Goal: Task Accomplishment & Management: Complete application form

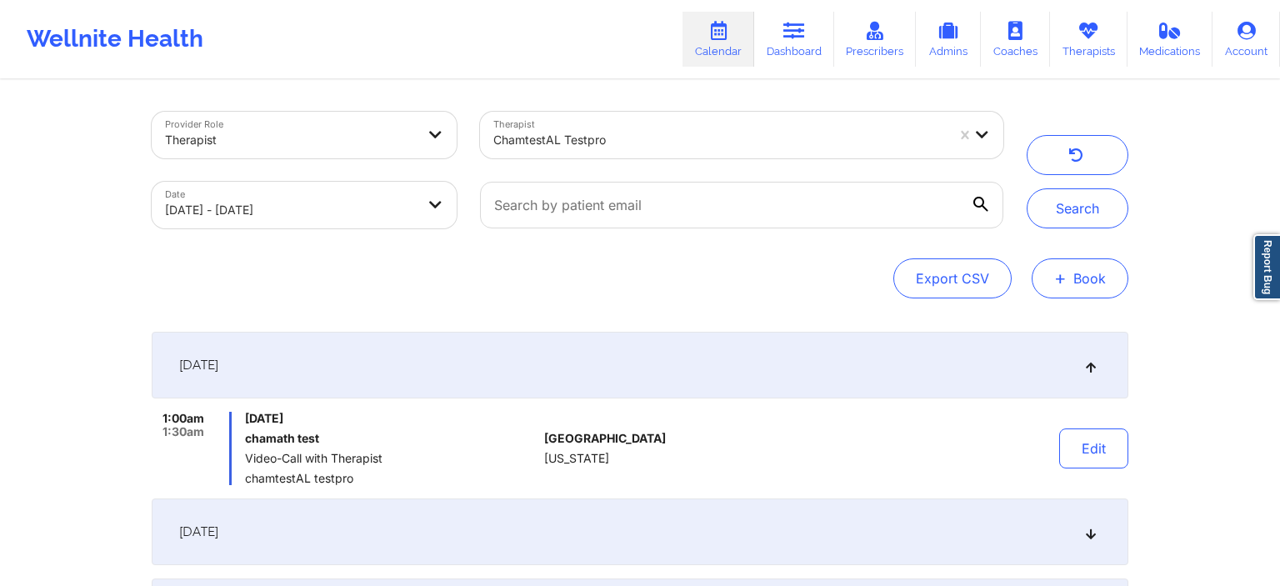
click at [1082, 293] on button "+ Book" at bounding box center [1080, 278] width 97 height 40
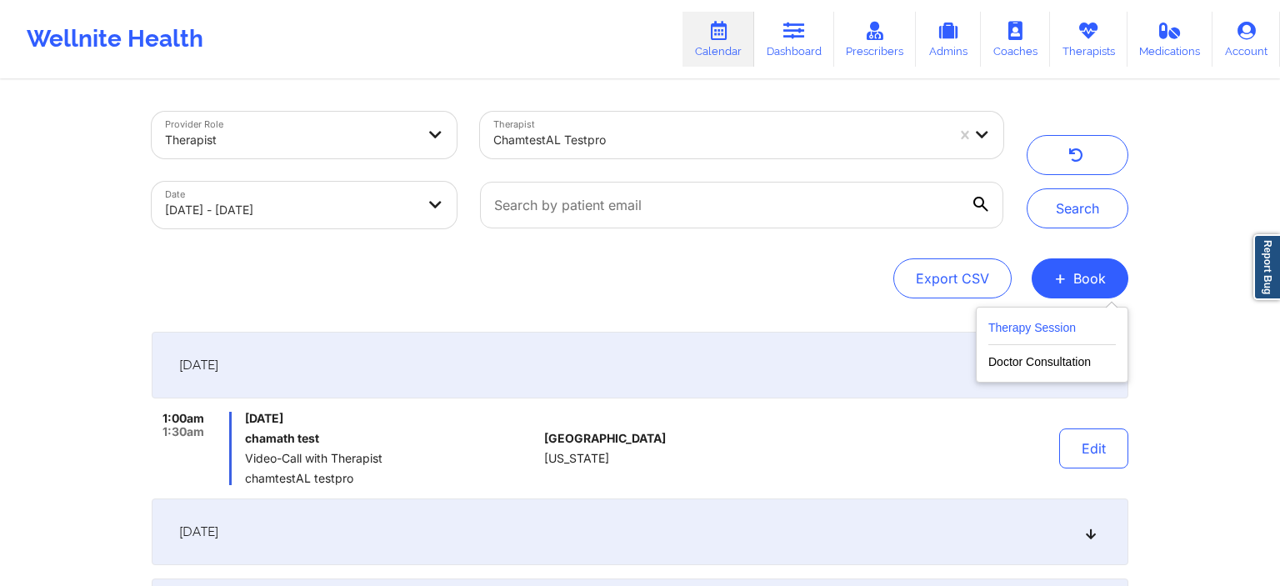
click at [1038, 339] on button "Therapy Session" at bounding box center [1051, 330] width 127 height 27
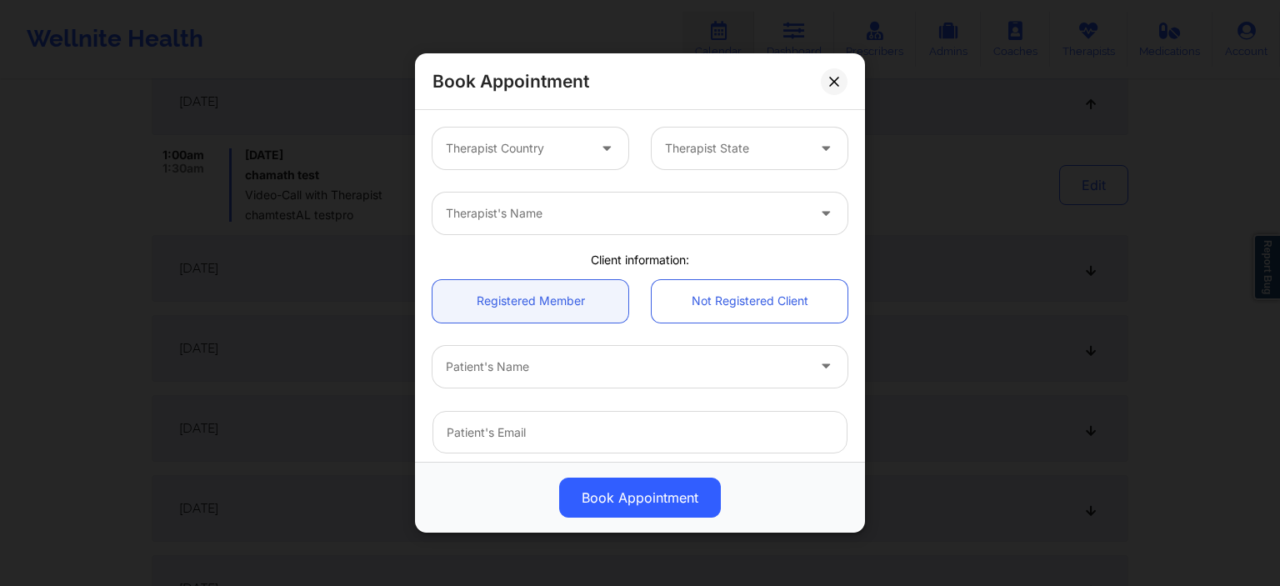
click at [538, 169] on div "Therapist Country Therapist State" at bounding box center [640, 148] width 438 height 65
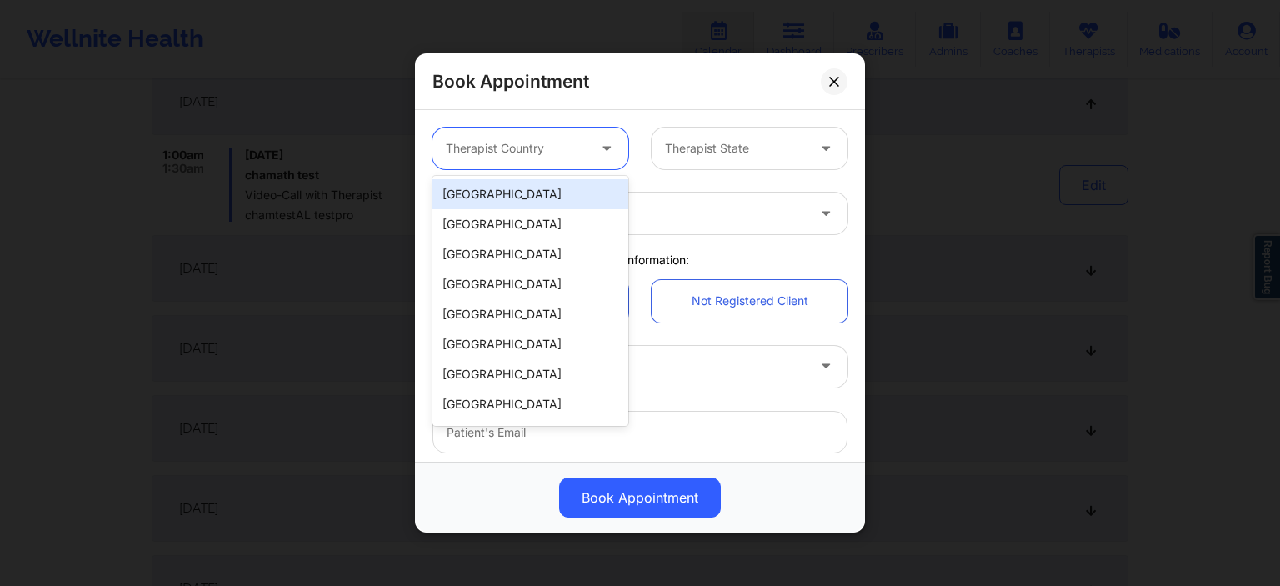
click at [538, 162] on div "Therapist Country" at bounding box center [510, 148] width 156 height 42
click at [506, 192] on div "[GEOGRAPHIC_DATA]" at bounding box center [530, 194] width 196 height 30
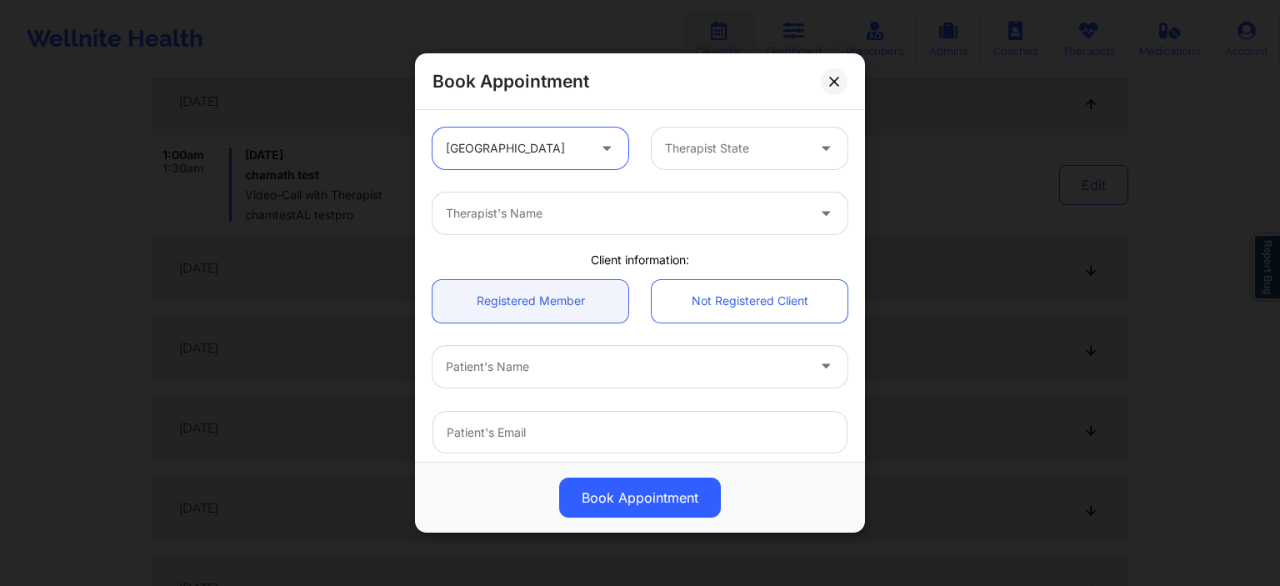
click at [704, 159] on div "Therapist State" at bounding box center [730, 148] width 156 height 42
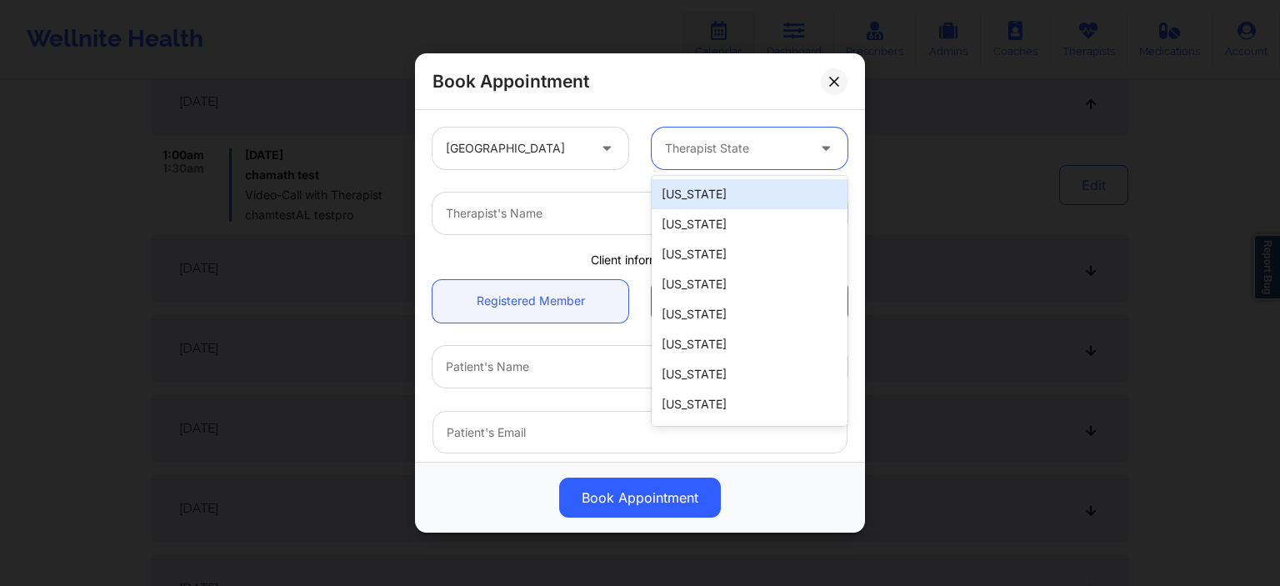
click at [699, 197] on div "[US_STATE]" at bounding box center [750, 194] width 196 height 30
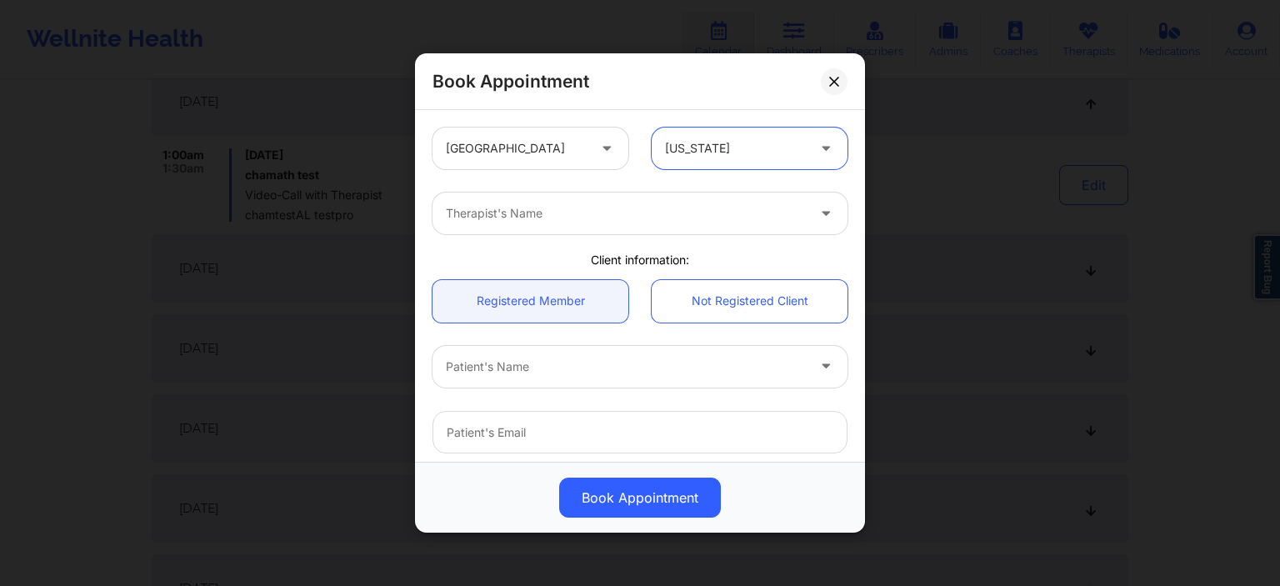
click at [569, 216] on div at bounding box center [626, 213] width 360 height 20
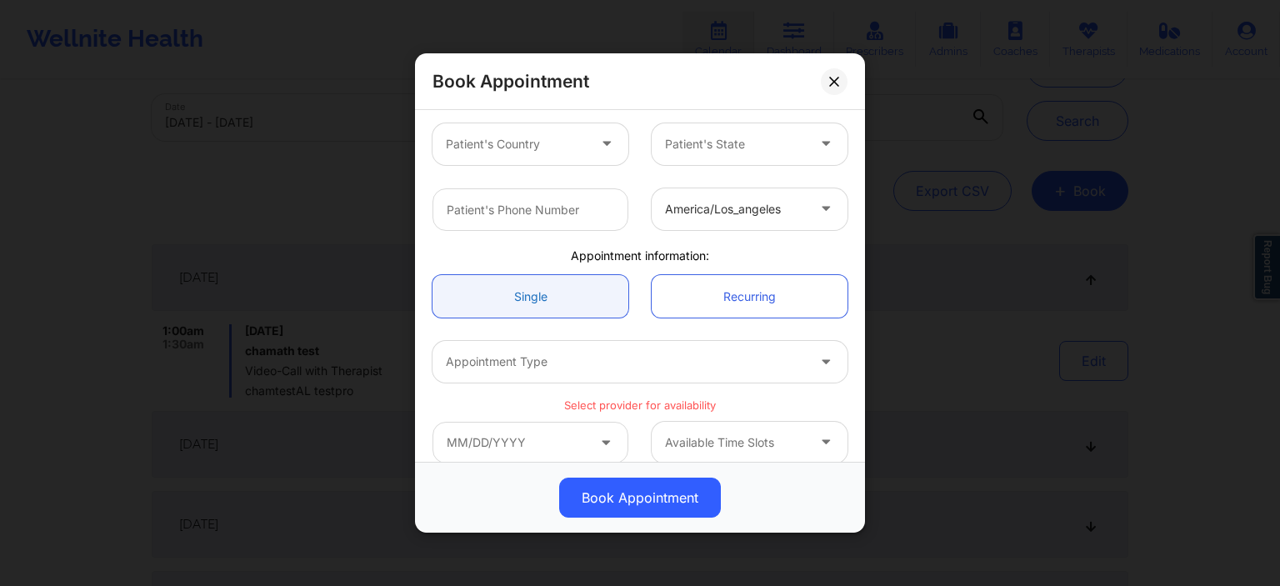
scroll to position [370, 0]
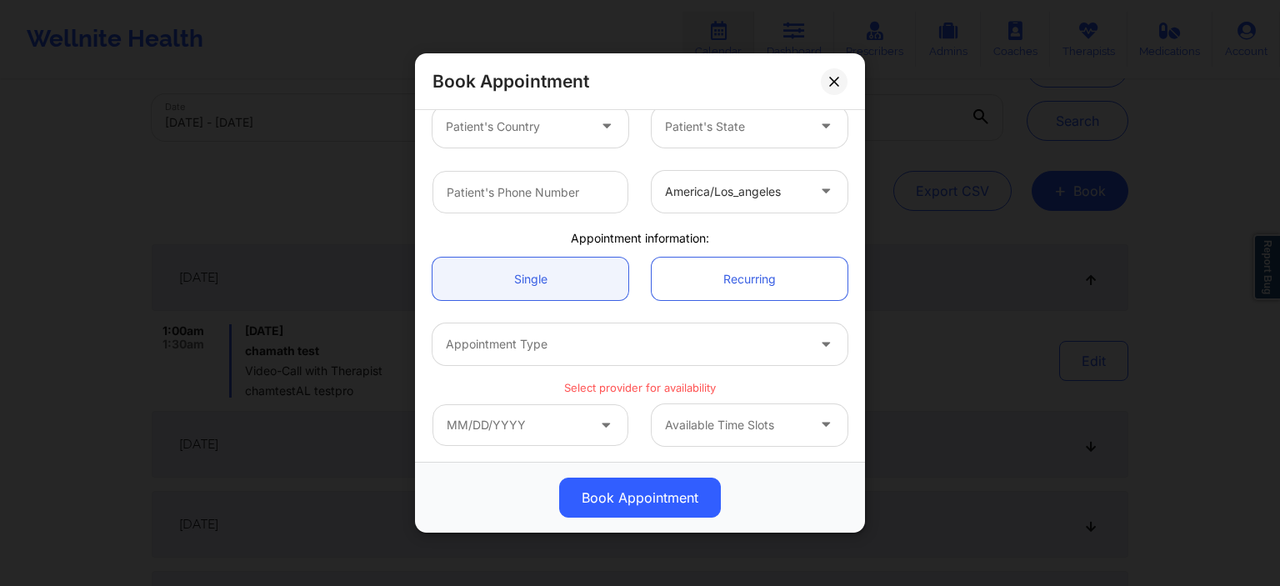
click at [716, 187] on div at bounding box center [735, 192] width 141 height 20
click at [624, 218] on div "america/los_angeles" at bounding box center [640, 190] width 438 height 65
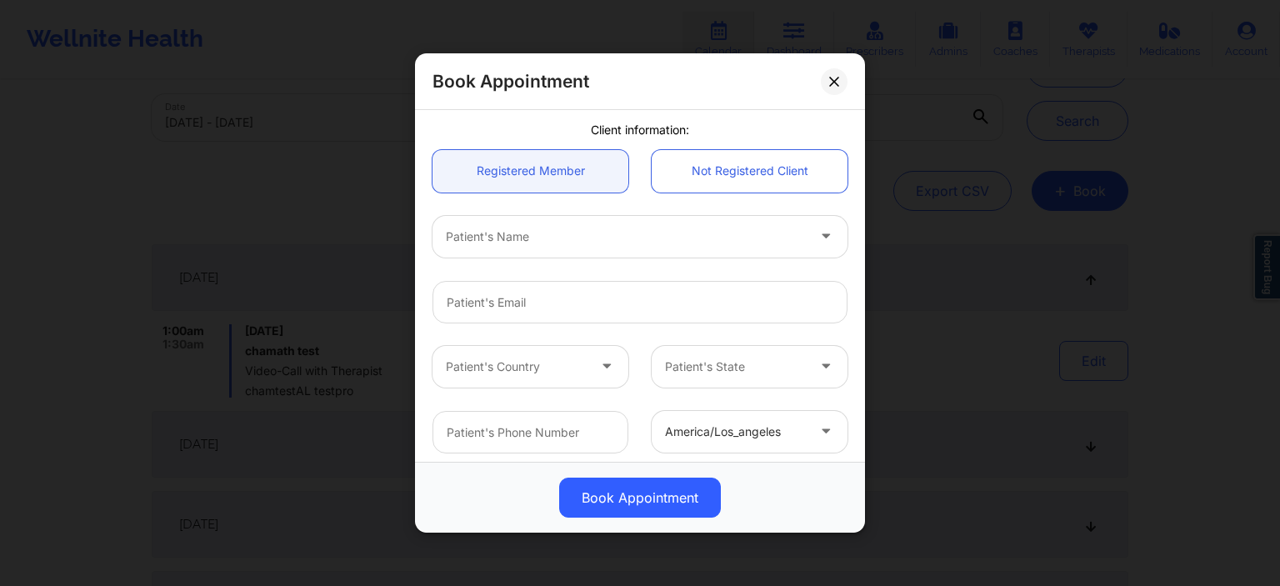
scroll to position [0, 0]
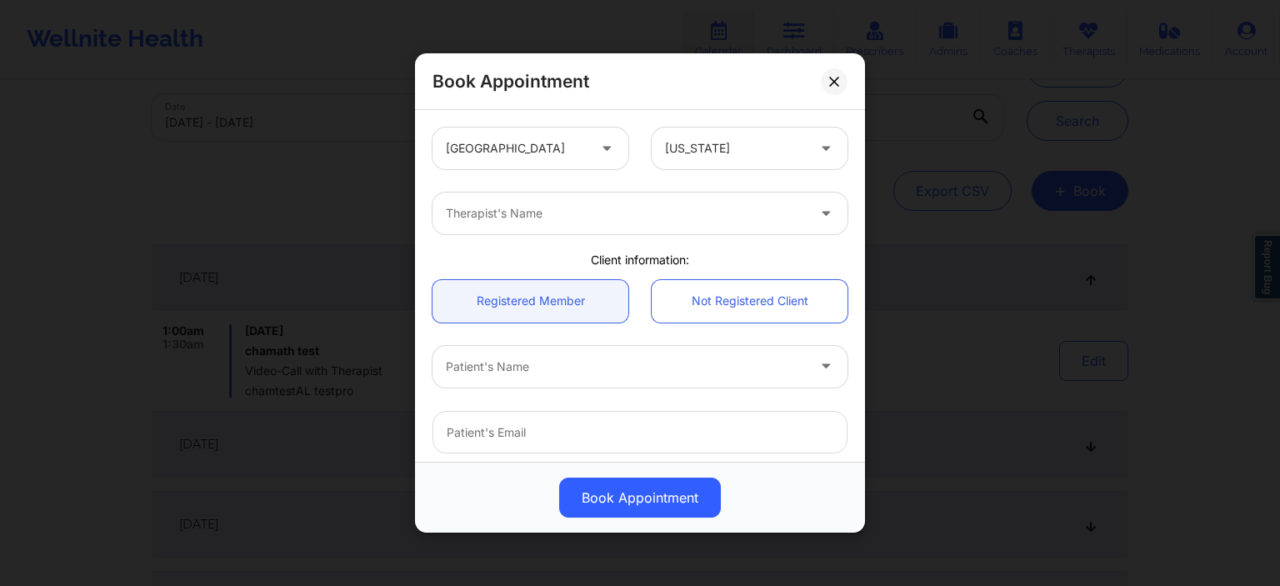
click at [574, 218] on div at bounding box center [626, 213] width 360 height 20
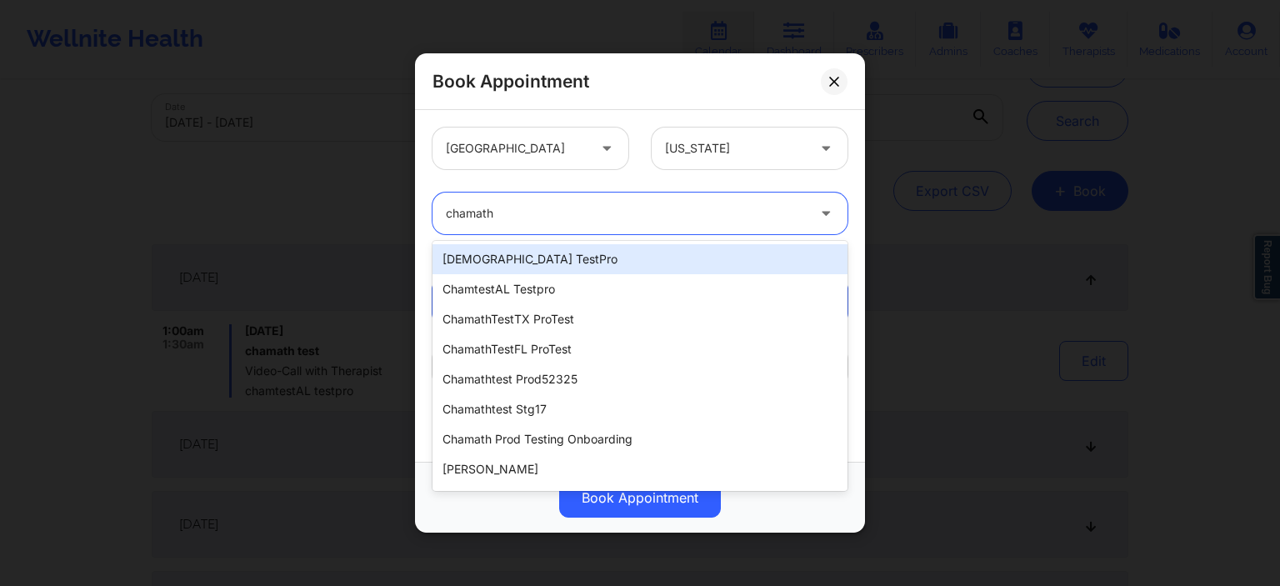
type input "chamath"
click at [643, 222] on div at bounding box center [626, 213] width 360 height 20
type input "chamath"
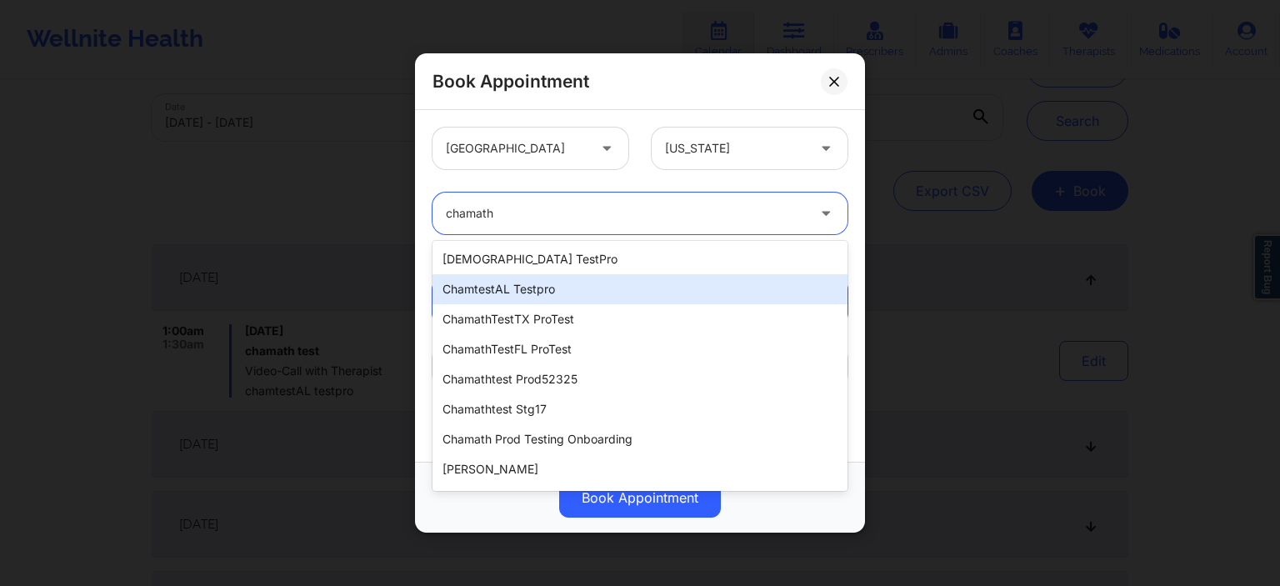
click at [574, 282] on div "chamtestAL testpro" at bounding box center [639, 289] width 415 height 30
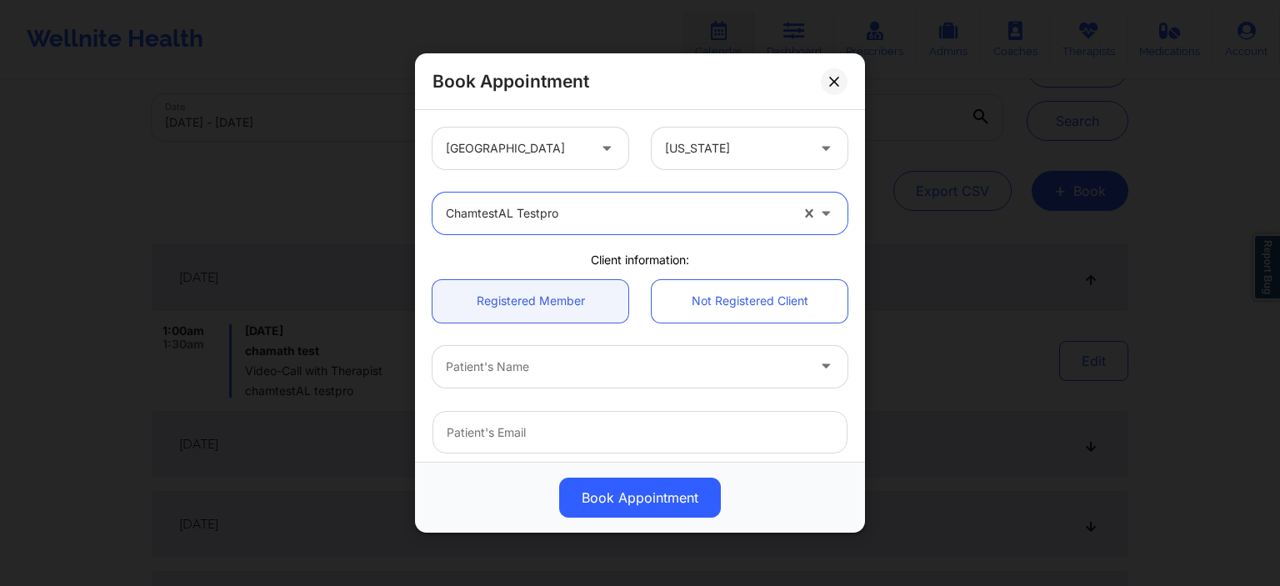
scroll to position [160, 0]
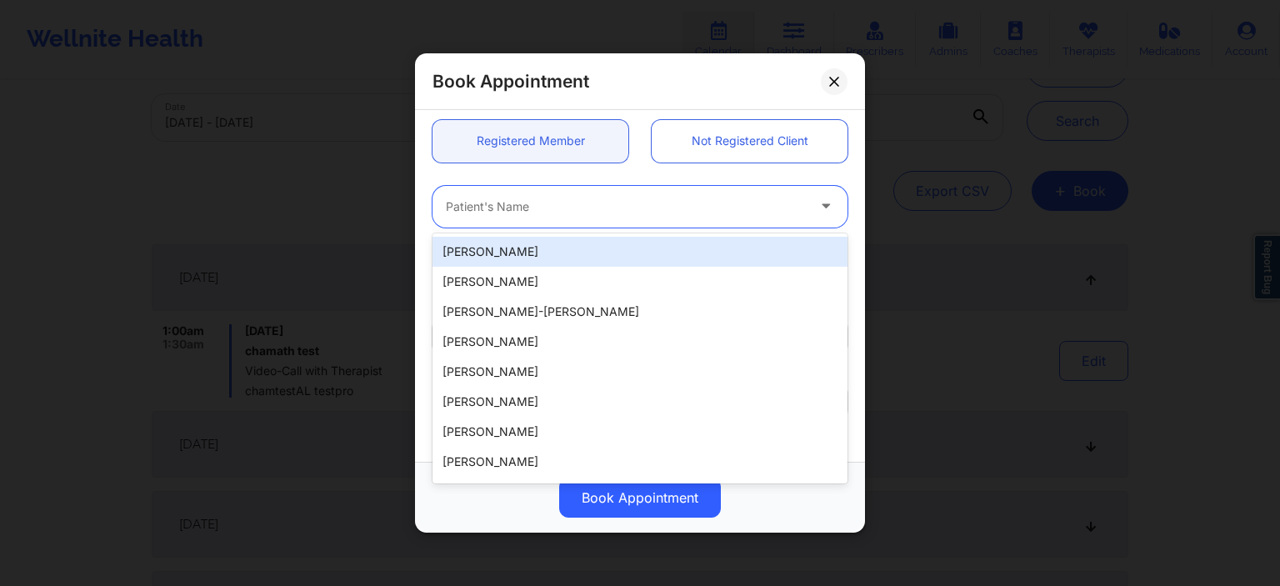
click at [528, 211] on div at bounding box center [626, 207] width 360 height 20
type input "c"
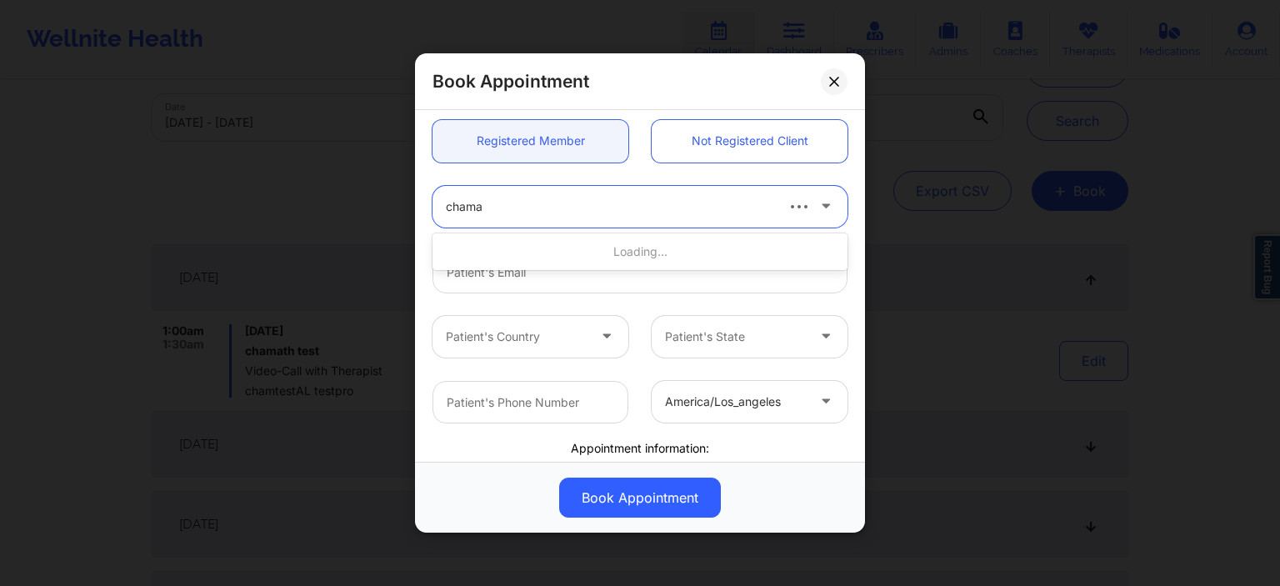
type input "cham"
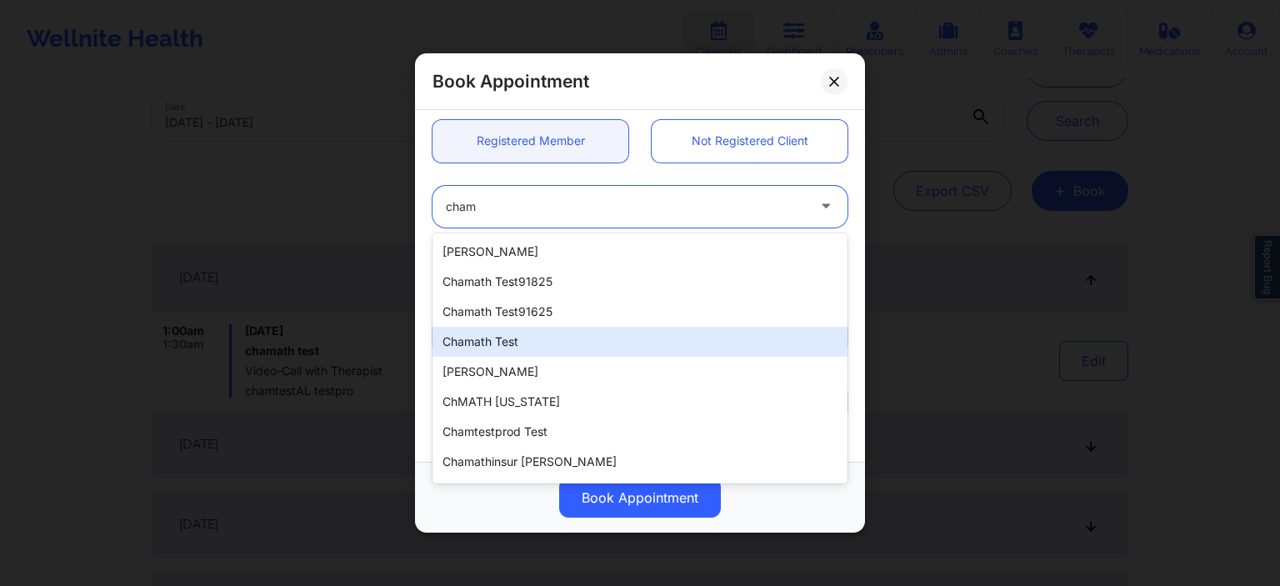
click at [554, 333] on div "chamath test" at bounding box center [639, 342] width 415 height 30
type input "ch91225@yopmail.com"
type input "[PHONE_NUMBER]"
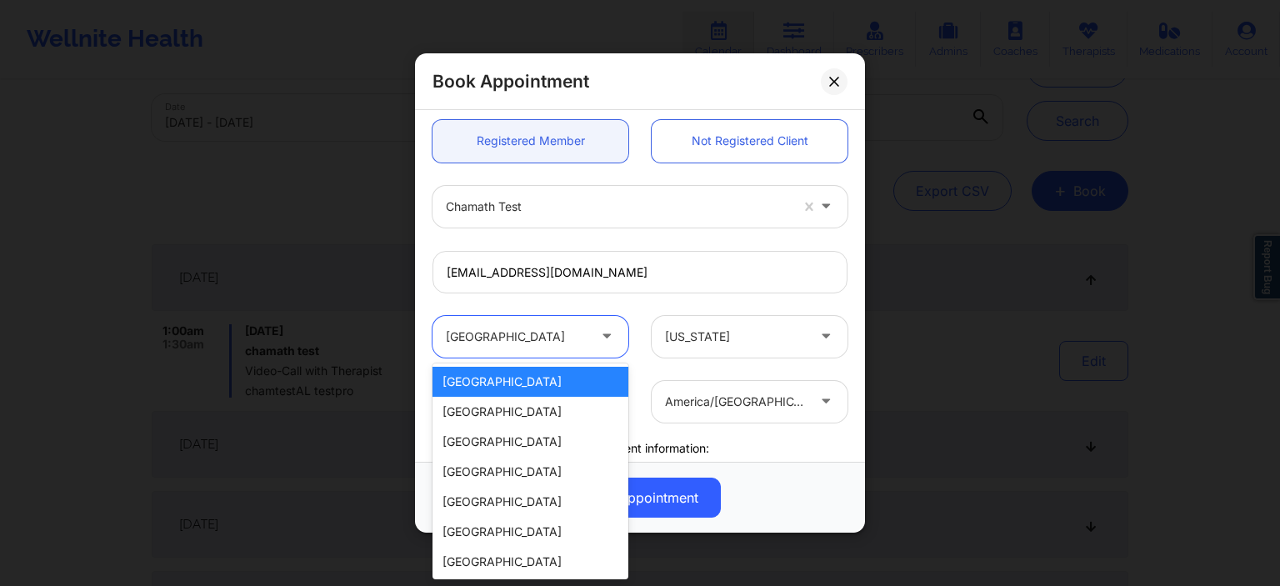
click at [584, 335] on div at bounding box center [516, 337] width 141 height 20
click at [672, 311] on div "9 results available. Use Up and Down to choose options, press Enter to select t…" at bounding box center [640, 335] width 438 height 65
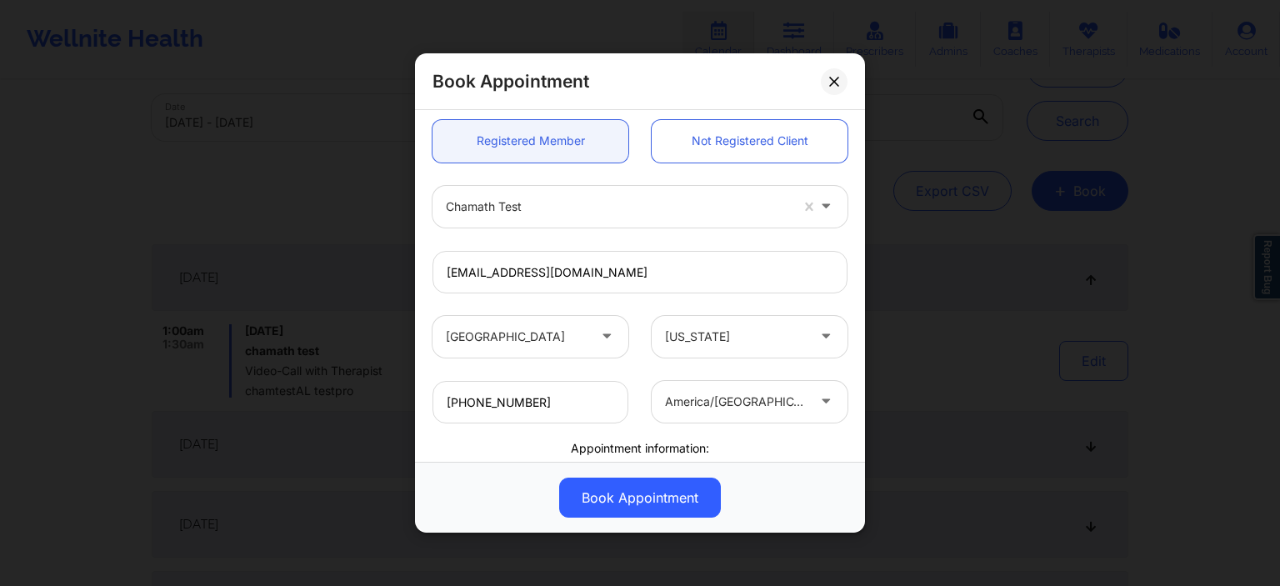
scroll to position [240, 0]
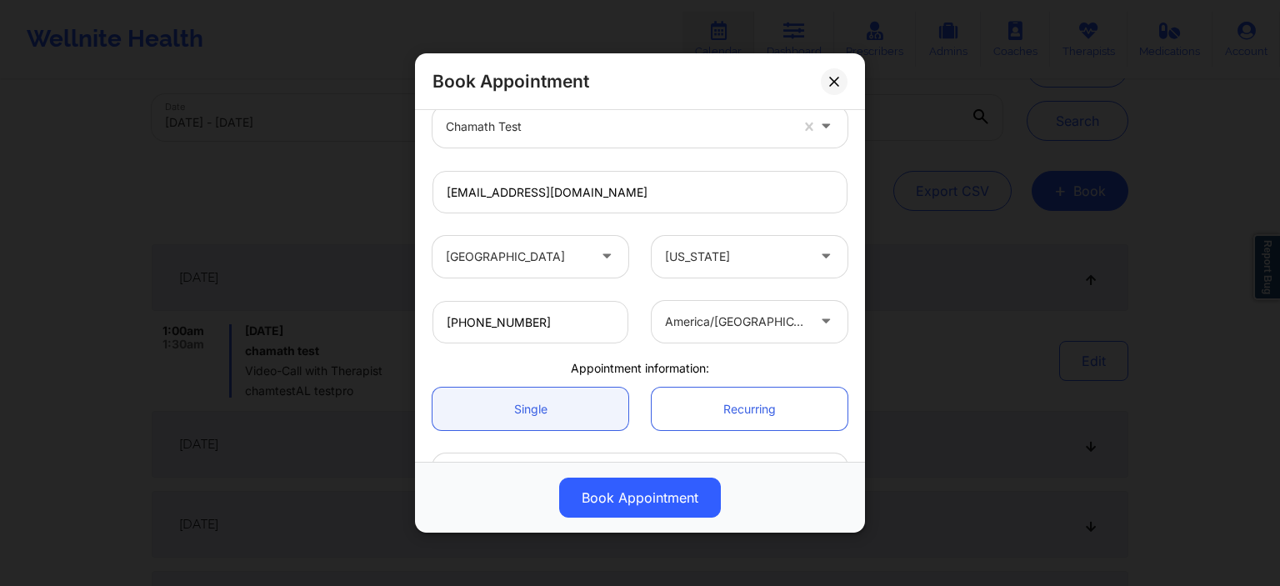
click at [705, 322] on div at bounding box center [735, 322] width 141 height 20
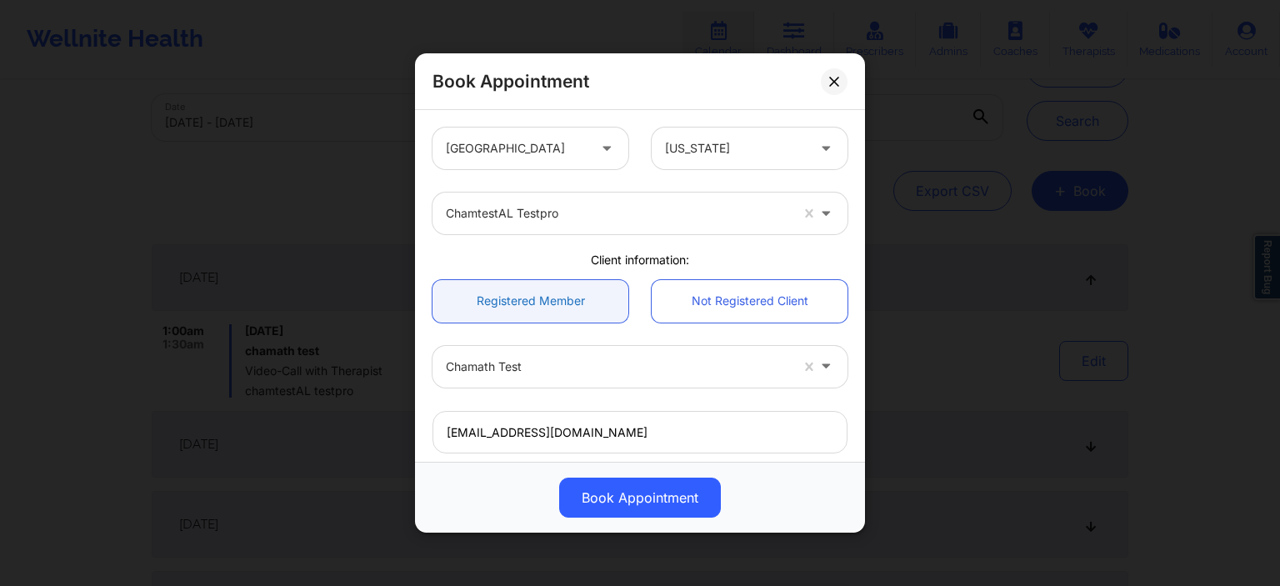
scroll to position [320, 0]
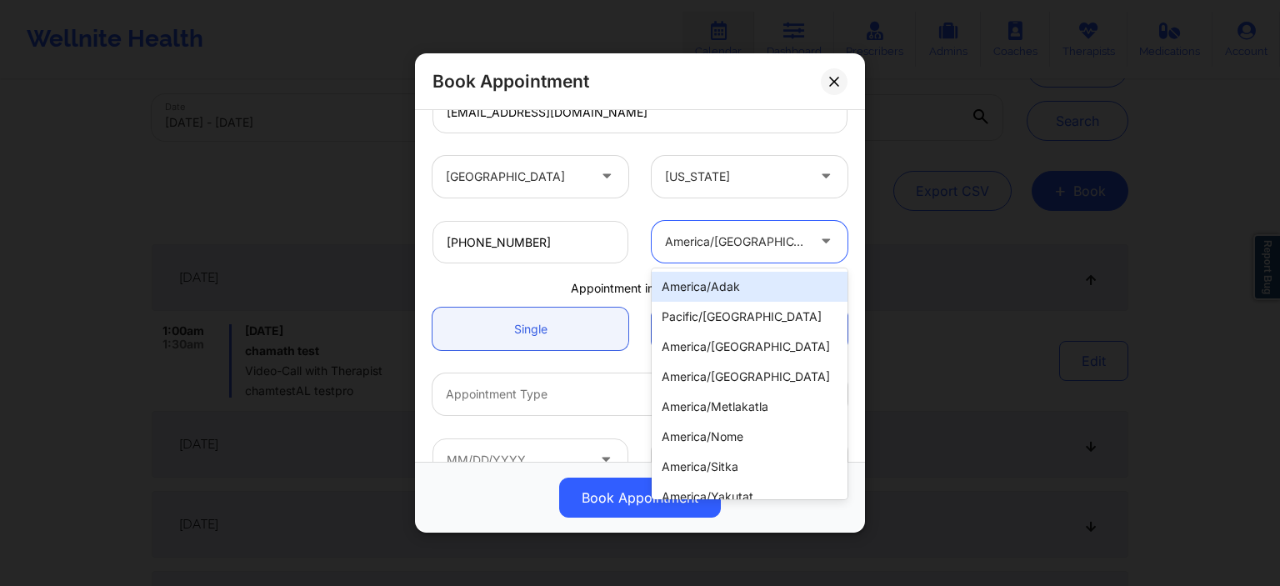
click at [641, 194] on div "[US_STATE]" at bounding box center [749, 176] width 219 height 42
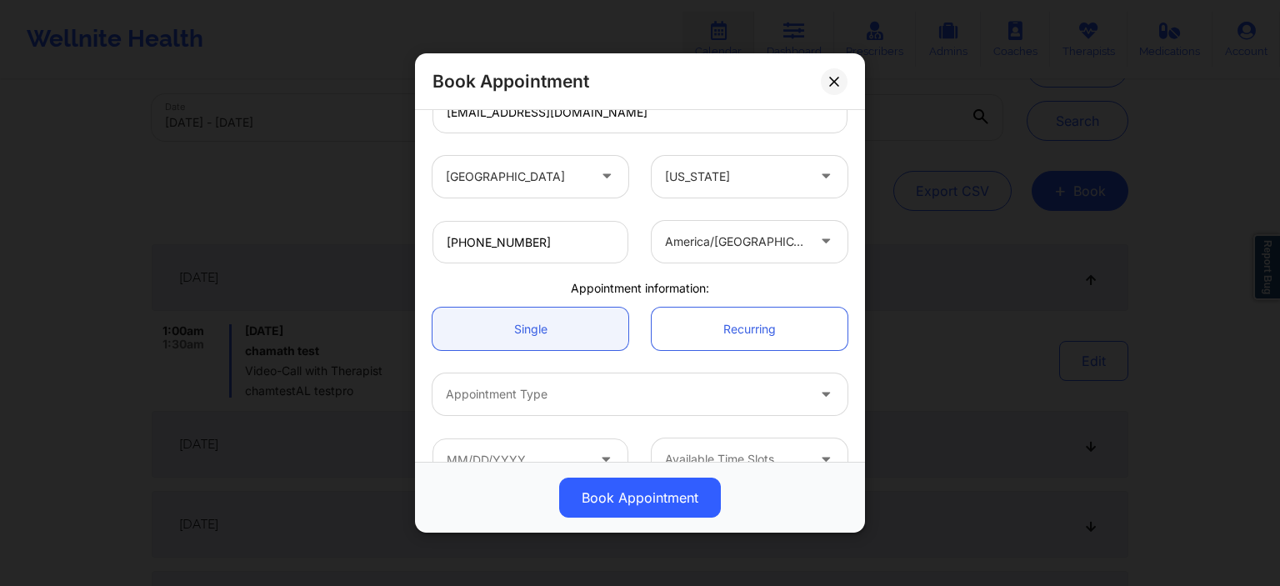
click at [687, 232] on div at bounding box center [735, 242] width 141 height 20
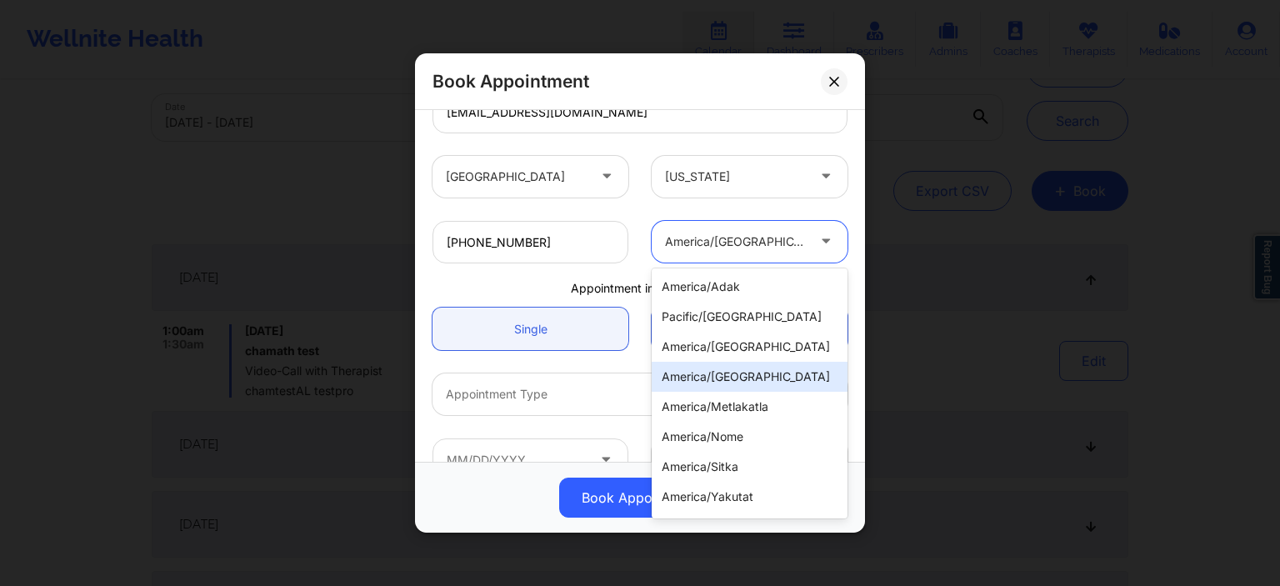
scroll to position [167, 0]
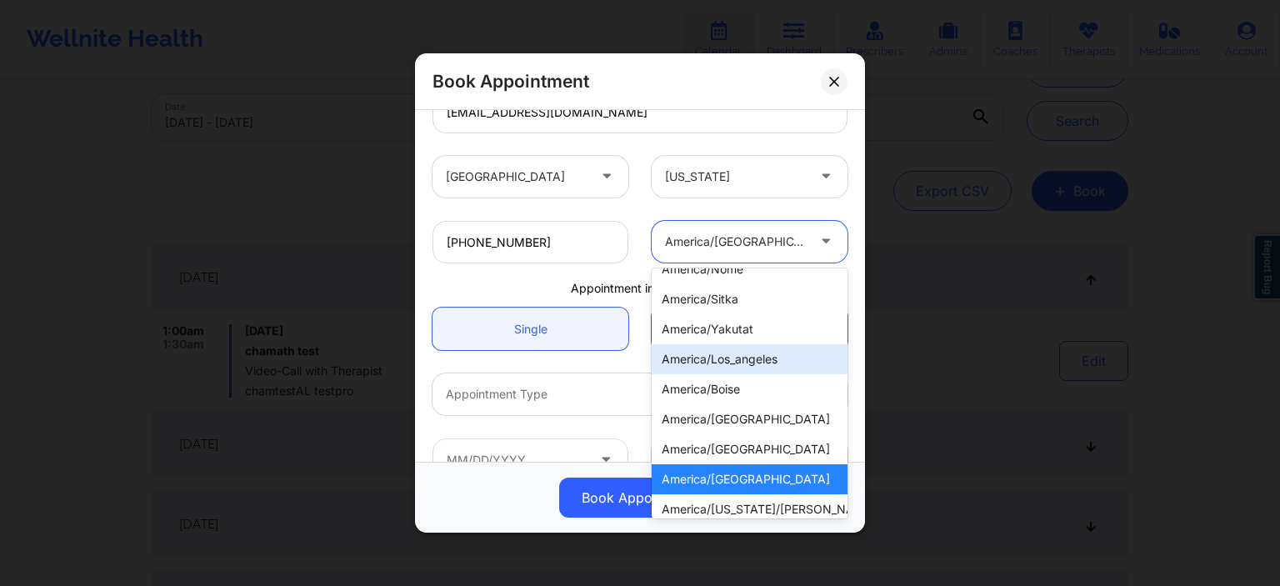
click at [769, 362] on div "america/los_angeles" at bounding box center [750, 359] width 196 height 30
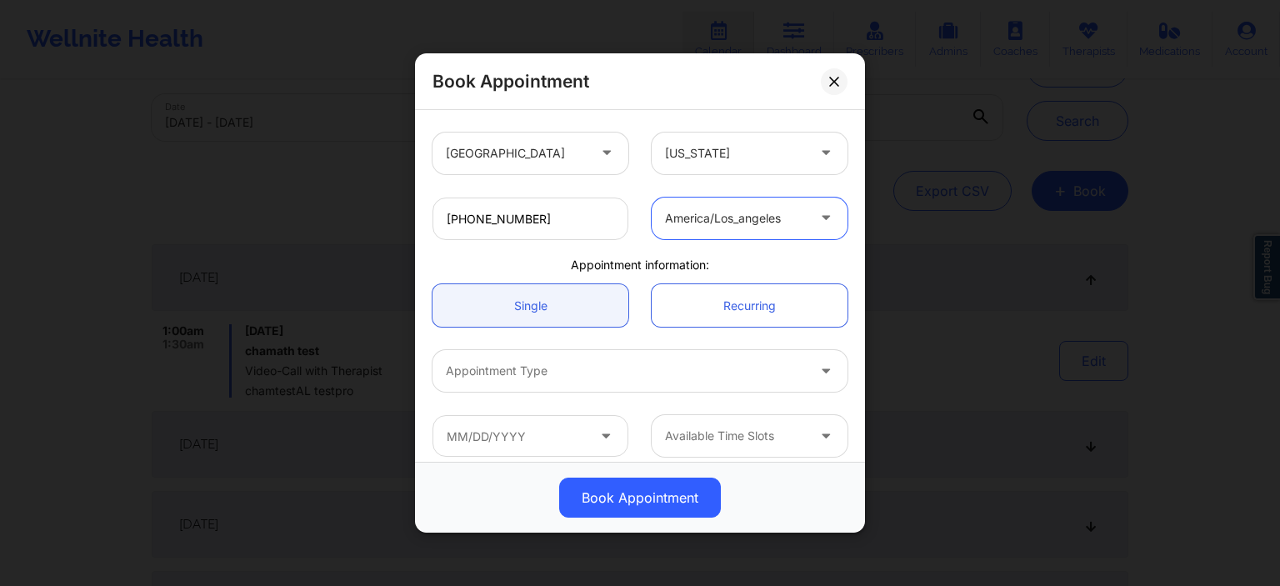
scroll to position [355, 0]
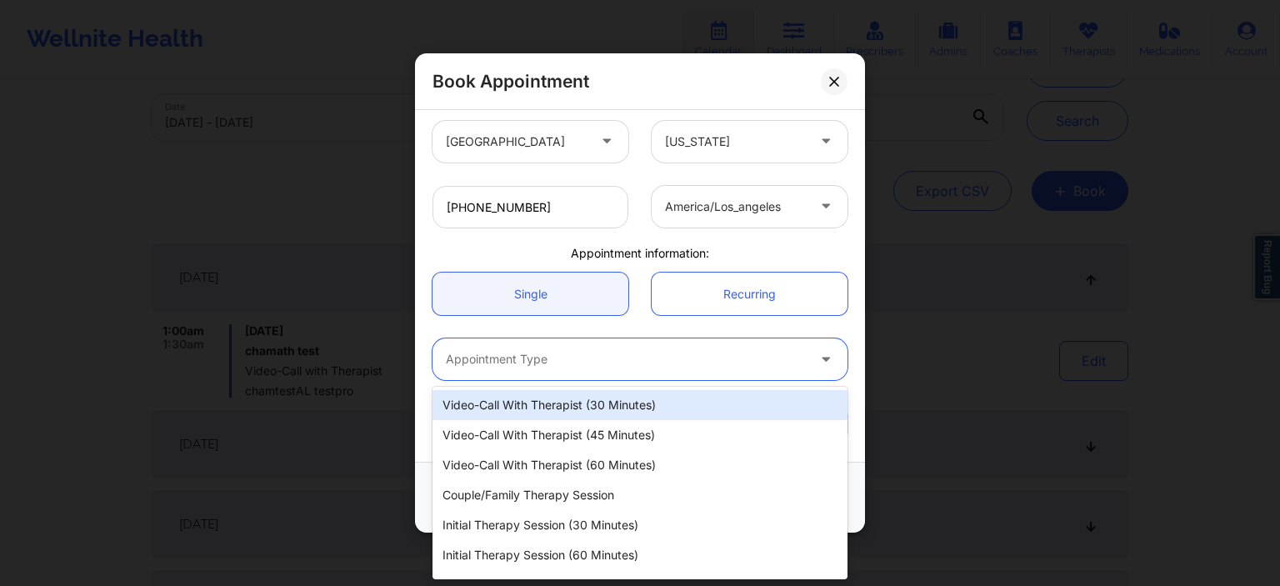
click at [547, 353] on div at bounding box center [626, 359] width 360 height 20
click at [574, 402] on div "Video-Call with Therapist (30 minutes)" at bounding box center [639, 405] width 415 height 30
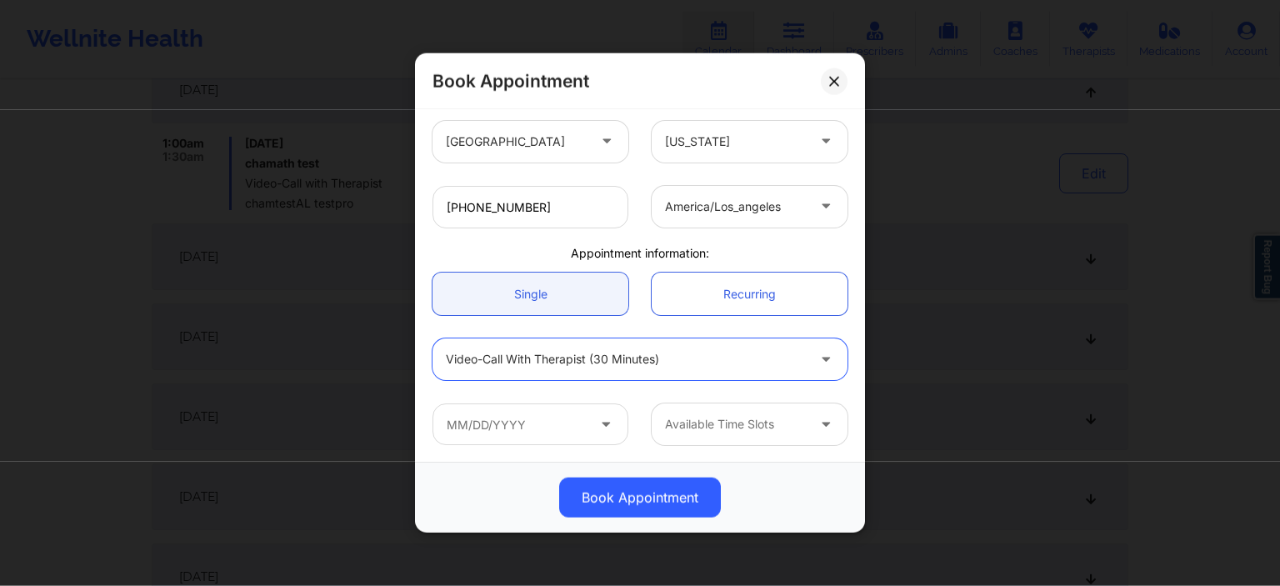
scroll to position [352, 0]
click at [537, 423] on input "text" at bounding box center [530, 424] width 196 height 42
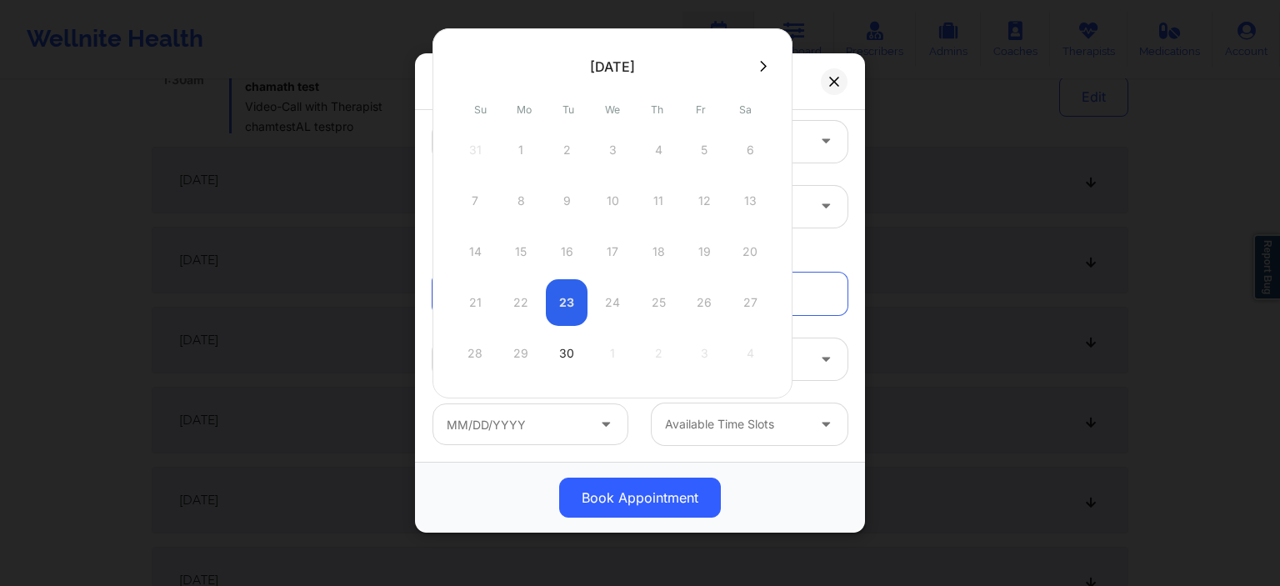
click at [472, 354] on div "28 29 30 1 2 3 4" at bounding box center [612, 353] width 317 height 47
click at [478, 351] on div "28 29 30 1 2 3 4" at bounding box center [612, 353] width 317 height 47
click at [474, 349] on div "28 29 30 1 2 3 4" at bounding box center [612, 353] width 317 height 47
click at [755, 66] on button at bounding box center [763, 66] width 17 height 14
click at [475, 360] on div "26" at bounding box center [475, 353] width 42 height 47
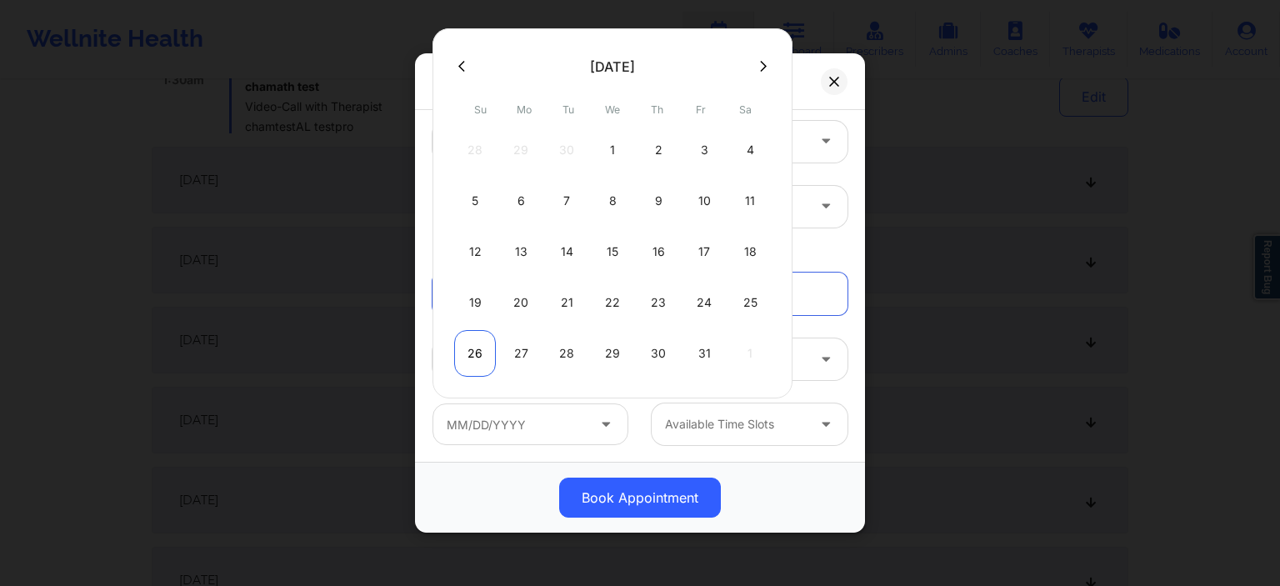
type input "10/26/2025"
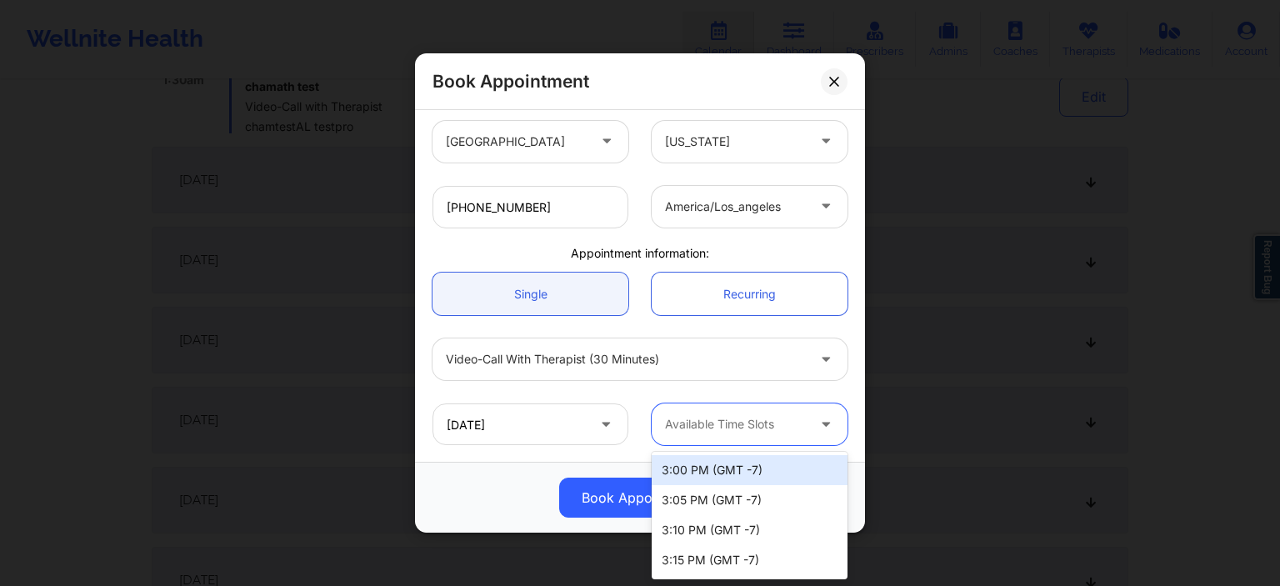
click at [706, 418] on div at bounding box center [735, 424] width 141 height 20
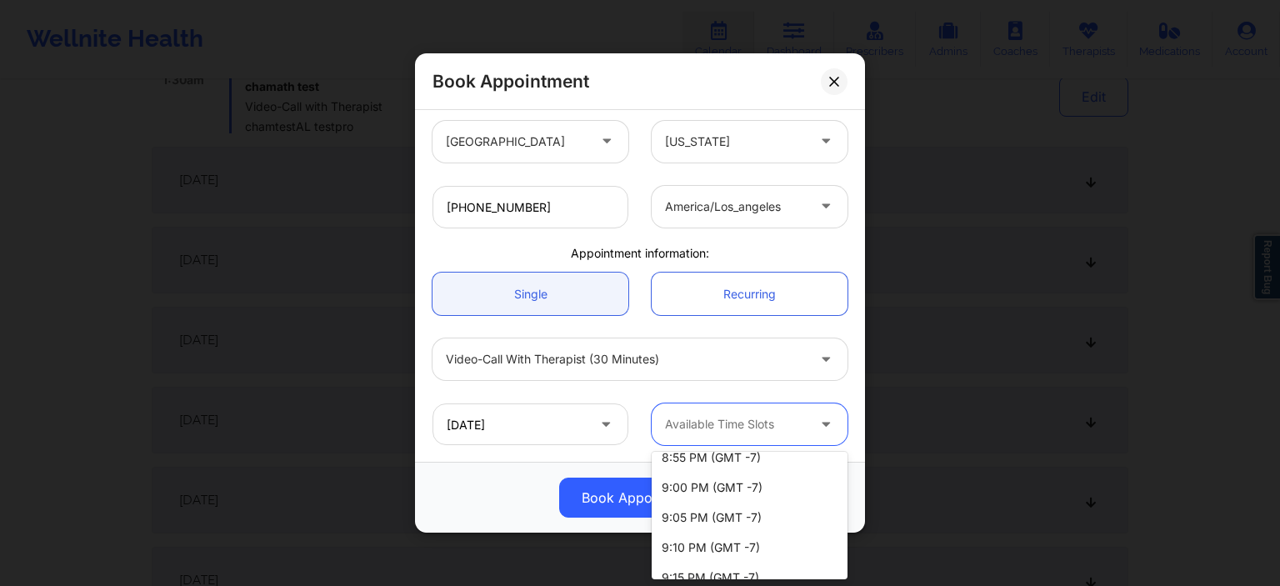
scroll to position [2182, 0]
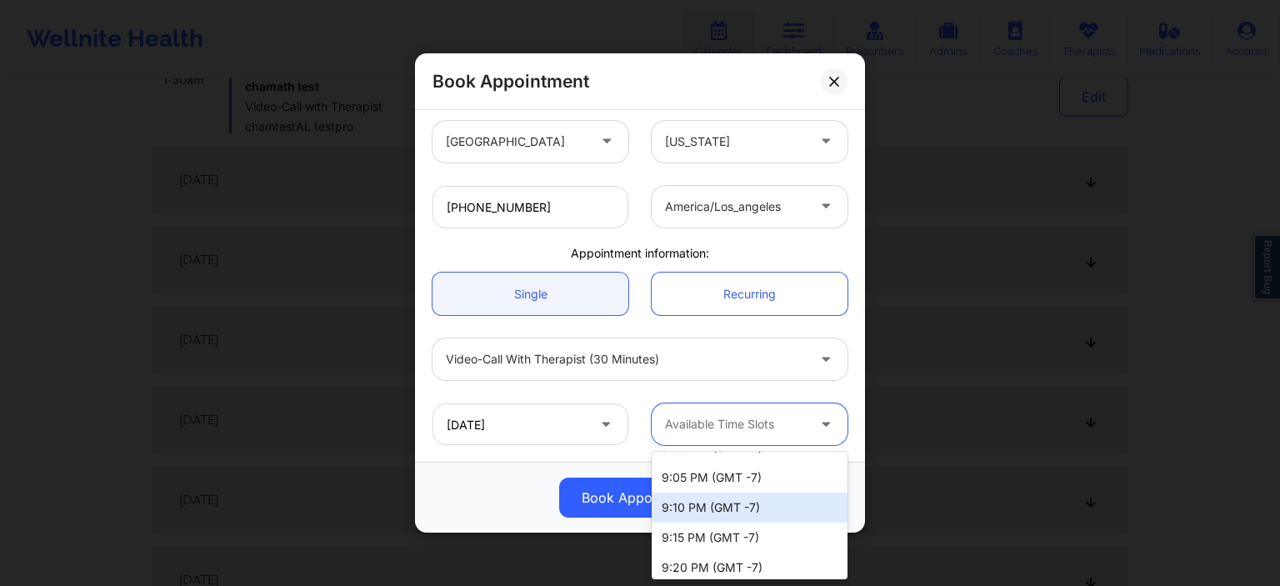
click at [677, 510] on div "9:10 PM (GMT -7)" at bounding box center [750, 507] width 196 height 30
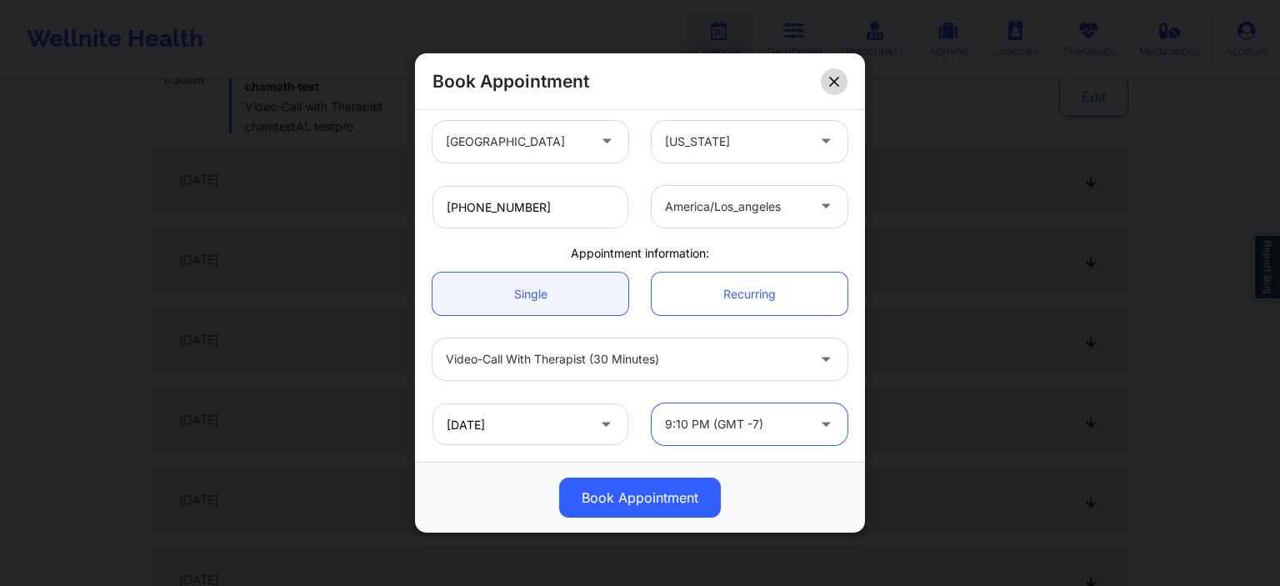
click at [842, 86] on button at bounding box center [834, 80] width 27 height 27
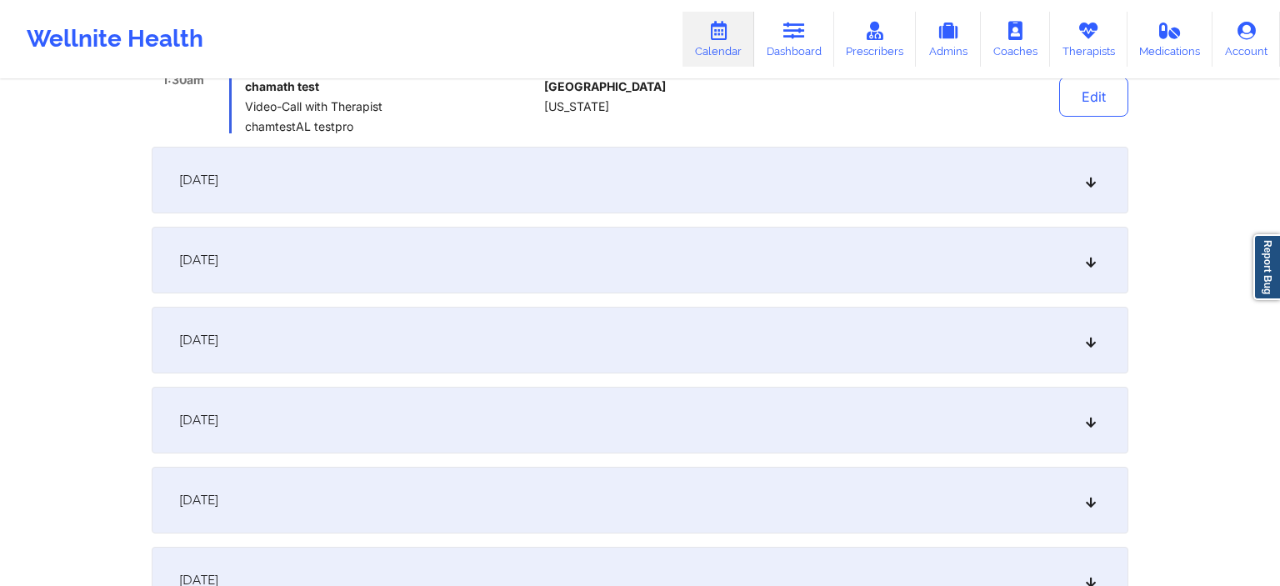
scroll to position [0, 0]
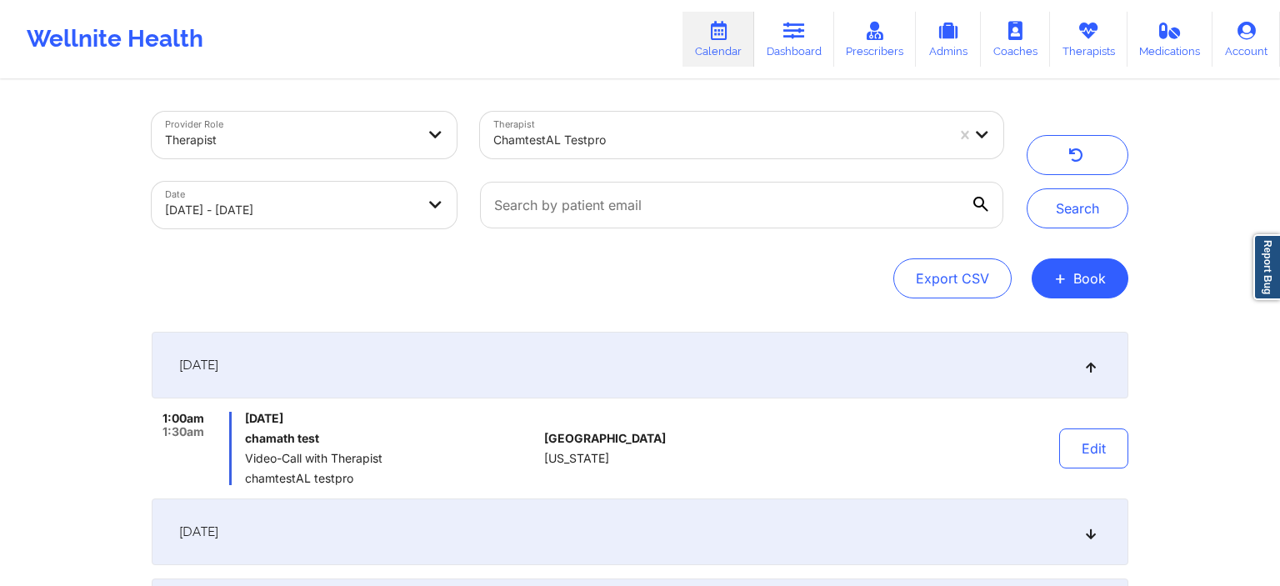
click at [332, 216] on body "Wellnite Health Calendar Dashboard Prescribers Admins Coaches Therapists Medica…" at bounding box center [640, 293] width 1280 height 586
select select "2025-9"
select select "2025-10"
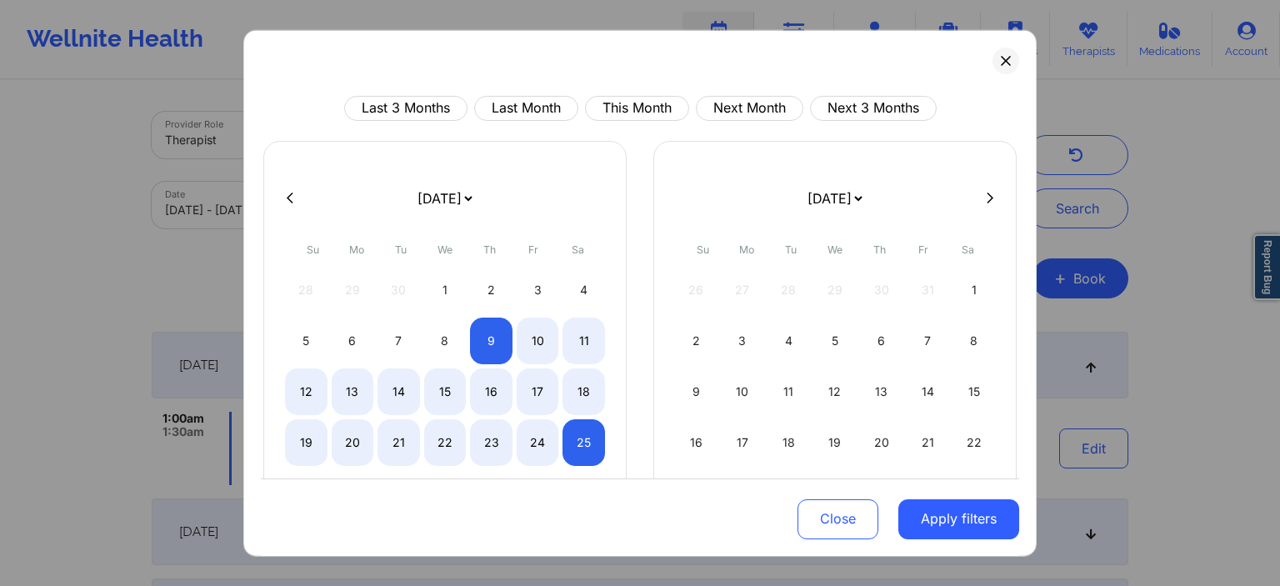
click at [698, 288] on div "26 27 28 29 30 31 1" at bounding box center [835, 289] width 320 height 47
click at [561, 208] on form "[DATE] [DATE] [DATE] [DATE] [DATE] [DATE] [DATE] [DATE] [DATE] [DATE] [DATE] [D…" at bounding box center [445, 197] width 272 height 47
click at [414, 174] on select "[DATE] [DATE] [DATE] [DATE] [DATE] [DATE] [DATE] [DATE] [DATE] [DATE] [DATE] [D…" at bounding box center [444, 197] width 61 height 47
click at [612, 359] on div "[DATE] [DATE] [DATE] [DATE] [DATE] [DATE] [DATE] [DATE] [DATE] [DATE] [DATE] [D…" at bounding box center [444, 370] width 363 height 461
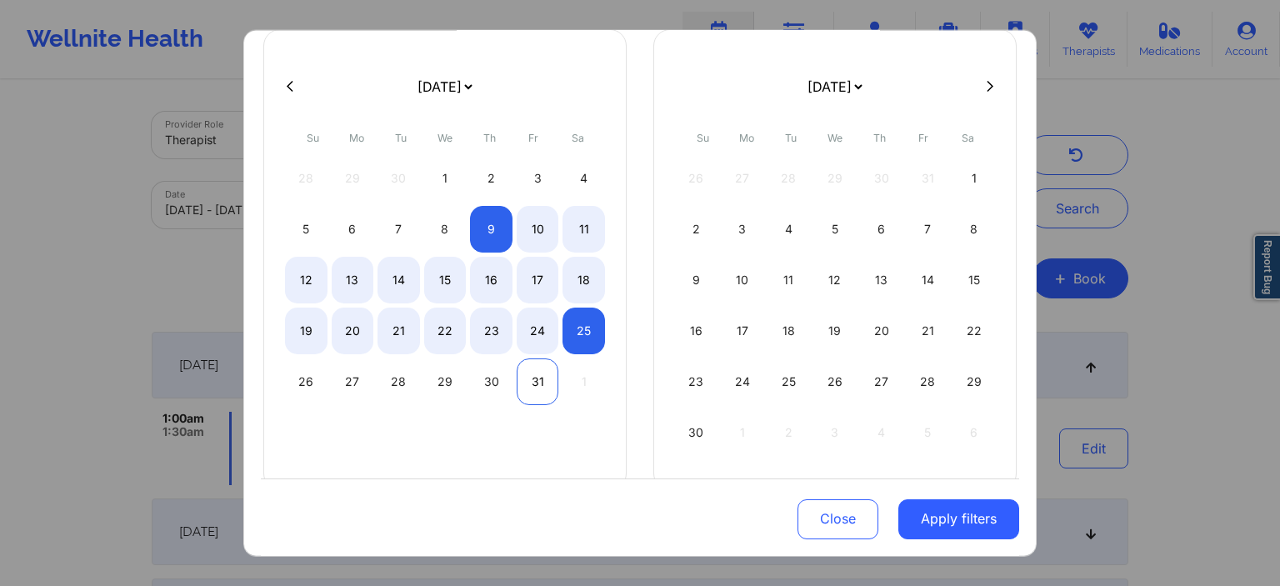
scroll to position [140, 0]
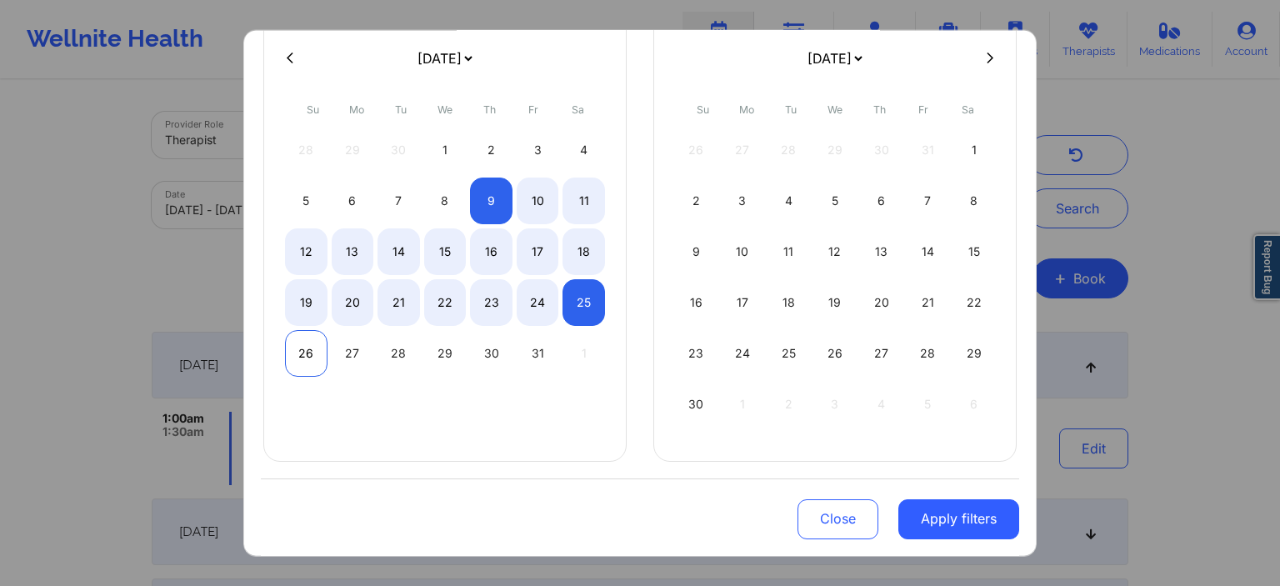
click at [308, 354] on div "26" at bounding box center [306, 352] width 42 height 47
select select "2025-9"
select select "2025-10"
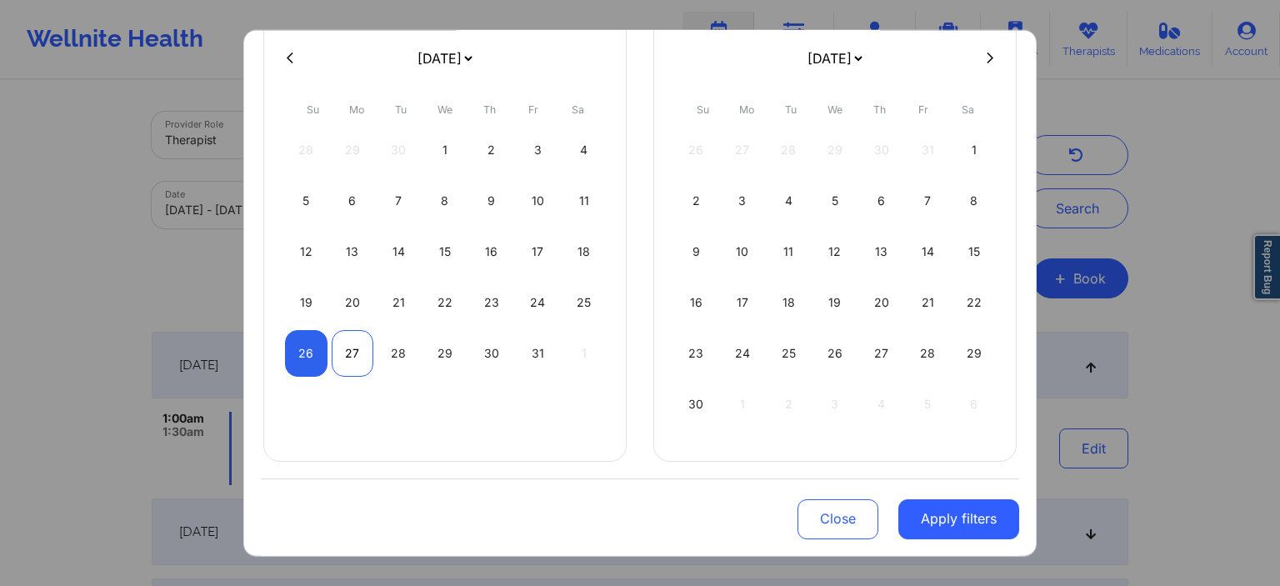
select select "2025-9"
select select "2025-10"
select select "2025-9"
select select "2025-10"
select select "2025-9"
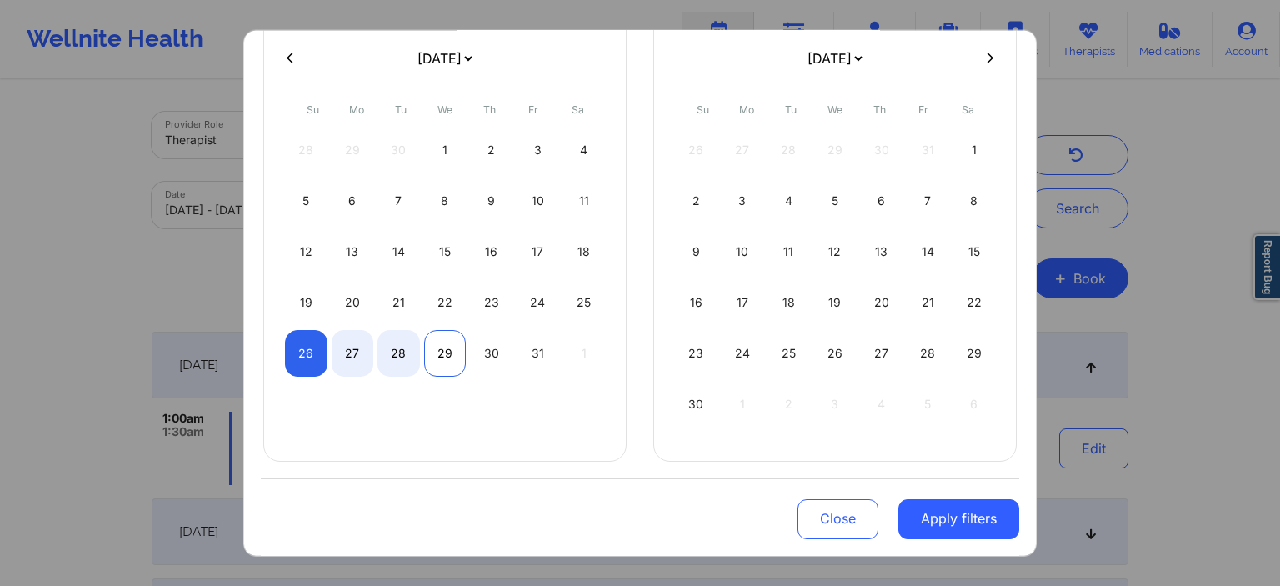
select select "2025-10"
select select "2025-9"
select select "2025-10"
click at [525, 357] on div "31" at bounding box center [538, 352] width 42 height 47
select select "2025-9"
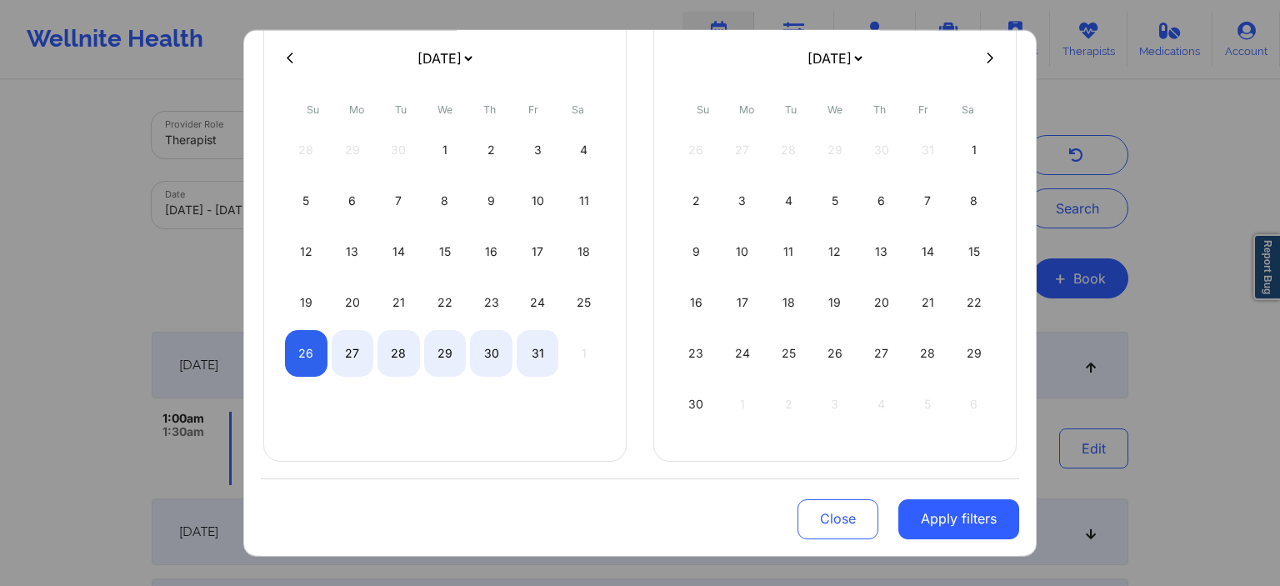
select select "2025-10"
click at [928, 525] on button "Apply filters" at bounding box center [958, 519] width 121 height 40
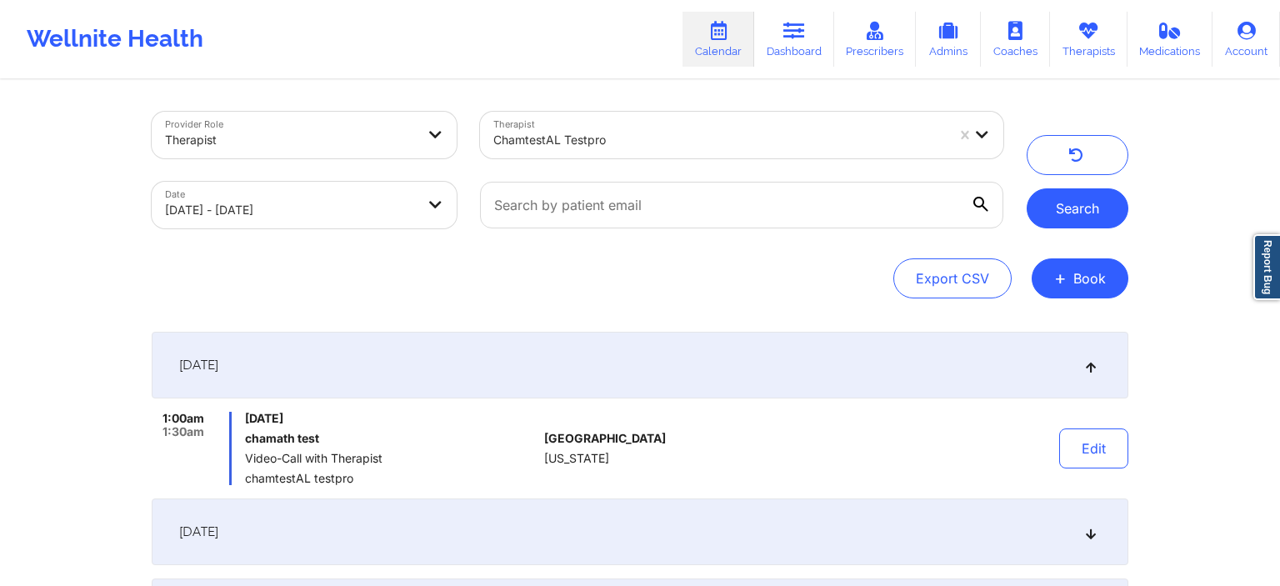
click at [1085, 205] on button "Search" at bounding box center [1078, 208] width 102 height 40
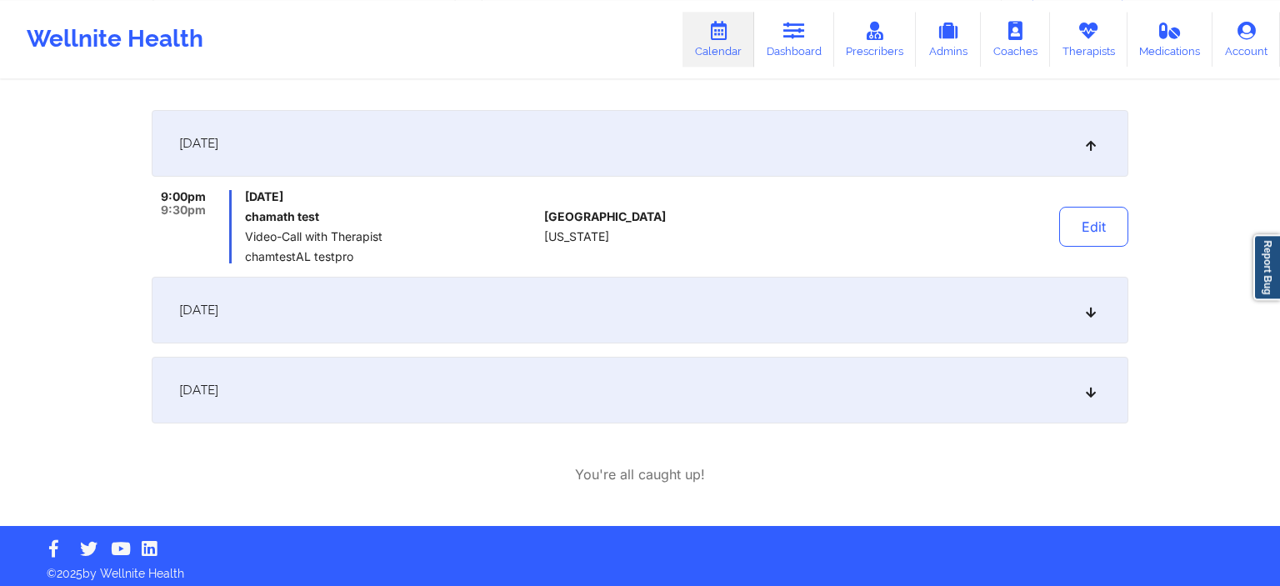
scroll to position [229, 0]
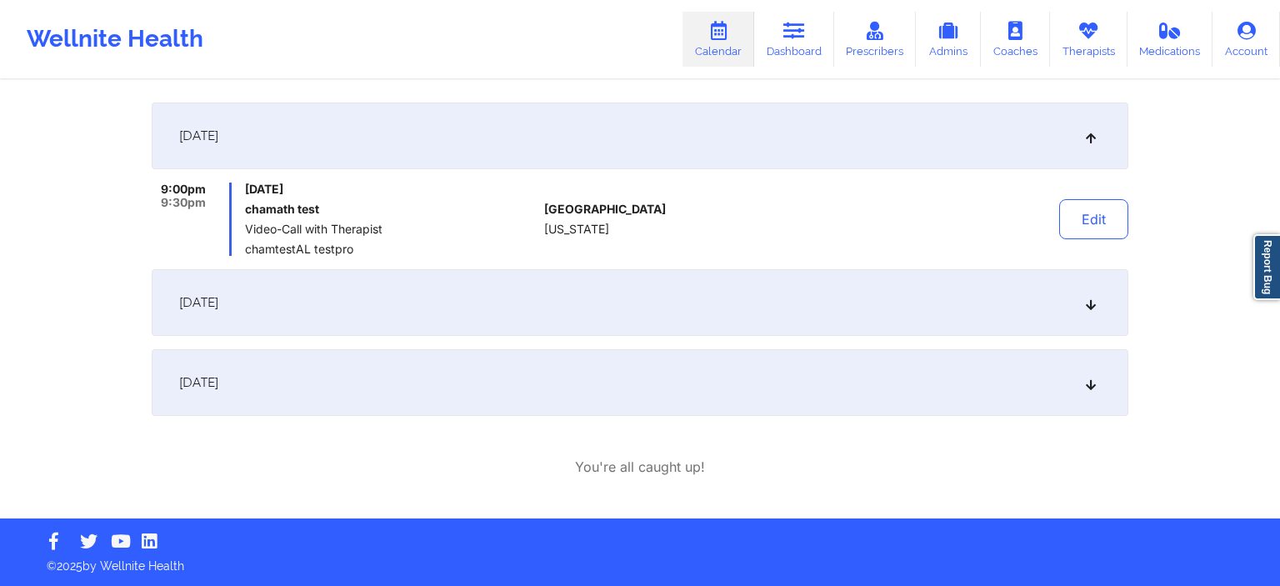
click at [209, 308] on span "[DATE]" at bounding box center [198, 302] width 39 height 17
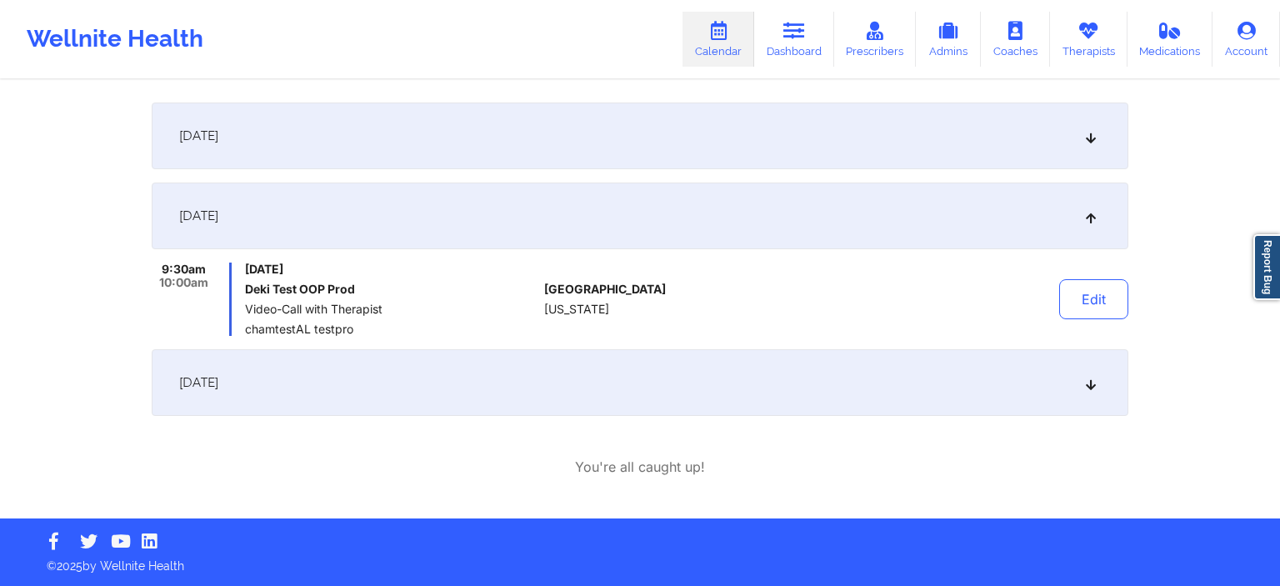
click at [247, 152] on div "[DATE]" at bounding box center [640, 135] width 977 height 67
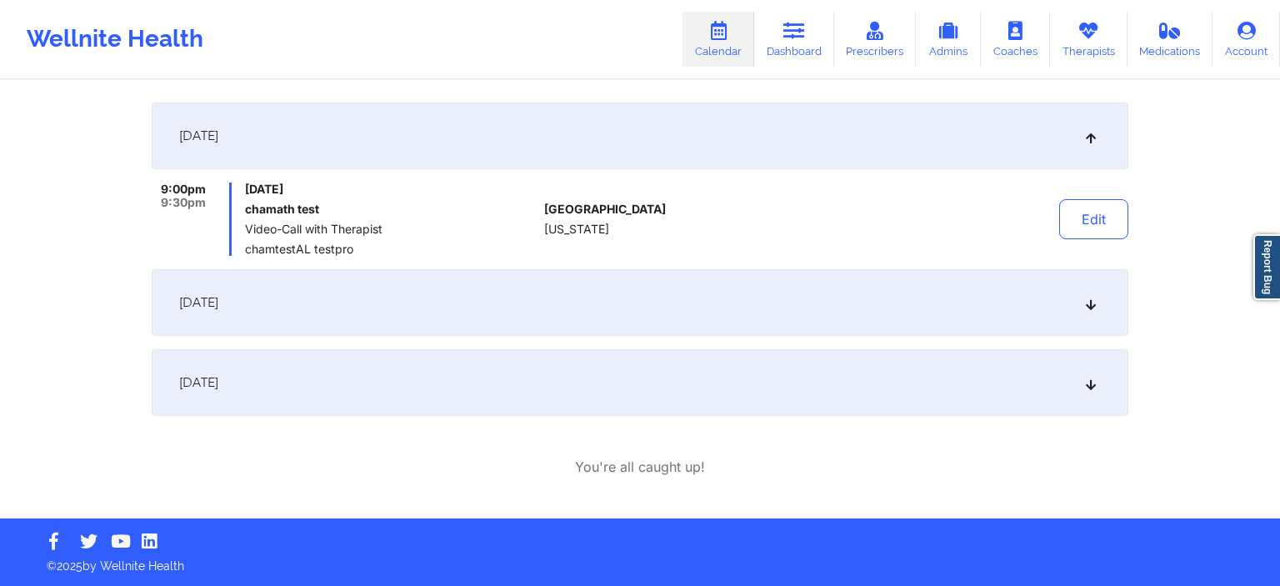
click at [312, 318] on div "[DATE]" at bounding box center [640, 302] width 977 height 67
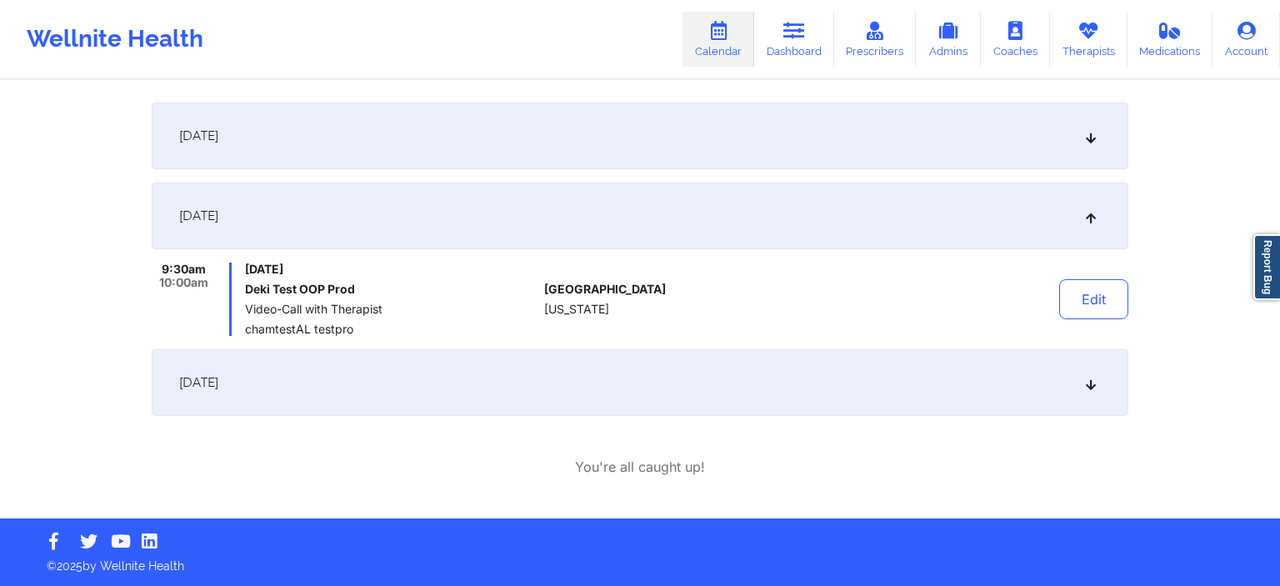
click at [318, 421] on div "October 26, 2025 9:00pm 9:30pm Sunday, October 26, 2025 chamath test Video-Call…" at bounding box center [640, 289] width 977 height 374
click at [318, 405] on div "[DATE]" at bounding box center [640, 382] width 977 height 67
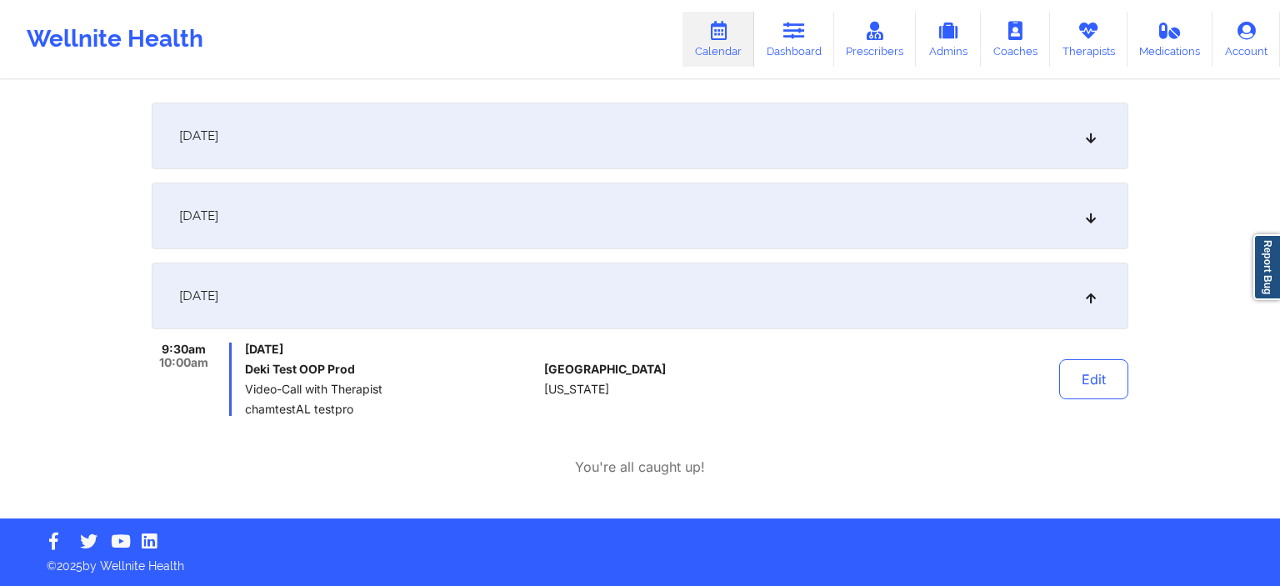
click at [309, 144] on div "[DATE]" at bounding box center [640, 135] width 977 height 67
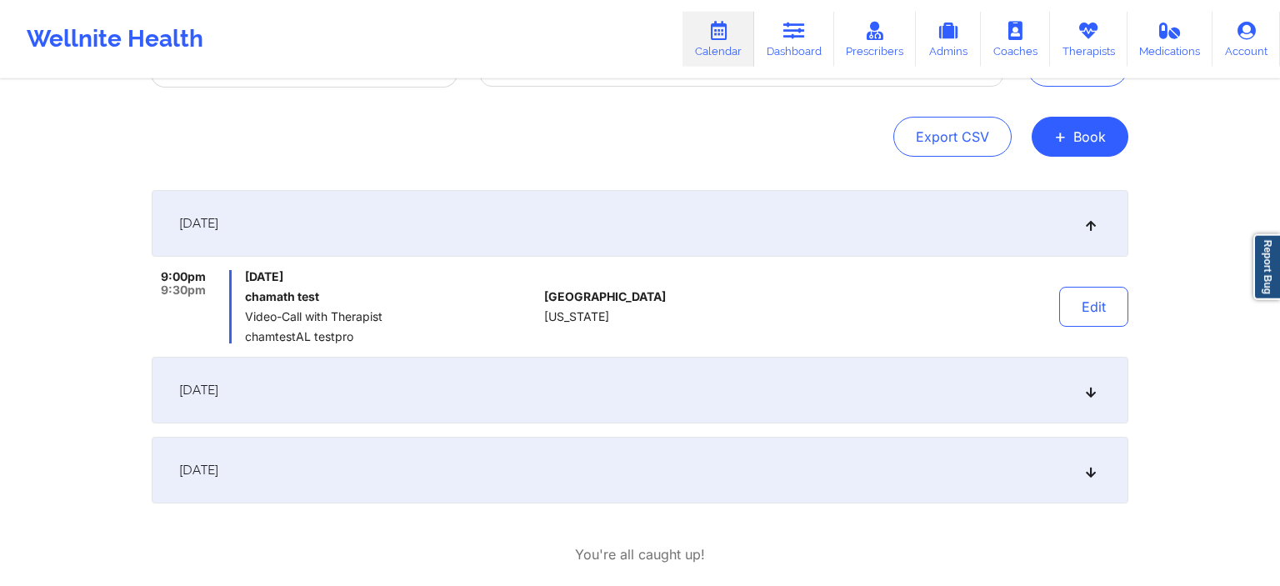
scroll to position [141, 0]
click at [65, 291] on div "Provider Role Therapist Therapist chamtestAL testpro Date 10/26/2025 - 10/31/20…" at bounding box center [640, 232] width 1280 height 747
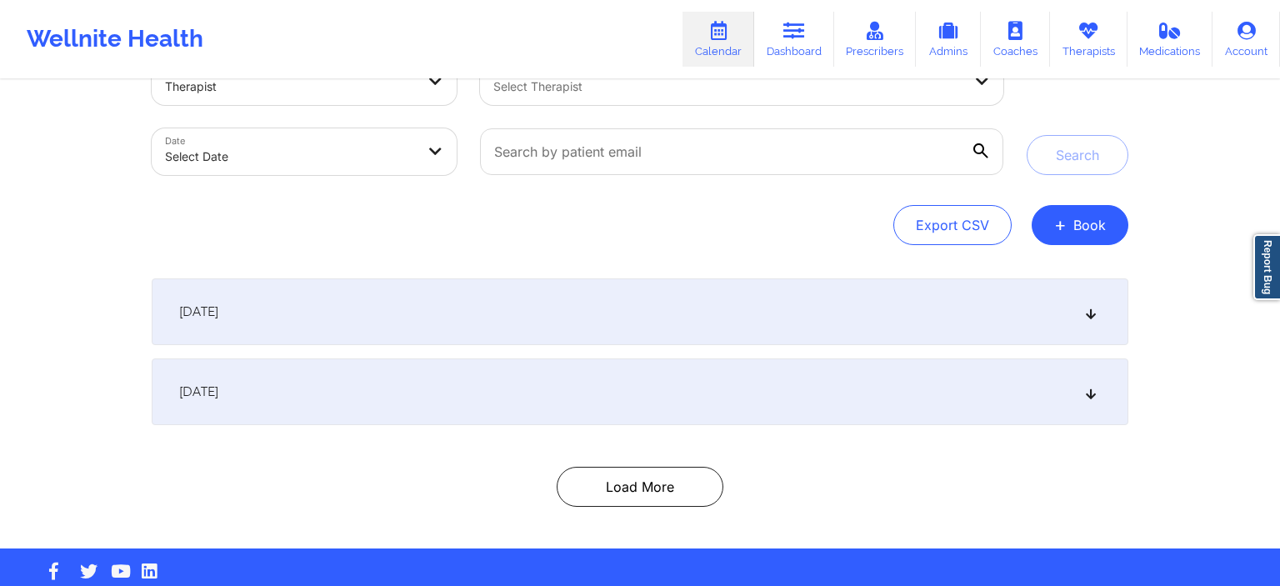
scroll to position [53, 0]
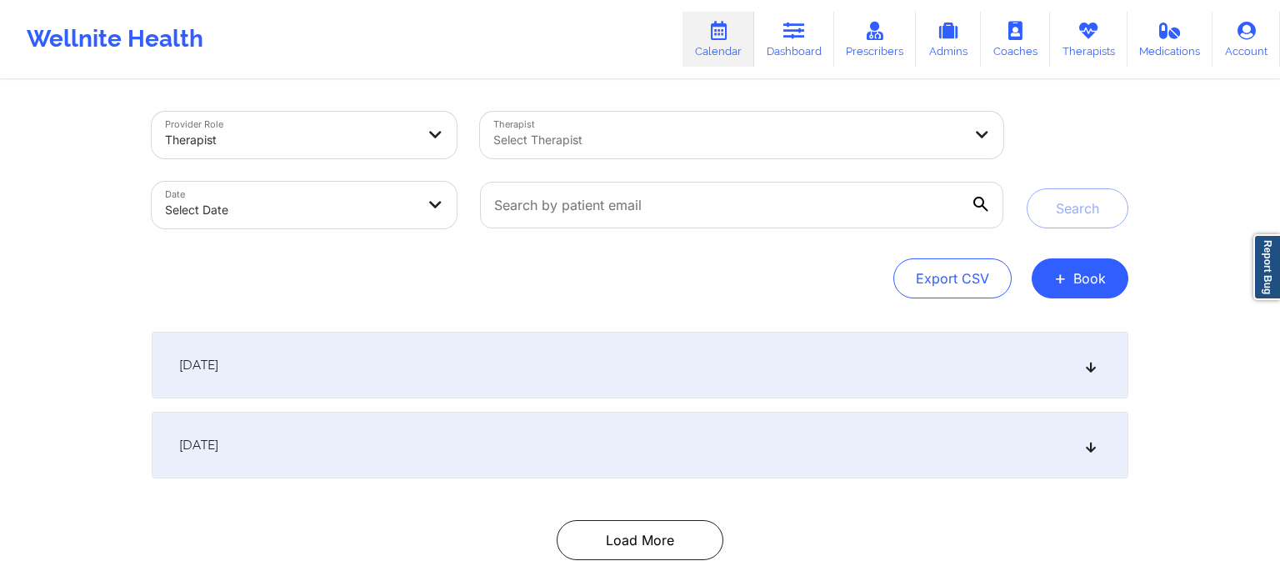
click at [570, 143] on div at bounding box center [727, 140] width 469 height 20
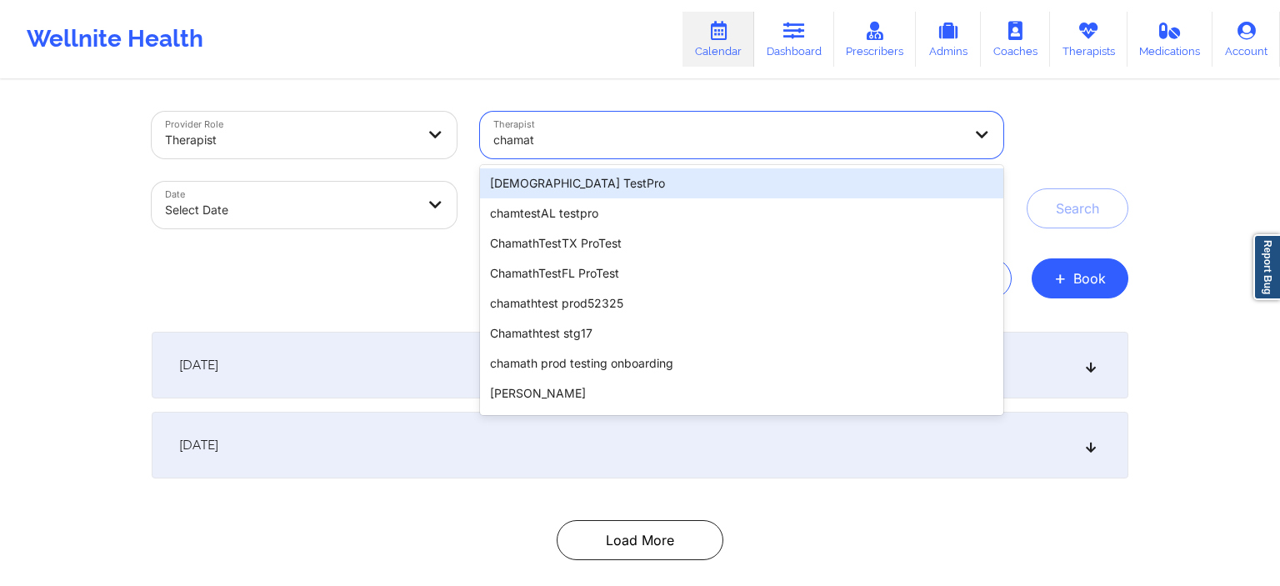
type input "chamath"
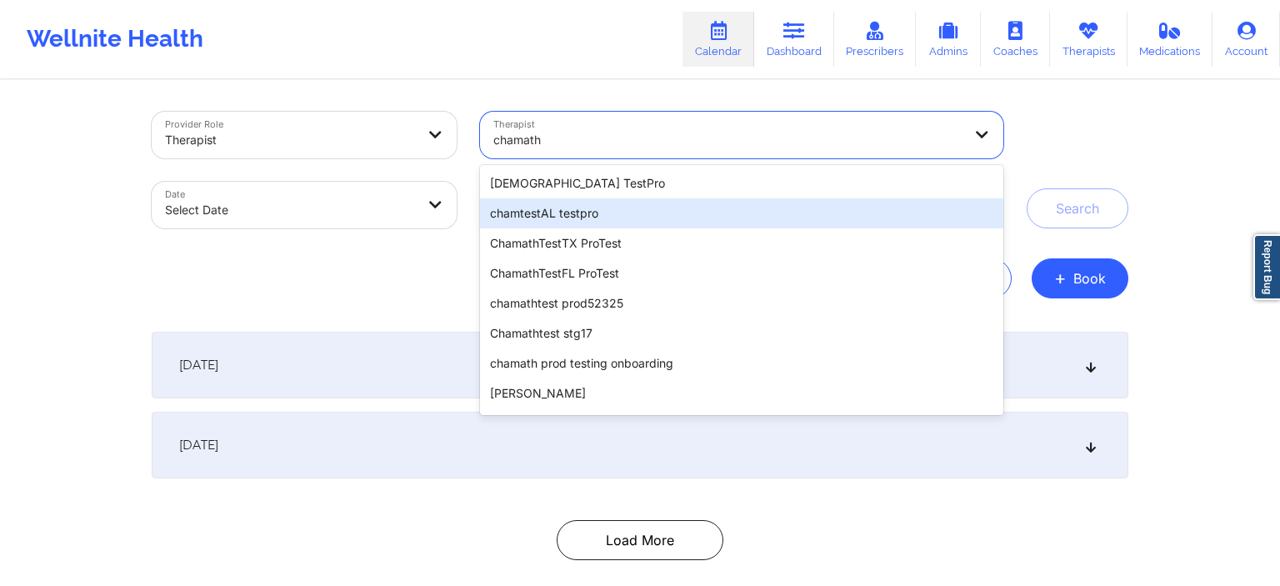
drag, startPoint x: 585, startPoint y: 207, endPoint x: 575, endPoint y: 212, distance: 11.2
click at [585, 209] on div "chamtestAL testpro" at bounding box center [741, 213] width 523 height 30
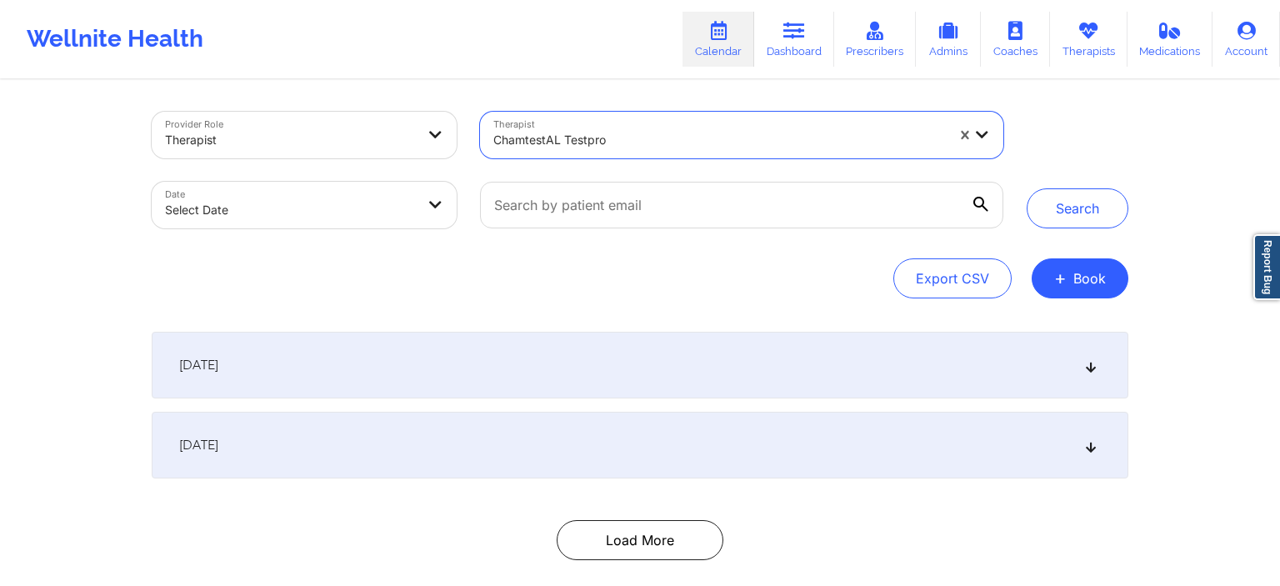
click at [382, 216] on body "Wellnite Health Calendar Dashboard Prescribers Admins Coaches Therapists Medica…" at bounding box center [640, 293] width 1280 height 586
select select "2025-8"
select select "2025-9"
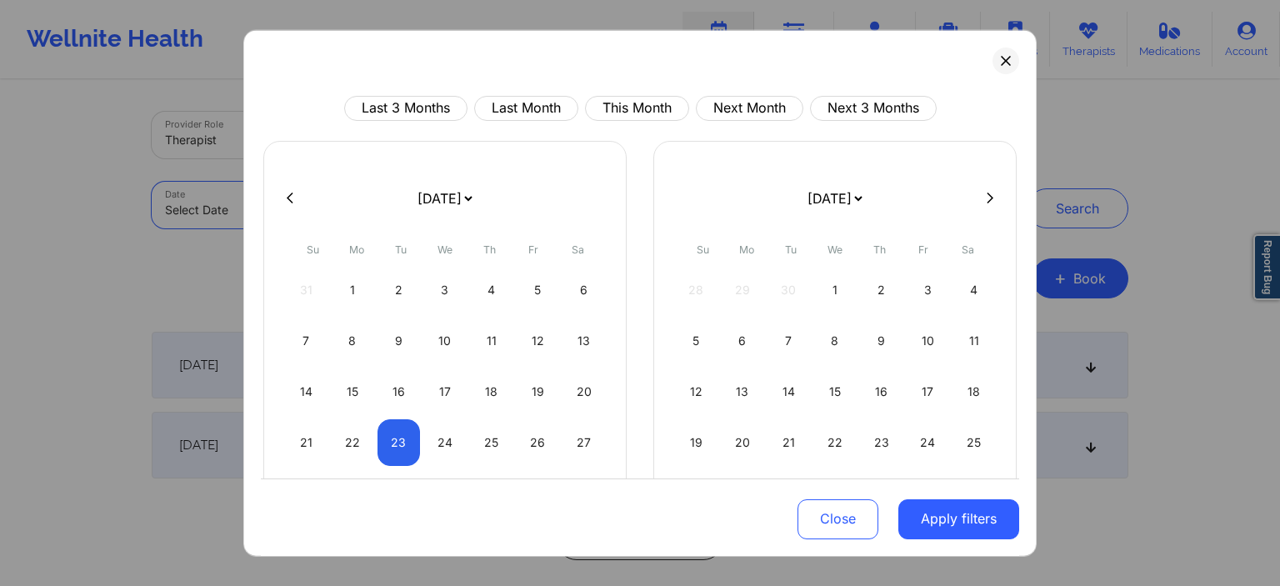
click at [992, 205] on div at bounding box center [640, 197] width 758 height 25
select select "2025-9"
select select "2025-10"
click at [414, 174] on select "[DATE] [DATE] [DATE] [DATE] [DATE] [DATE] [DATE] [DATE] [DATE] [DATE] [DATE] [D…" at bounding box center [444, 197] width 61 height 47
click option "[DATE]" at bounding box center [0, 0] width 0 height 0
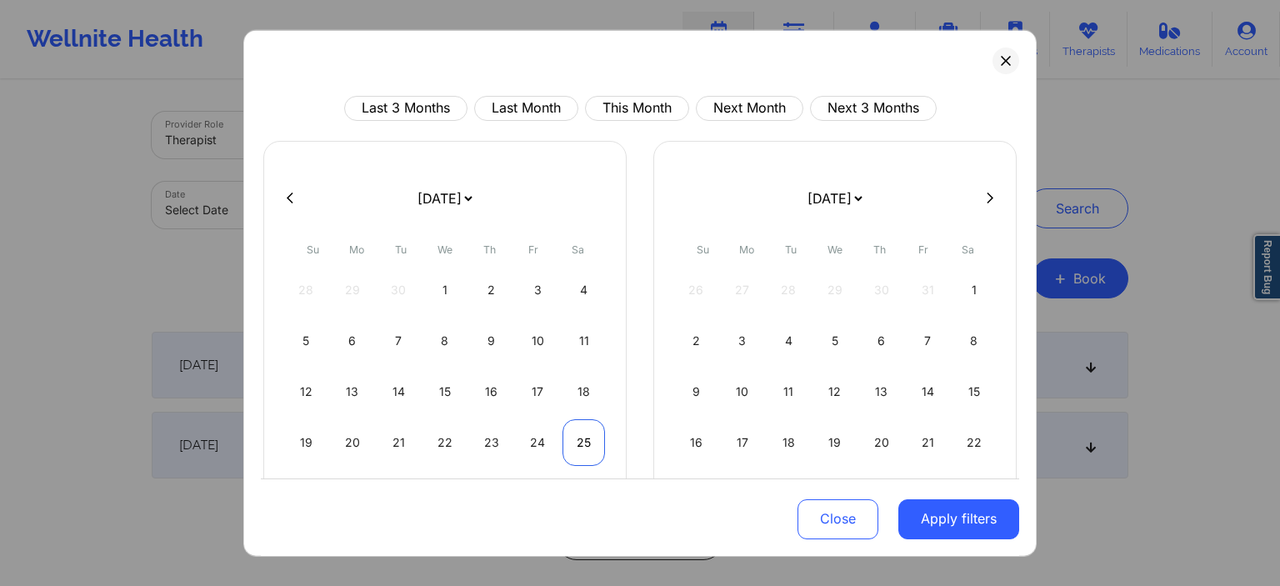
click at [585, 440] on div "25" at bounding box center [583, 441] width 42 height 47
select select "2025-9"
select select "2025-10"
click at [698, 291] on div "26 27 28 29 30 31 1" at bounding box center [835, 289] width 320 height 47
click at [698, 289] on div "26 27 28 29 30 31 1" at bounding box center [835, 289] width 320 height 47
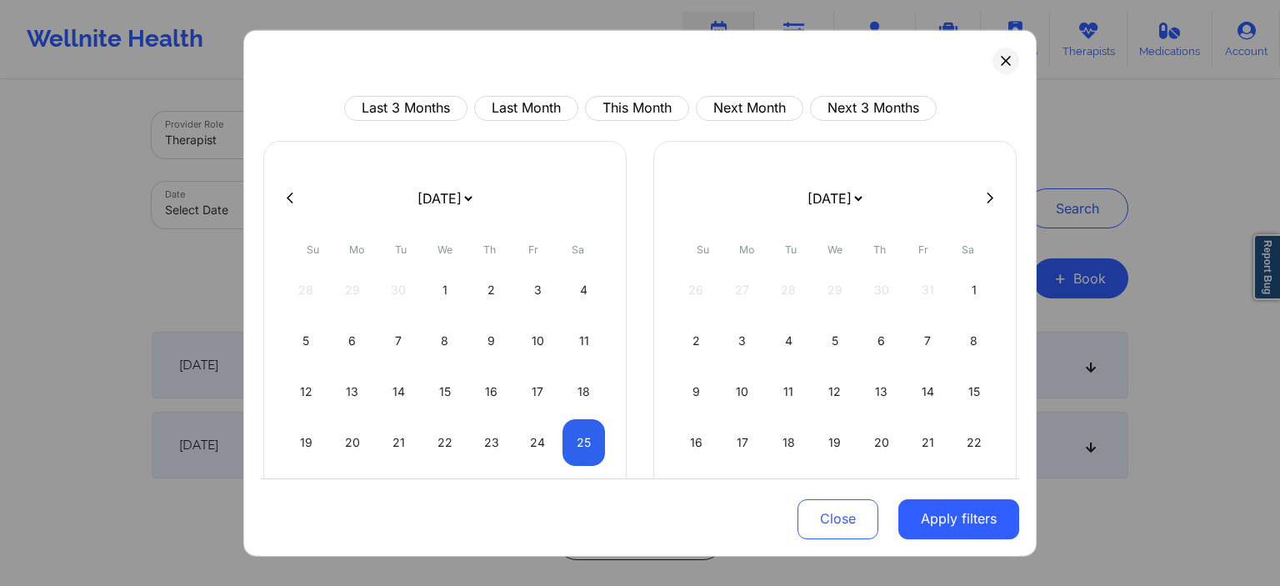
click at [692, 287] on div "26 27 28 29 30 31 1" at bounding box center [835, 289] width 320 height 47
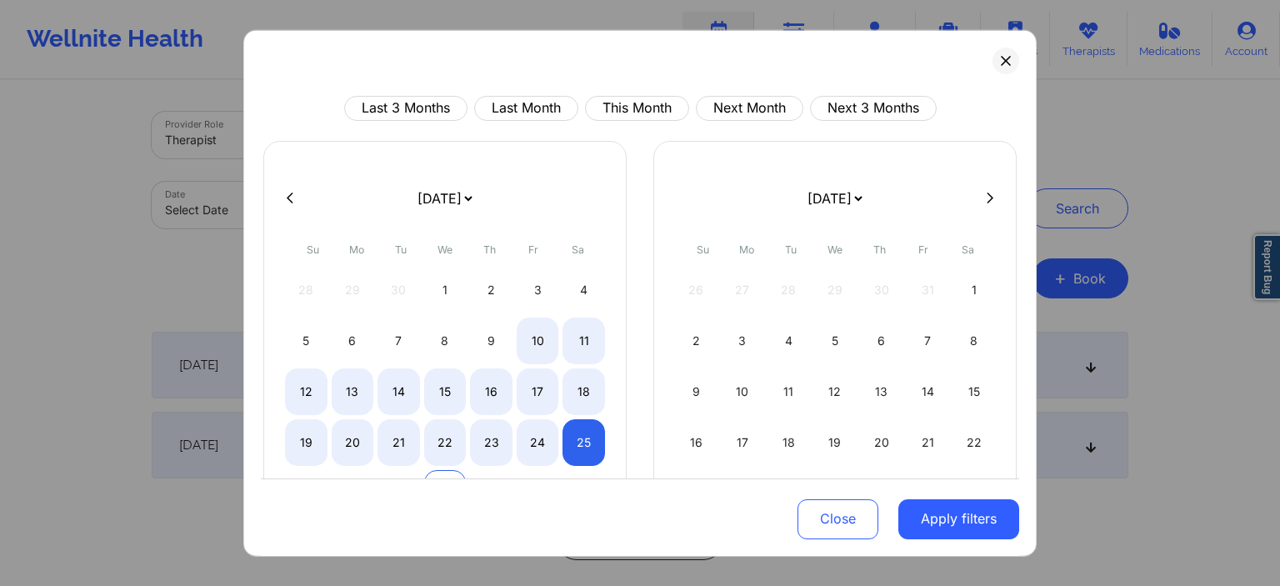
select select "2025-9"
select select "2025-10"
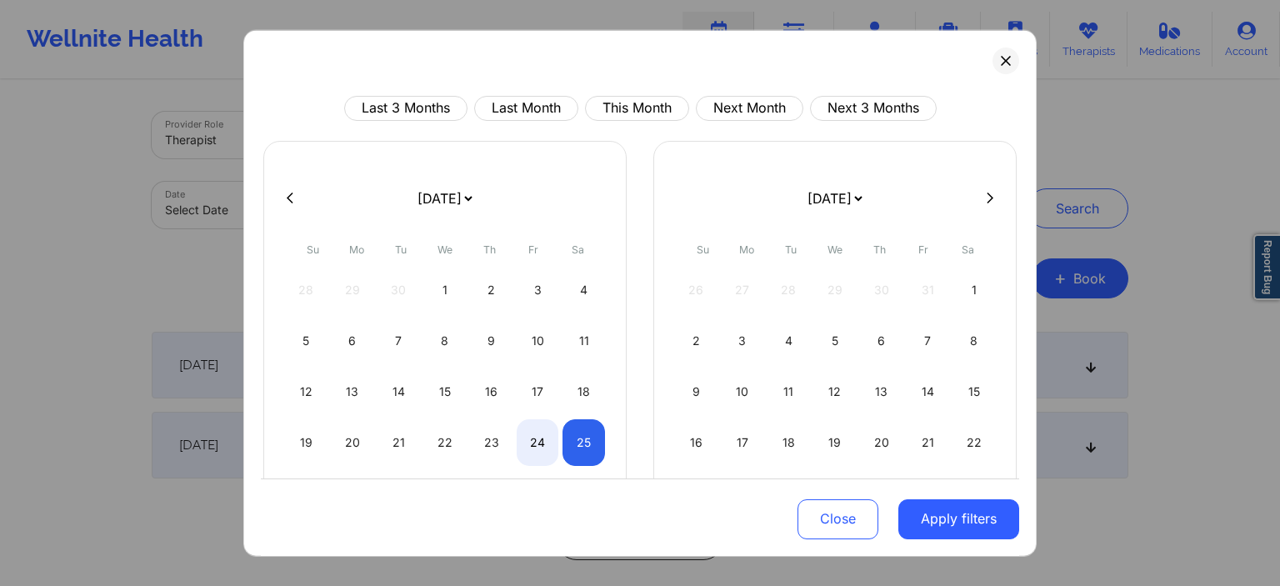
select select "2025-9"
select select "2025-10"
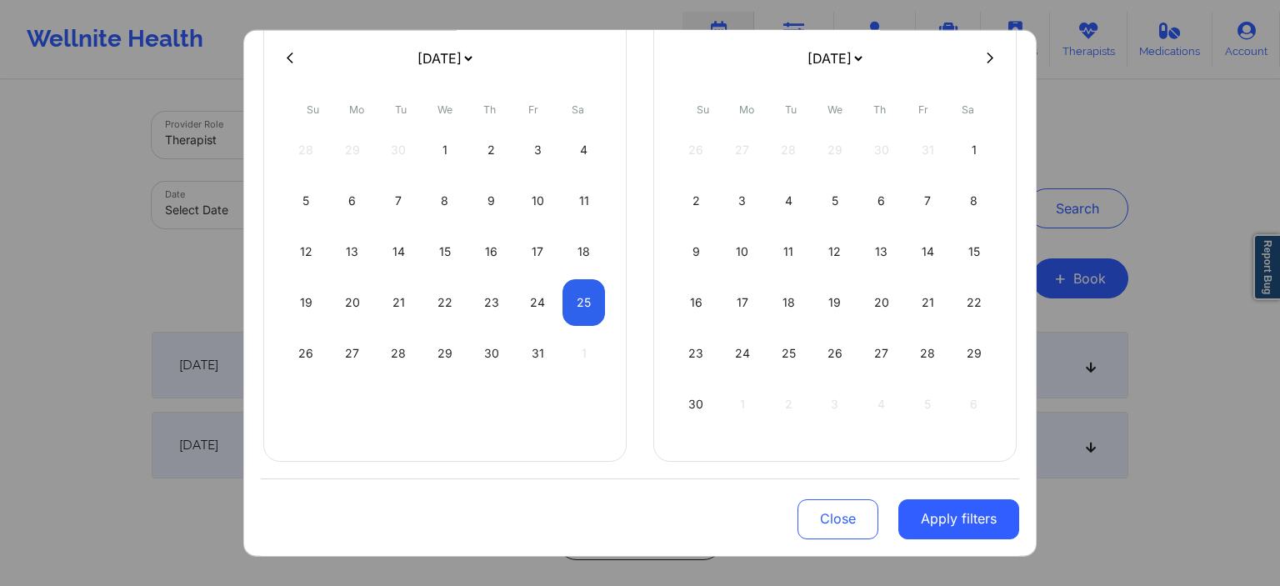
select select "2025-9"
select select "2025-10"
select select "2025-9"
select select "2025-10"
select select "2025-9"
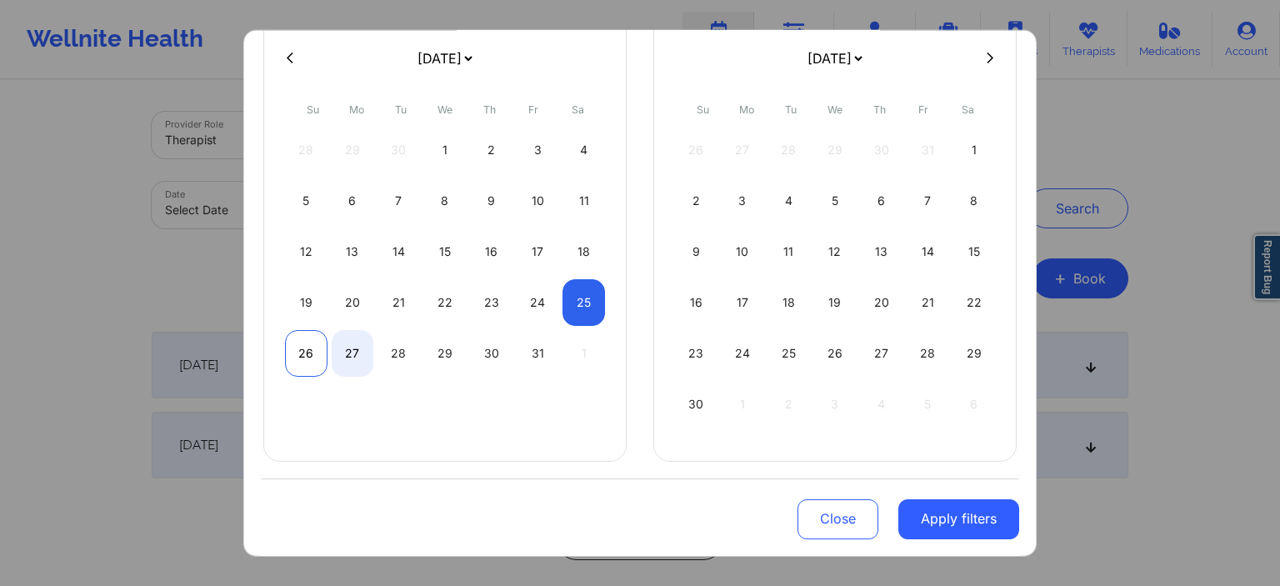
select select "2025-10"
click at [317, 350] on div "26" at bounding box center [306, 352] width 42 height 47
select select "2025-9"
select select "2025-10"
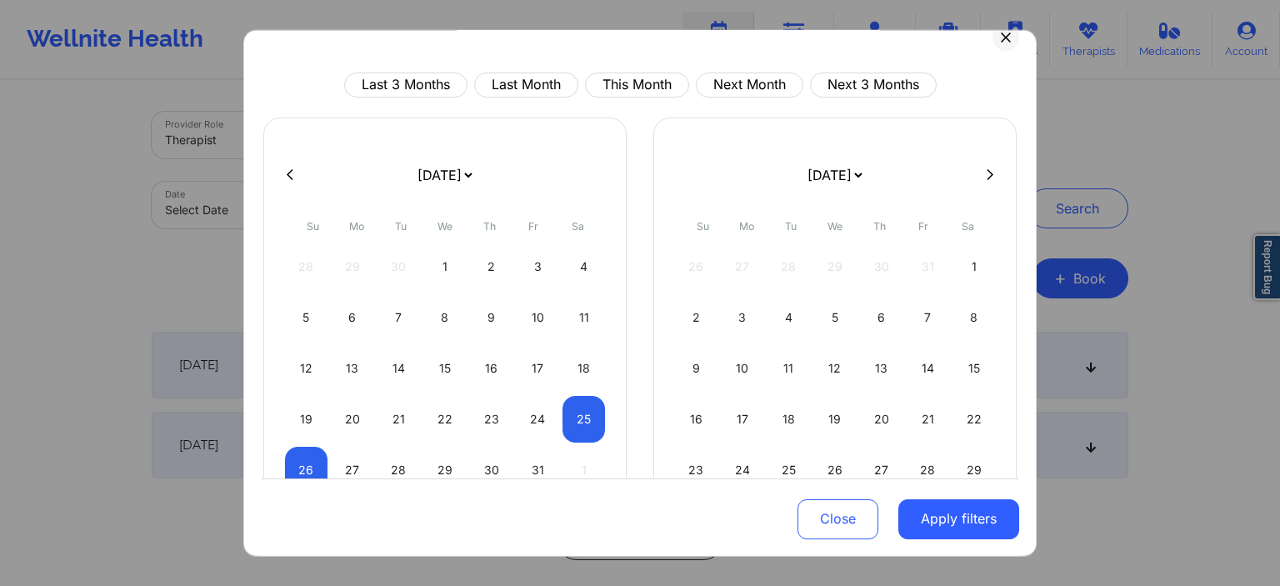
scroll to position [0, 0]
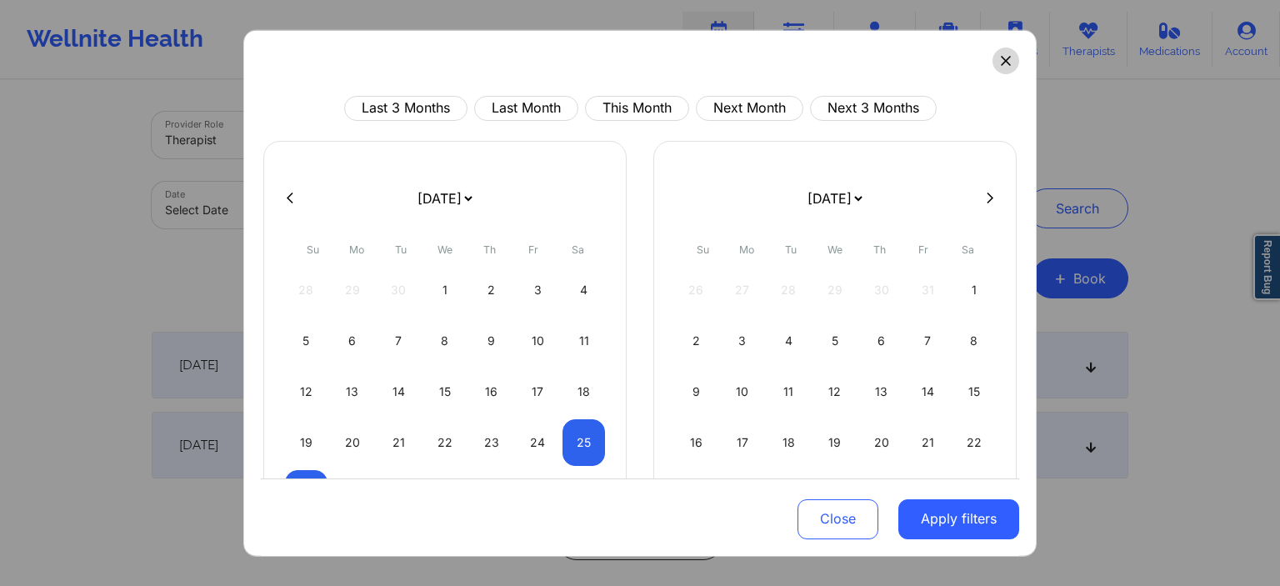
click at [996, 62] on button at bounding box center [1005, 60] width 27 height 27
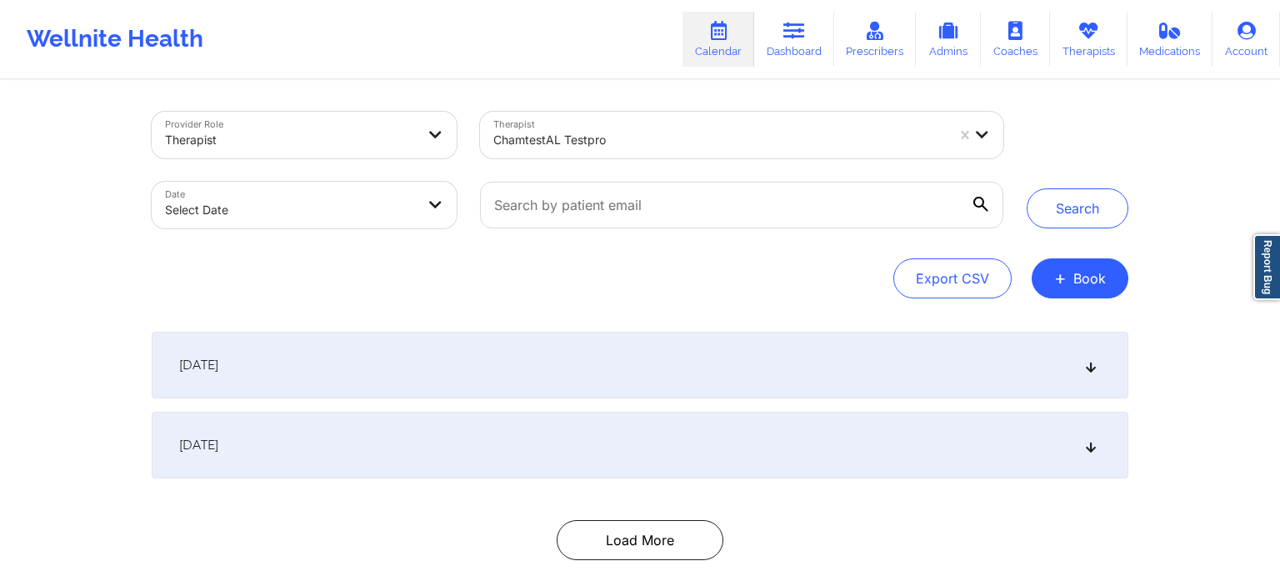
click at [402, 213] on body "Wellnite Health Calendar Dashboard Prescribers Admins Coaches Therapists Medica…" at bounding box center [640, 293] width 1280 height 586
select select "2025-8"
select select "2025-9"
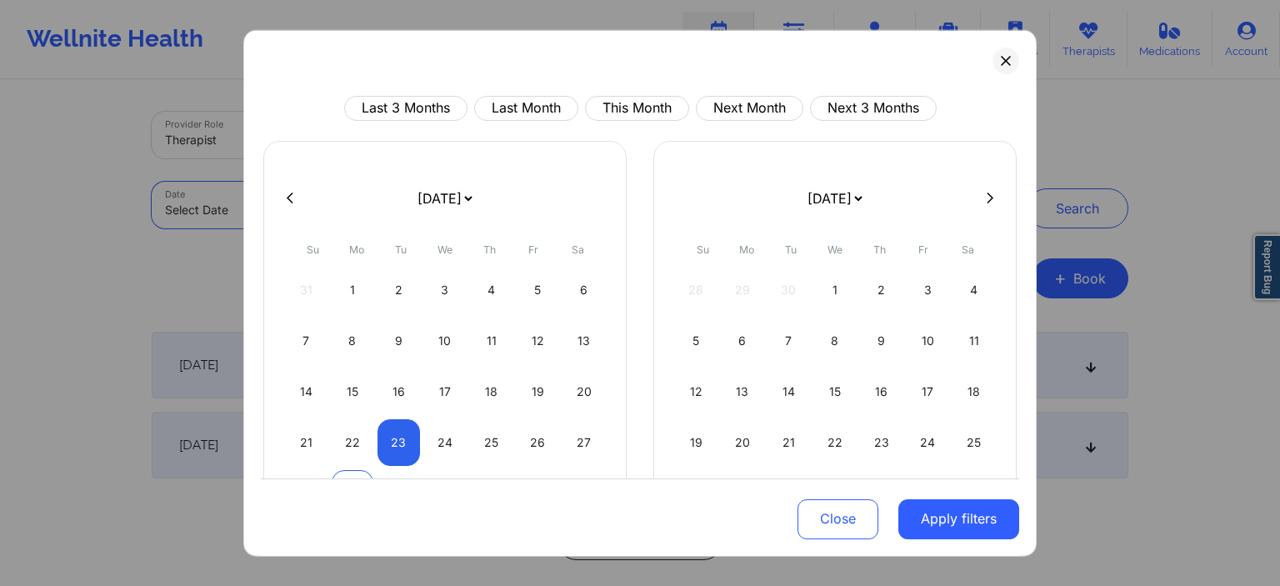
scroll to position [89, 0]
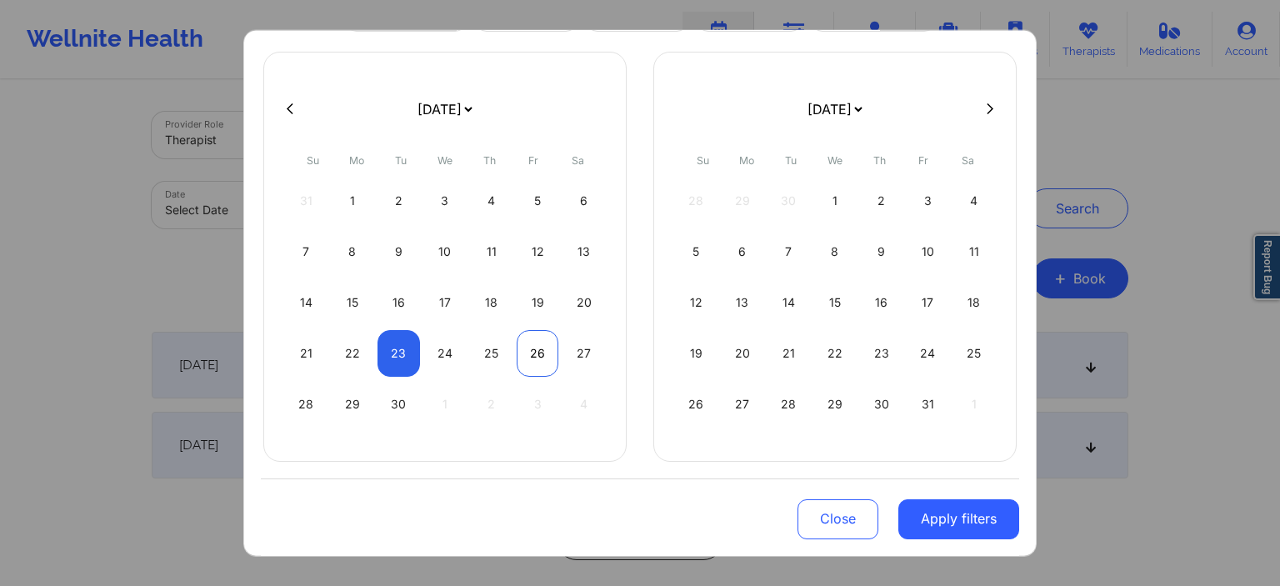
click at [542, 352] on div "26" at bounding box center [538, 352] width 42 height 47
select select "2025-8"
select select "2025-9"
select select "2025-8"
select select "2025-9"
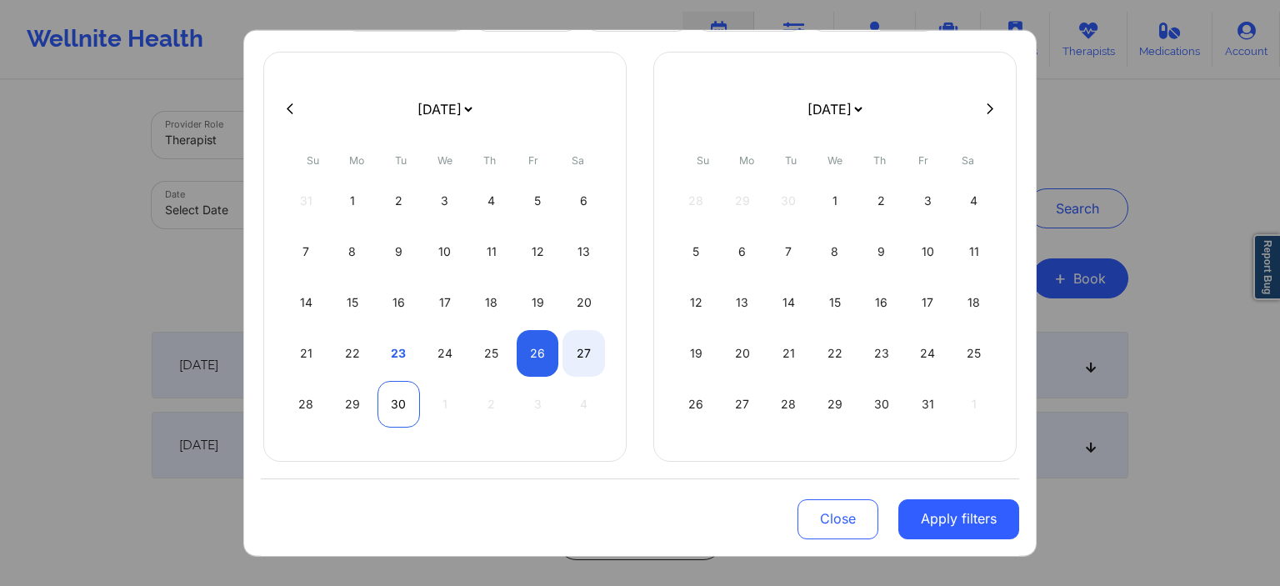
select select "2025-8"
select select "2025-9"
select select "2025-8"
select select "2025-9"
click at [403, 407] on div "30" at bounding box center [398, 403] width 42 height 47
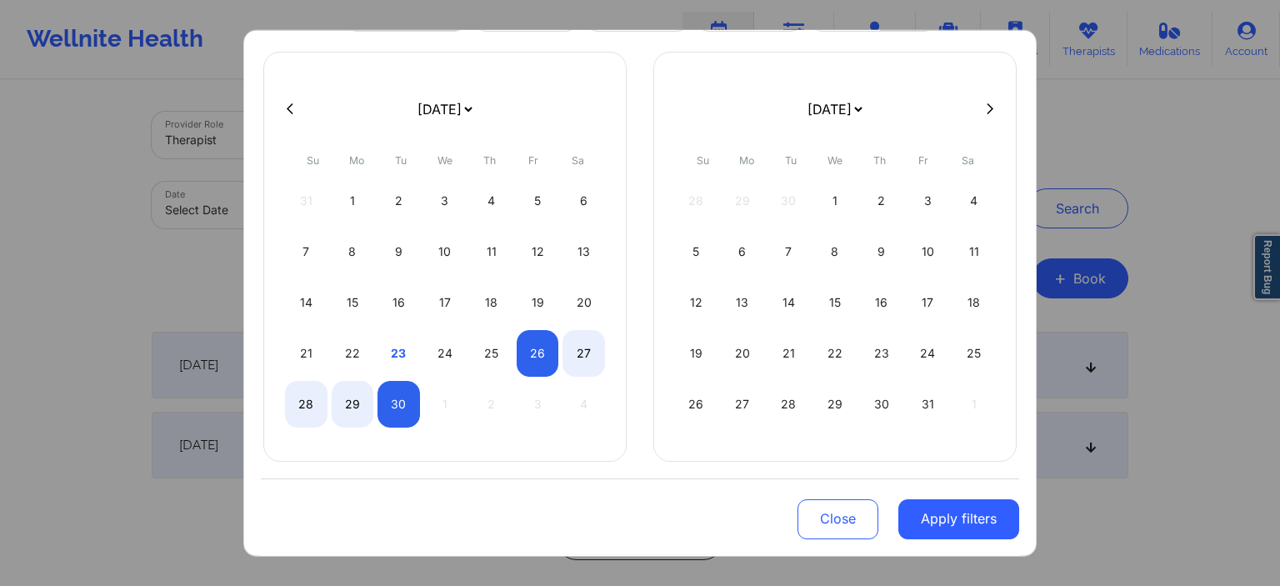
select select "2025-8"
select select "2025-9"
click at [936, 514] on button "Apply filters" at bounding box center [958, 519] width 121 height 40
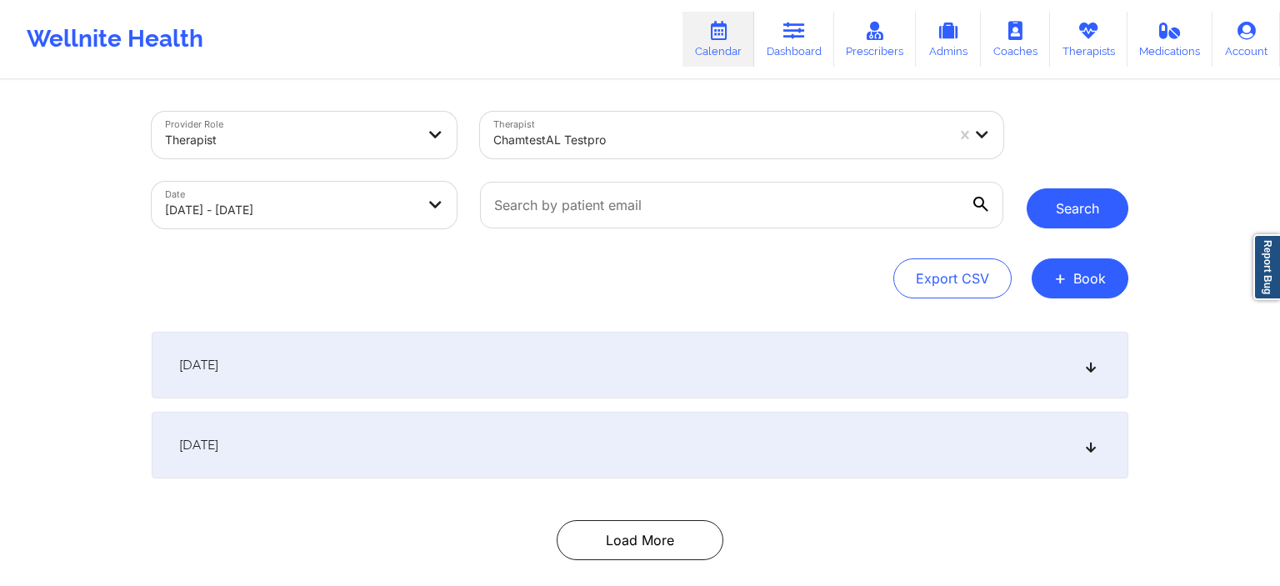
click at [1055, 215] on button "Search" at bounding box center [1078, 208] width 102 height 40
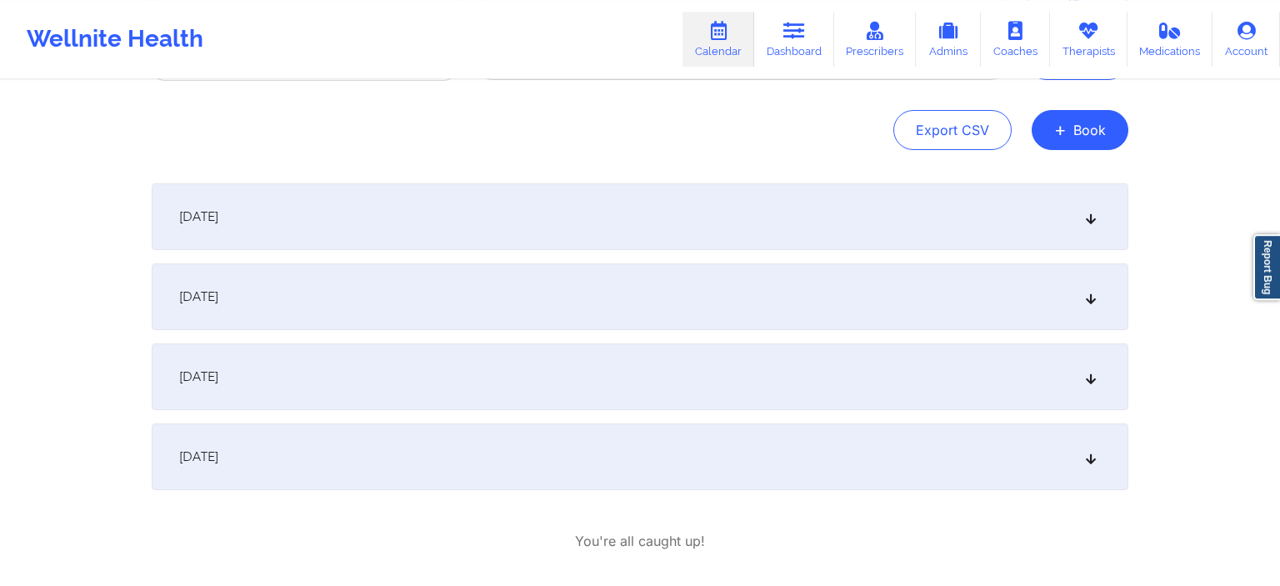
scroll to position [176, 0]
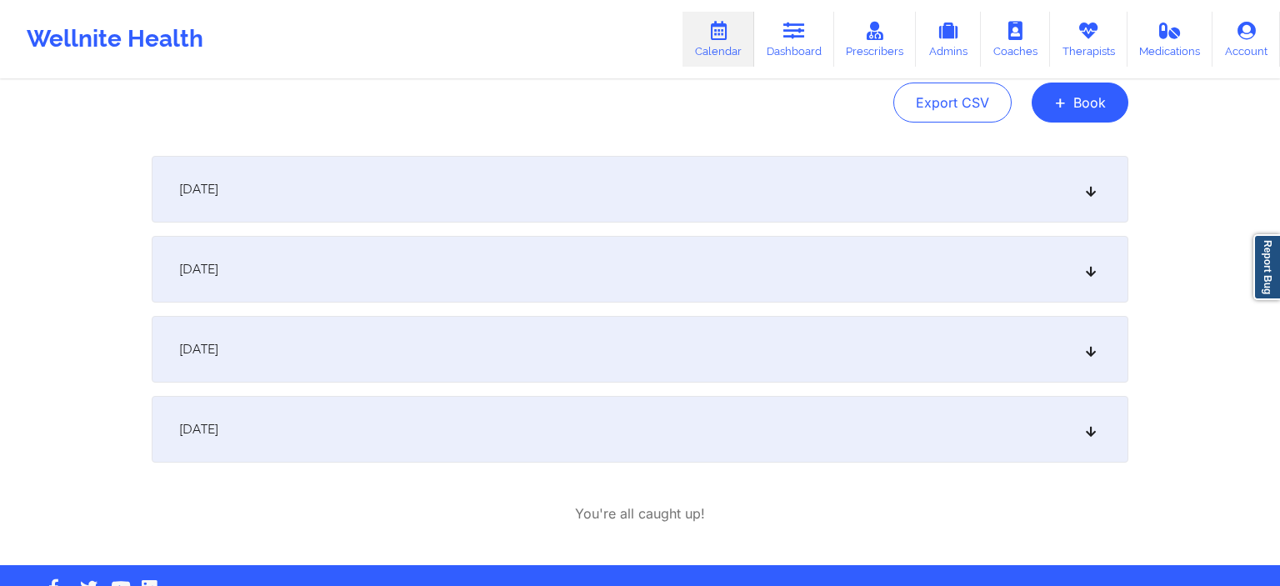
click at [298, 198] on div "[DATE]" at bounding box center [640, 189] width 977 height 67
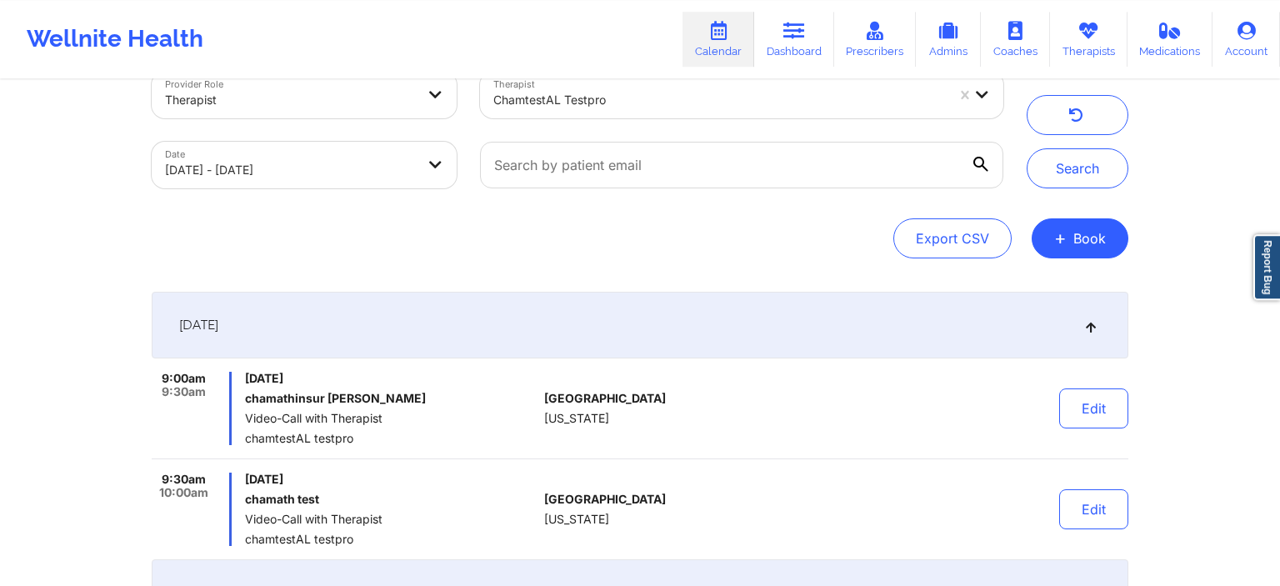
scroll to position [0, 0]
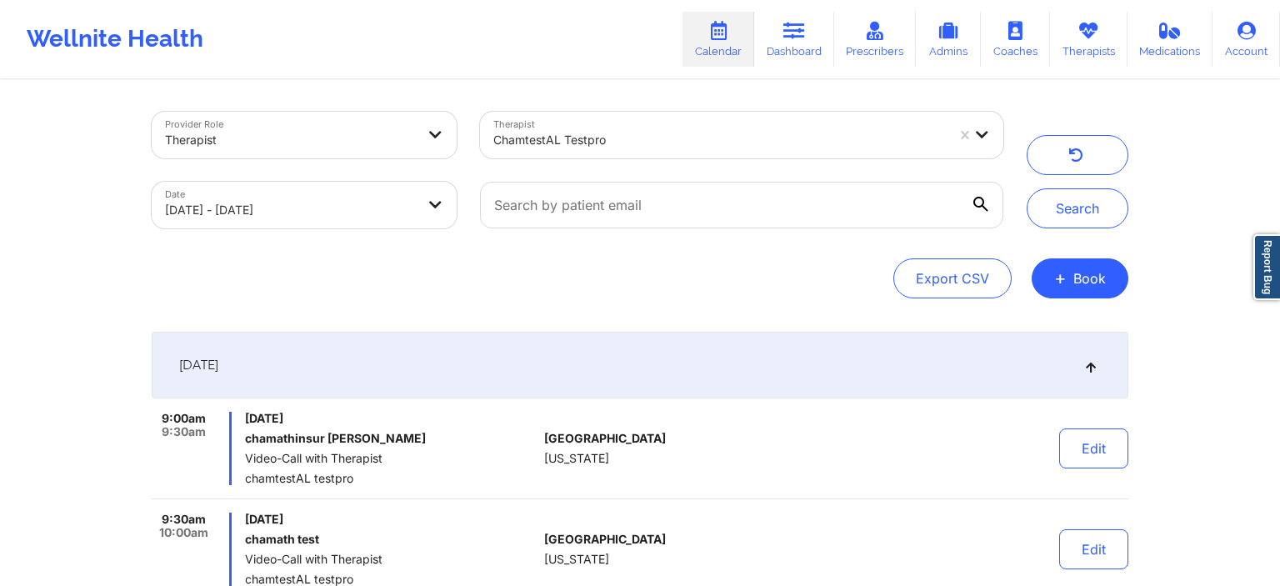
click at [365, 216] on body "Wellnite Health Calendar Dashboard Prescribers Admins Coaches Therapists Medica…" at bounding box center [640, 293] width 1280 height 586
select select "2025-8"
select select "2025-9"
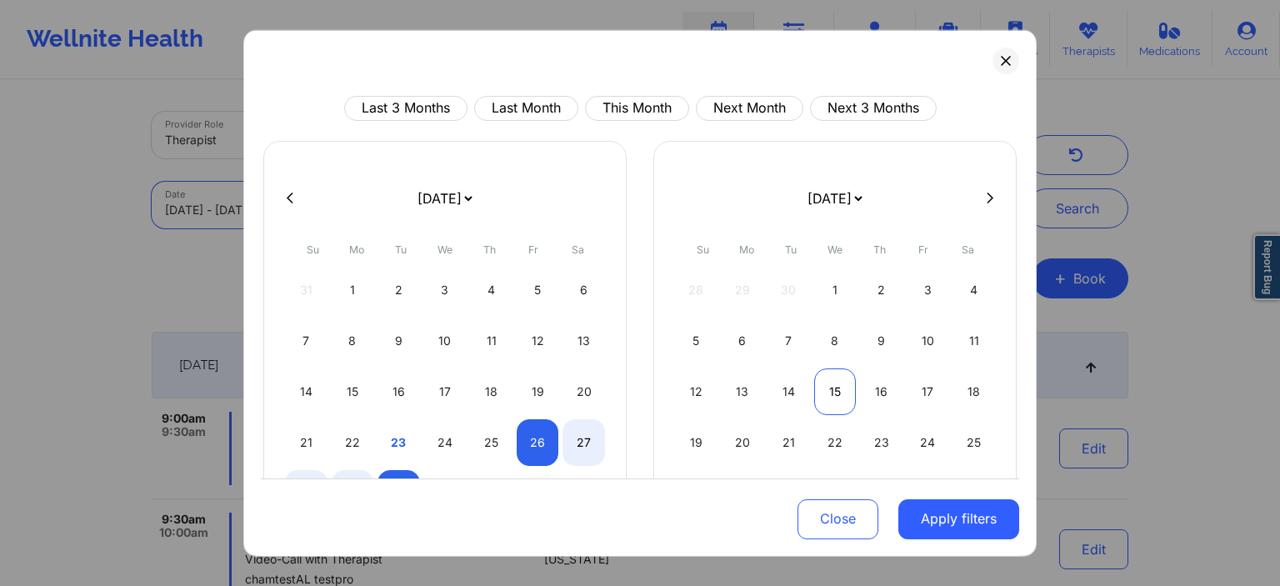
scroll to position [80, 0]
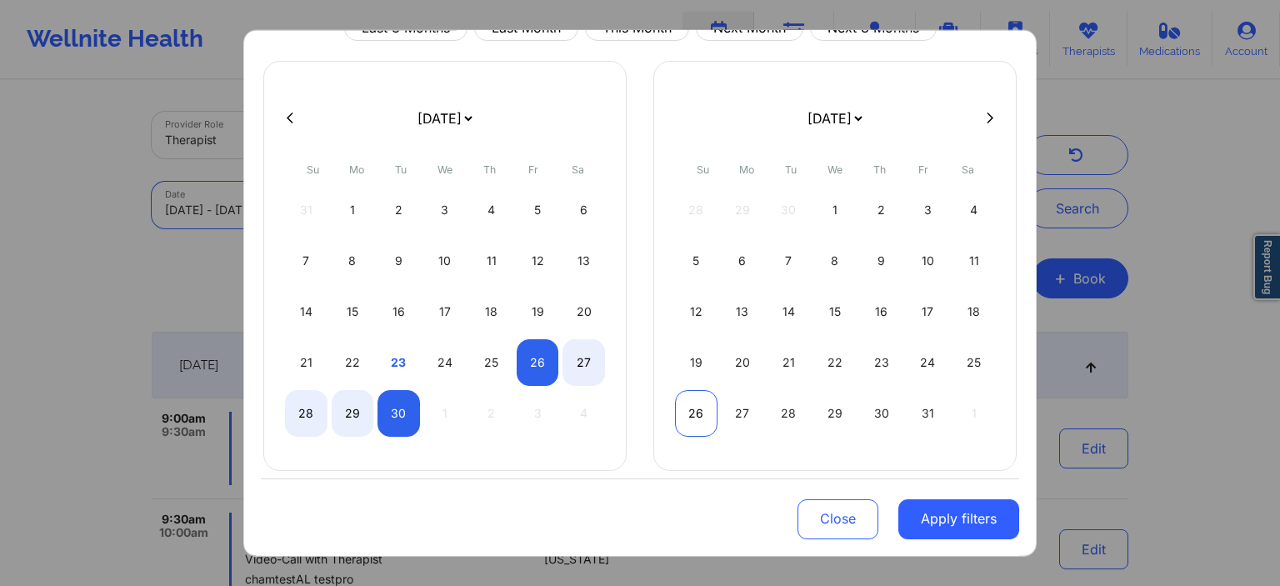
click at [695, 408] on div "26" at bounding box center [696, 412] width 42 height 47
select select "2025-9"
select select "2025-10"
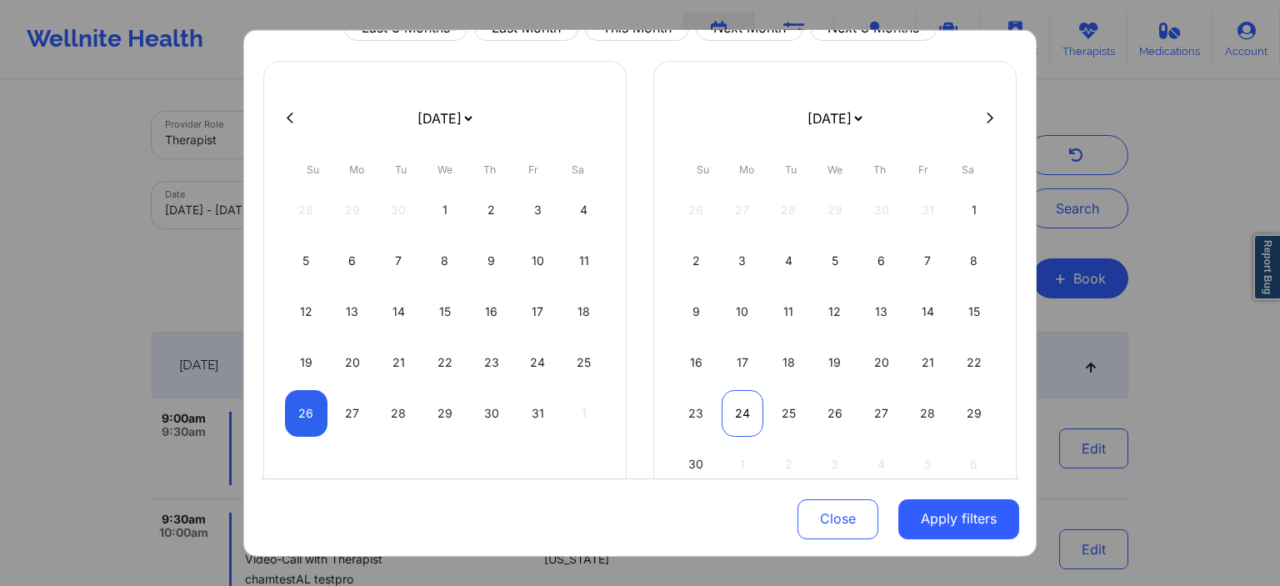
select select "2025-9"
select select "2025-10"
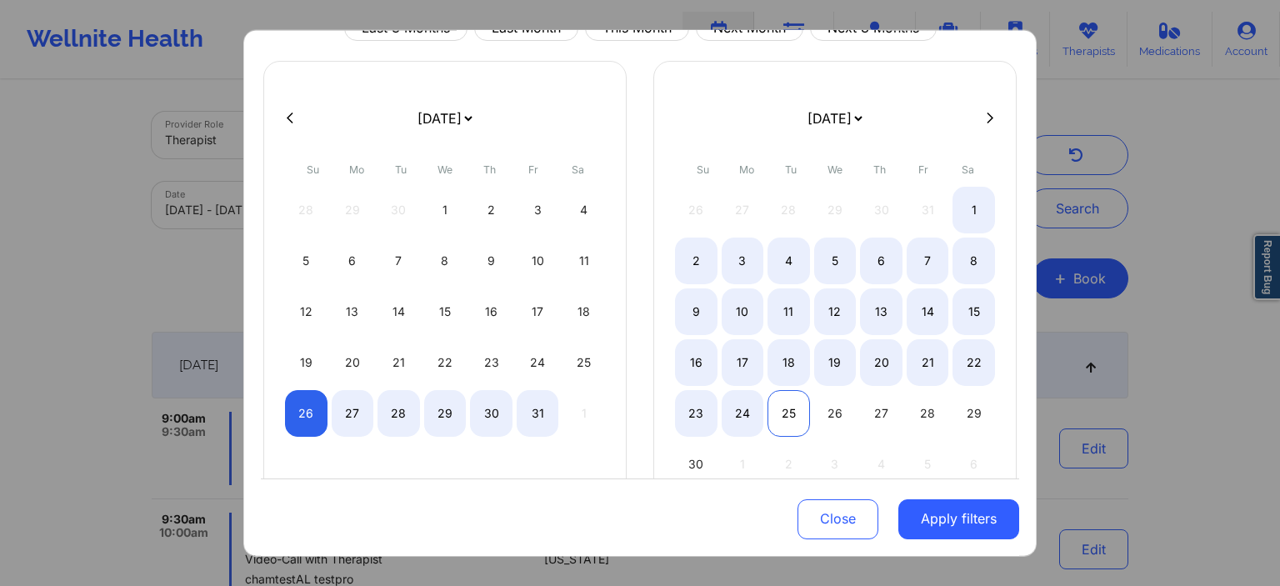
select select "2025-9"
select select "2025-10"
select select "2025-9"
select select "2025-10"
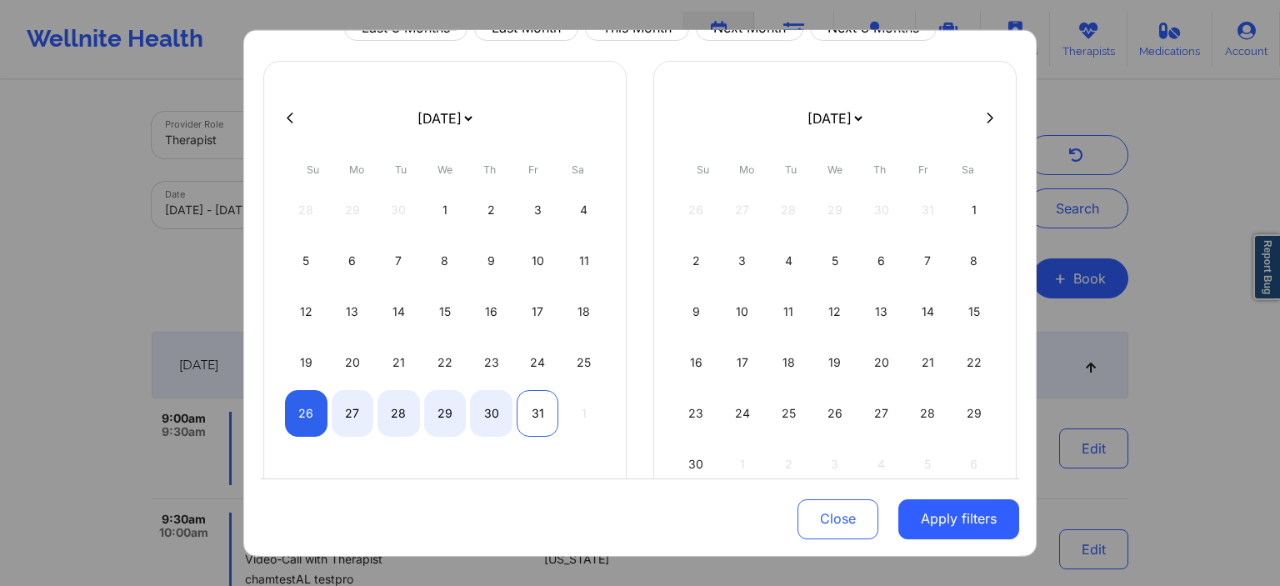
click at [532, 412] on div "31" at bounding box center [538, 412] width 42 height 47
select select "2025-9"
select select "2025-10"
click at [927, 522] on button "Apply filters" at bounding box center [958, 519] width 121 height 40
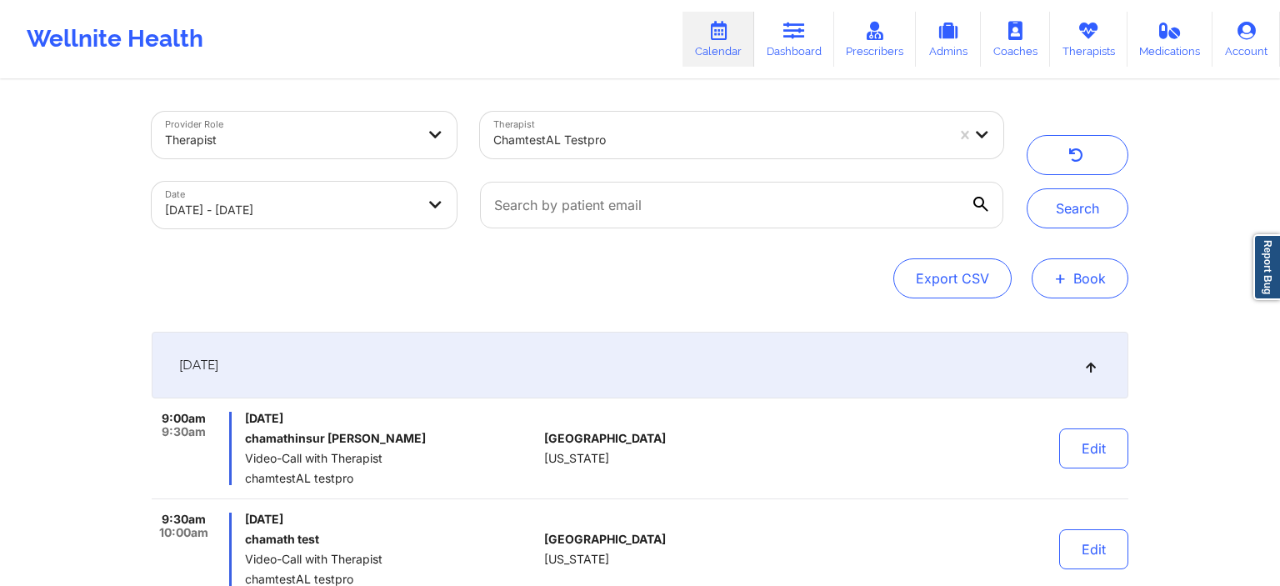
click at [1055, 288] on button "+ Book" at bounding box center [1080, 278] width 97 height 40
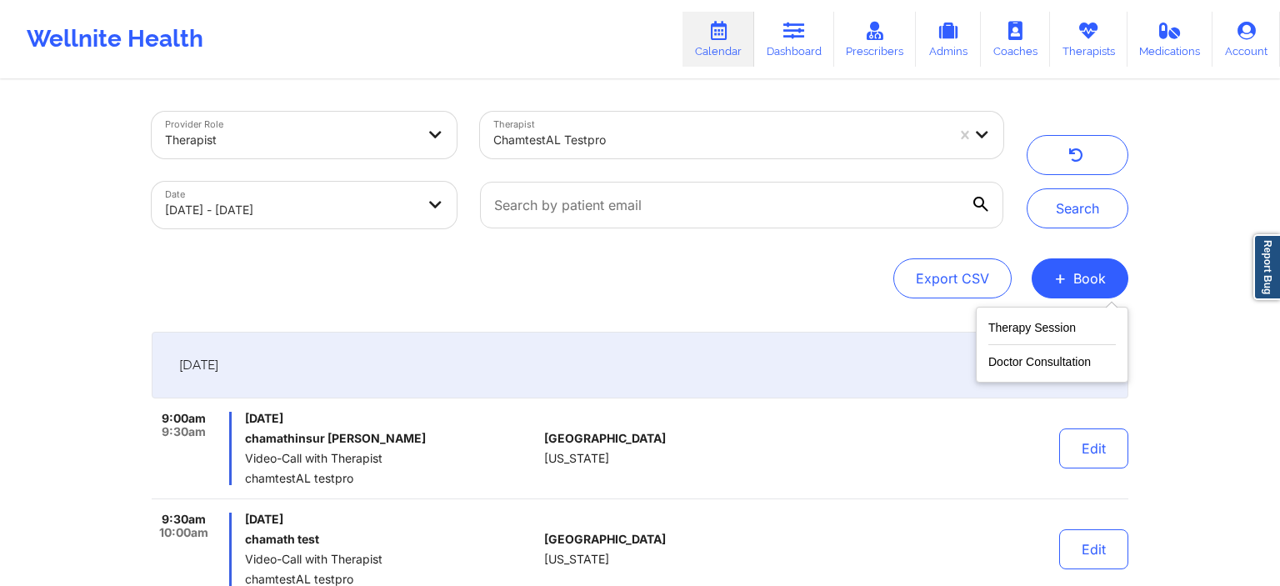
click at [1054, 228] on div "Provider Role Therapist Therapist chamtestAL testpro Date [DATE] - [DATE] Search" at bounding box center [640, 170] width 1000 height 140
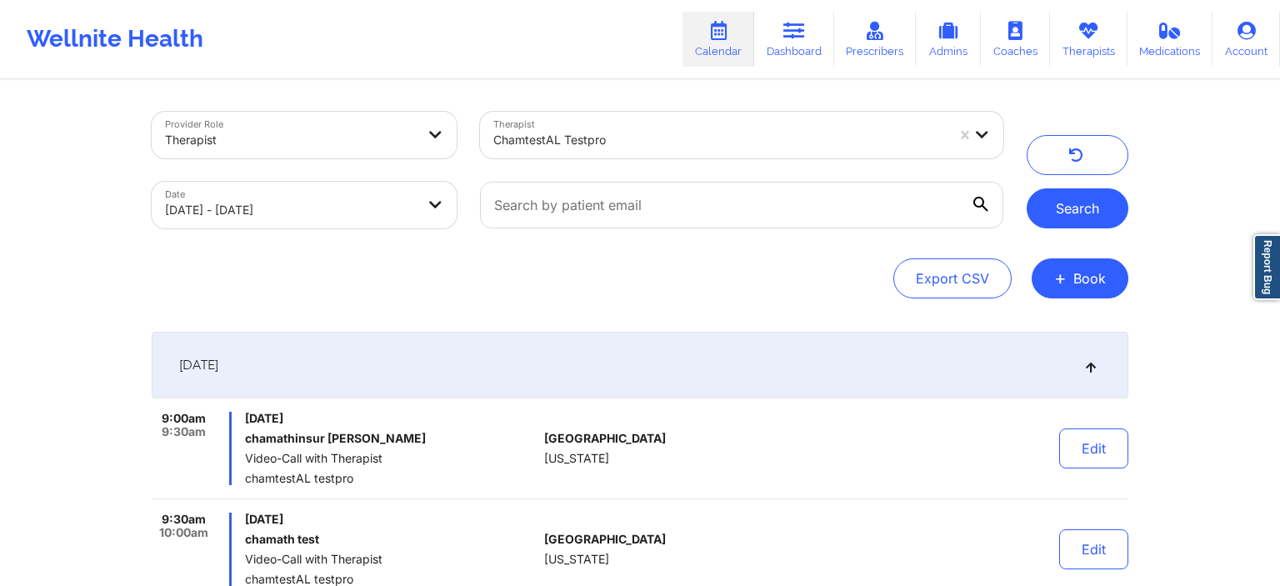
click at [1055, 217] on button "Search" at bounding box center [1078, 208] width 102 height 40
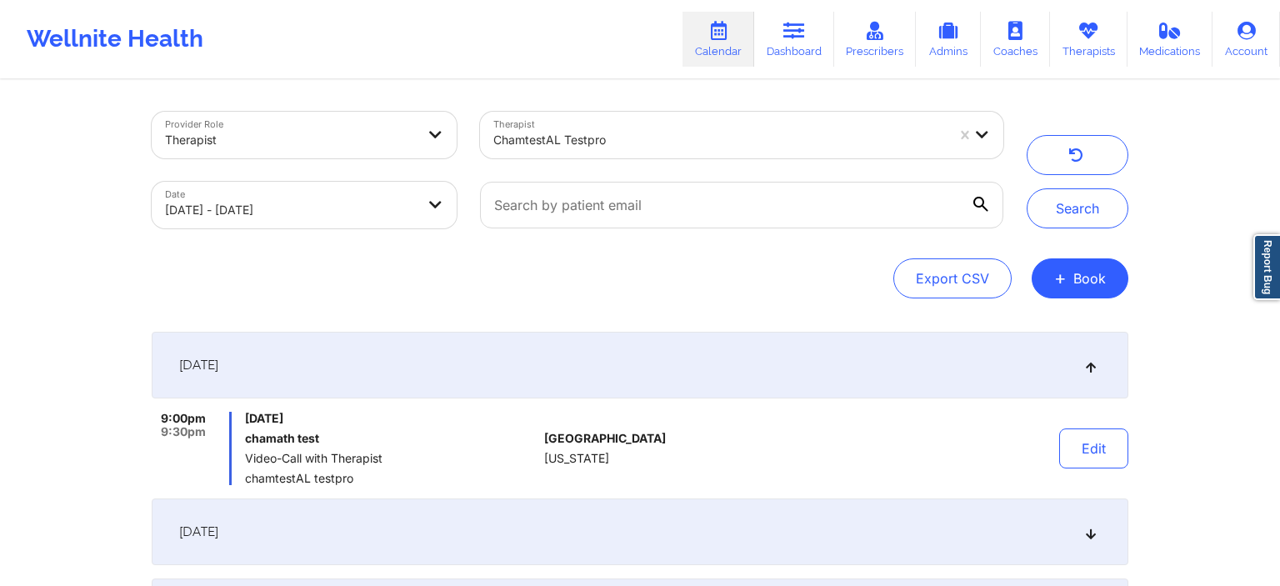
click at [395, 211] on body "Wellnite Health Calendar Dashboard Prescribers Admins Coaches Therapists Medica…" at bounding box center [640, 293] width 1280 height 586
select select "2025-9"
select select "2025-10"
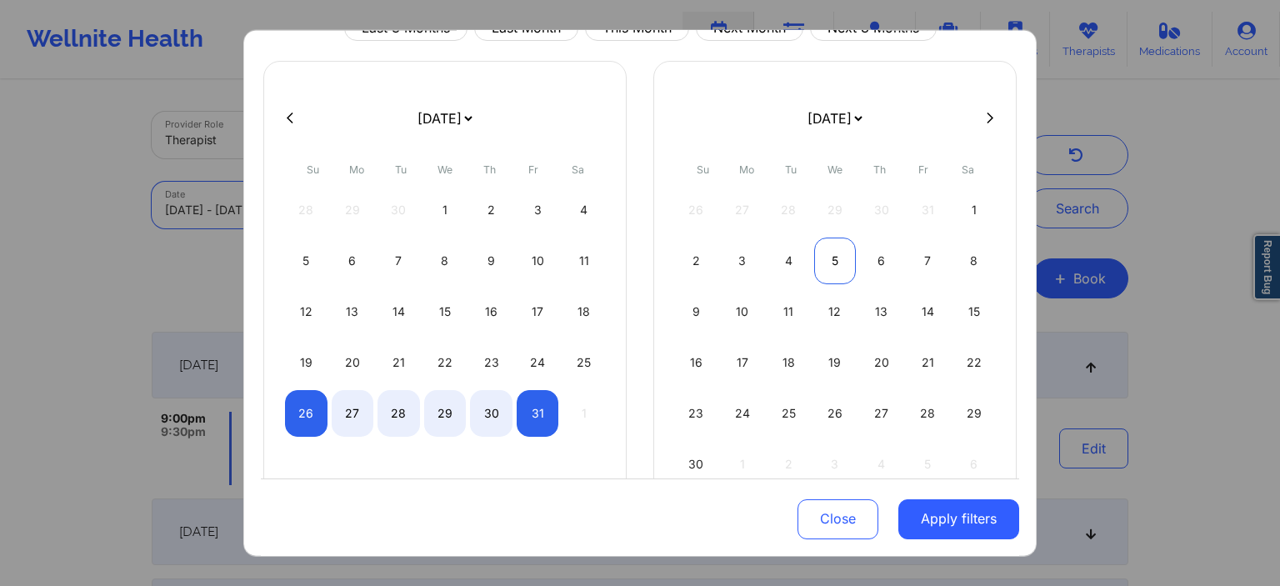
click at [830, 262] on div "5" at bounding box center [835, 260] width 42 height 47
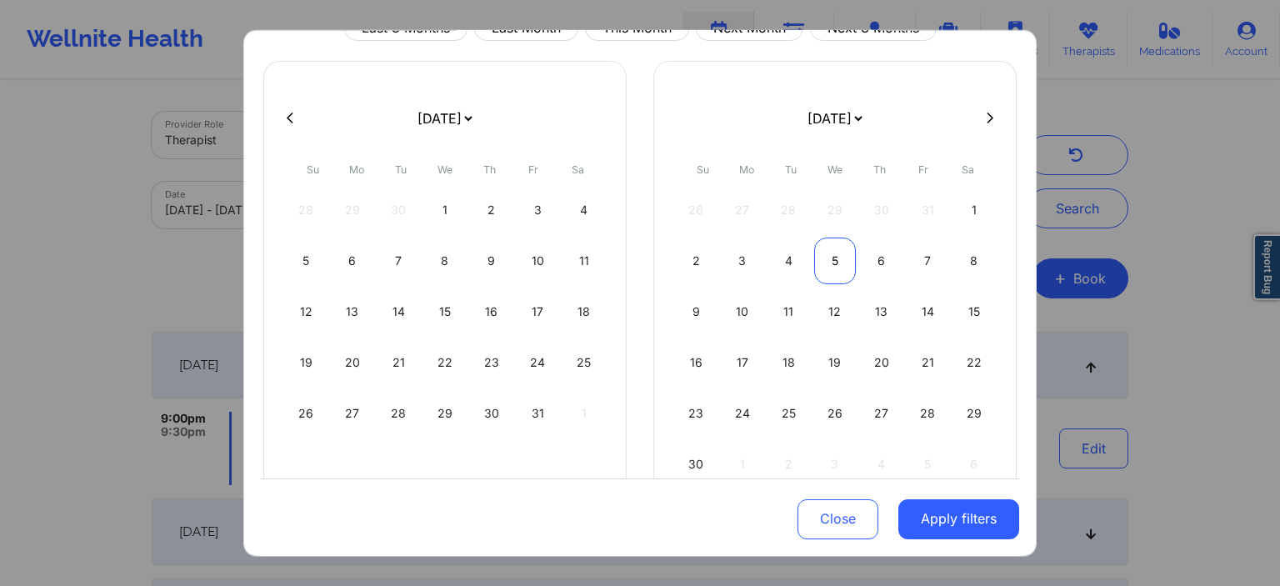
select select "2025-10"
select select "2025-11"
select select "2025-10"
select select "2025-11"
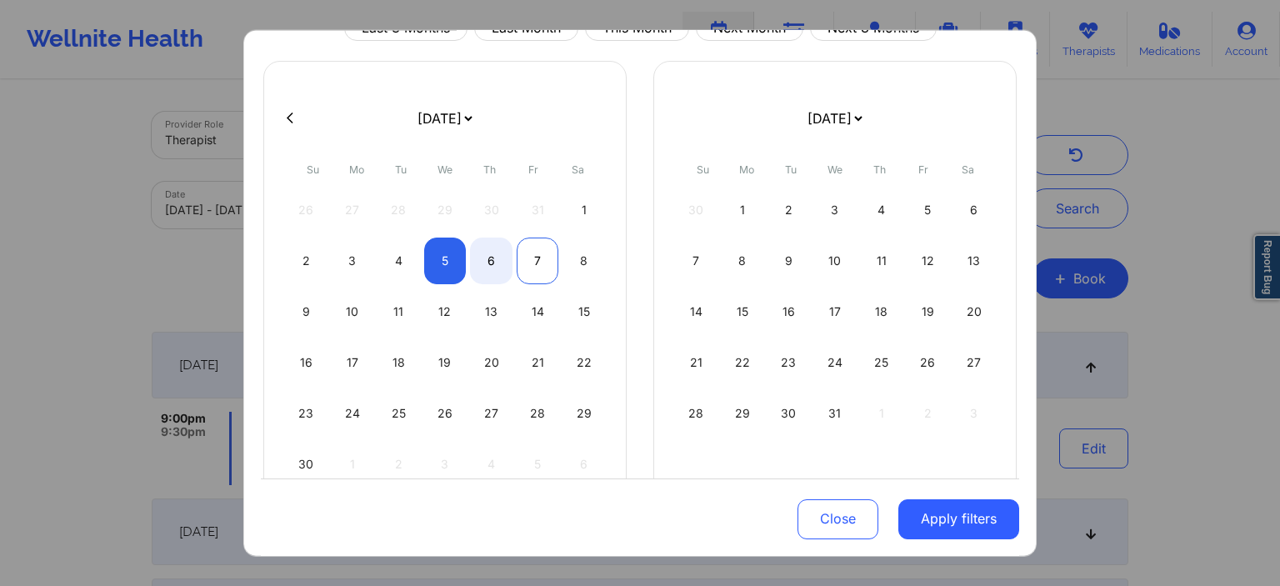
select select "2025-10"
select select "2025-11"
select select "2025-10"
select select "2025-11"
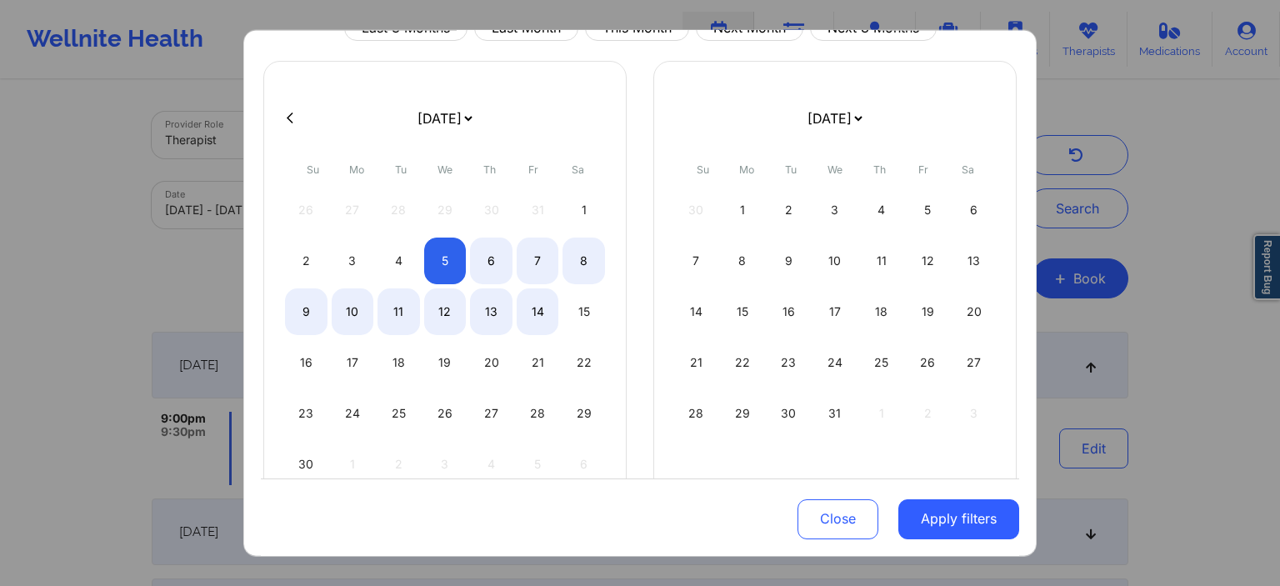
select select "2025-10"
select select "2025-11"
select select "2025-10"
select select "2025-11"
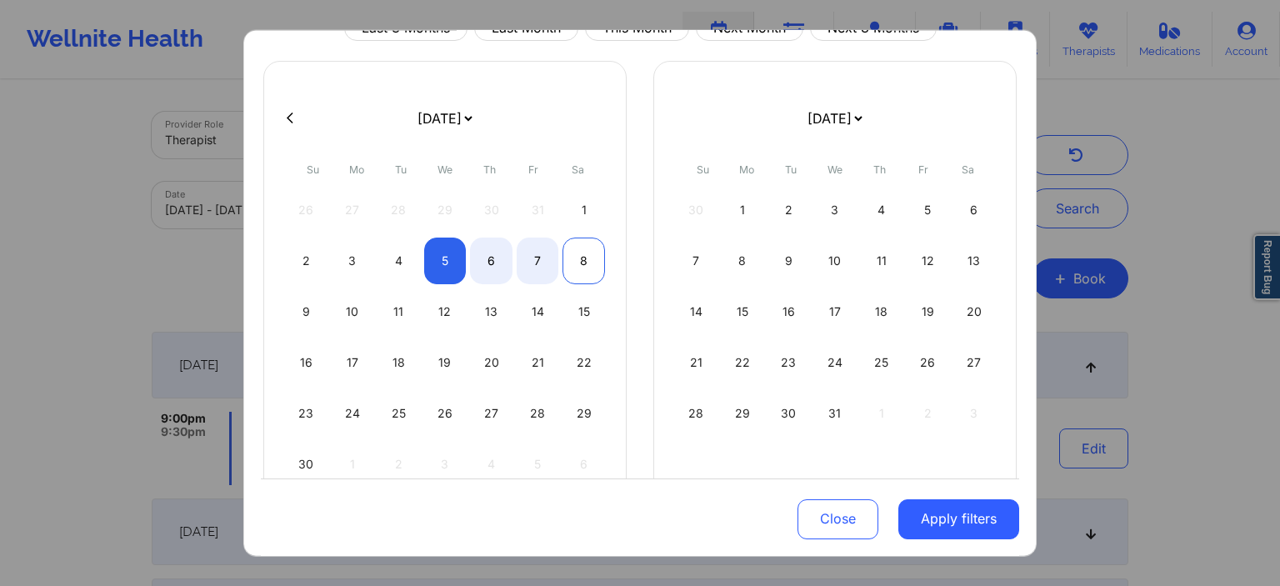
click at [591, 267] on div "8" at bounding box center [583, 260] width 42 height 47
select select "2025-10"
select select "2025-11"
click at [932, 525] on button "Apply filters" at bounding box center [958, 519] width 121 height 40
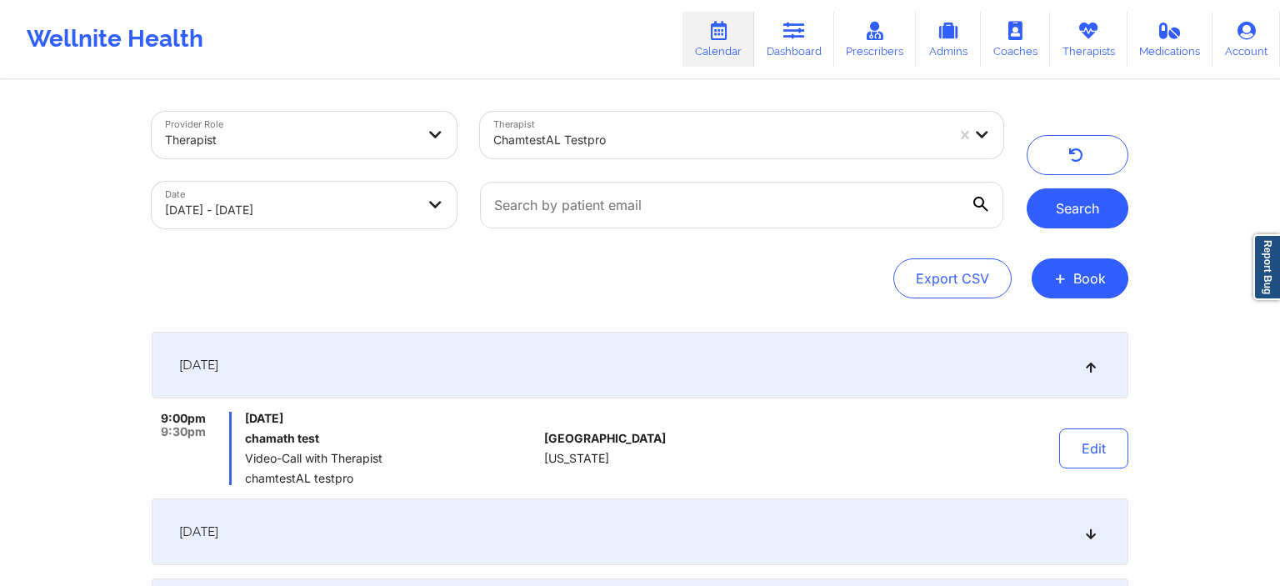
click at [1073, 221] on button "Search" at bounding box center [1078, 208] width 102 height 40
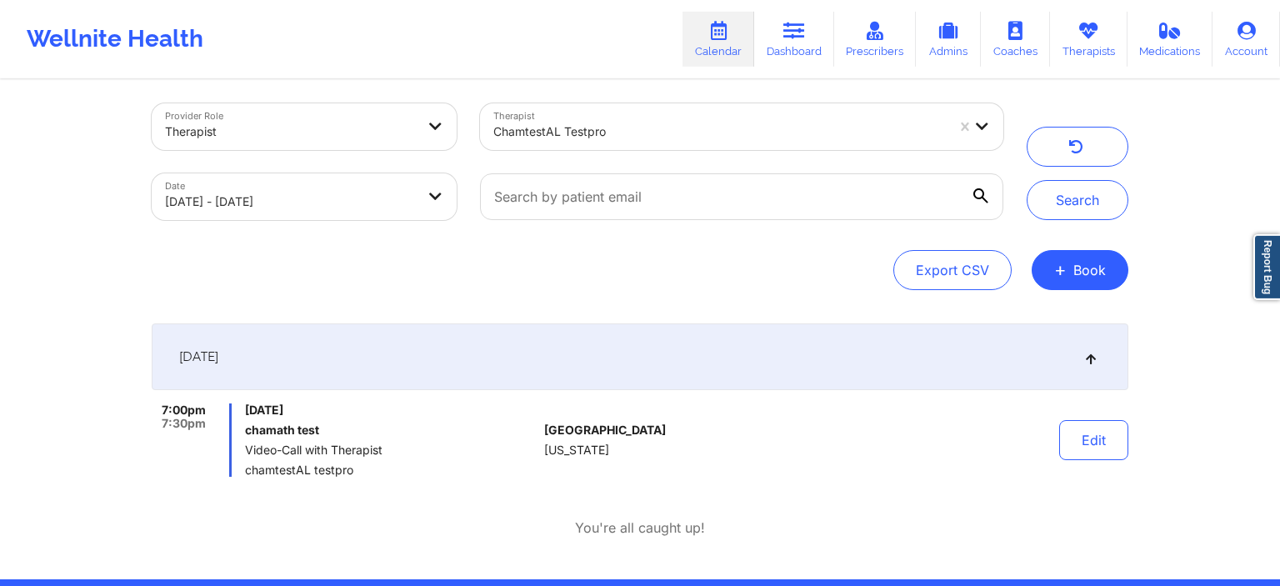
scroll to position [0, 0]
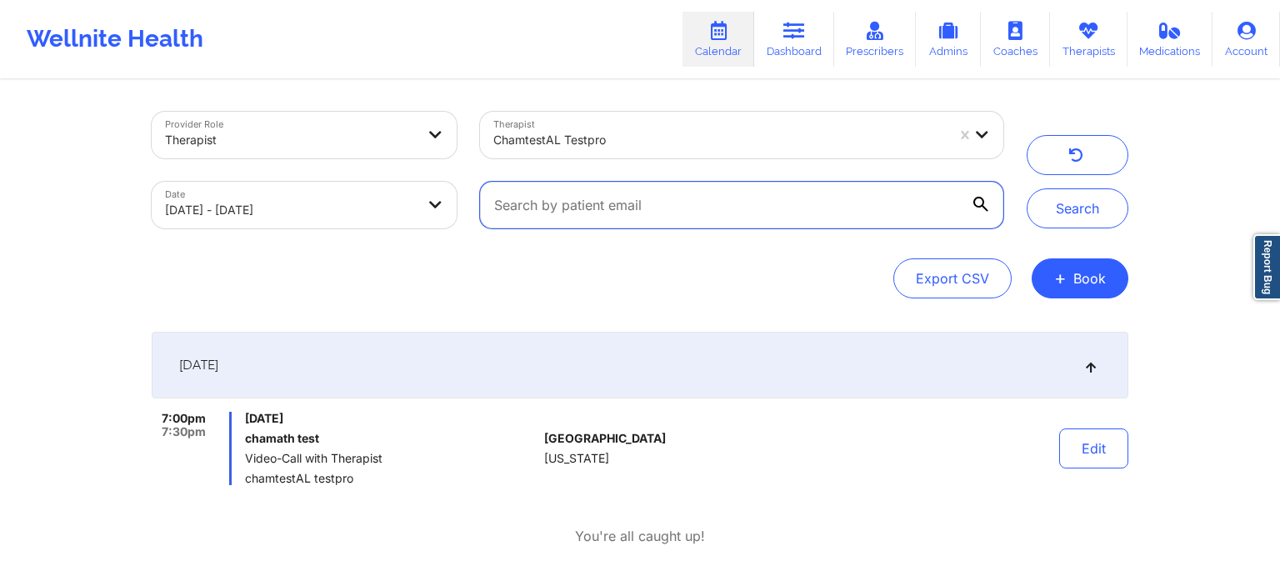
click at [688, 225] on input "text" at bounding box center [741, 205] width 523 height 47
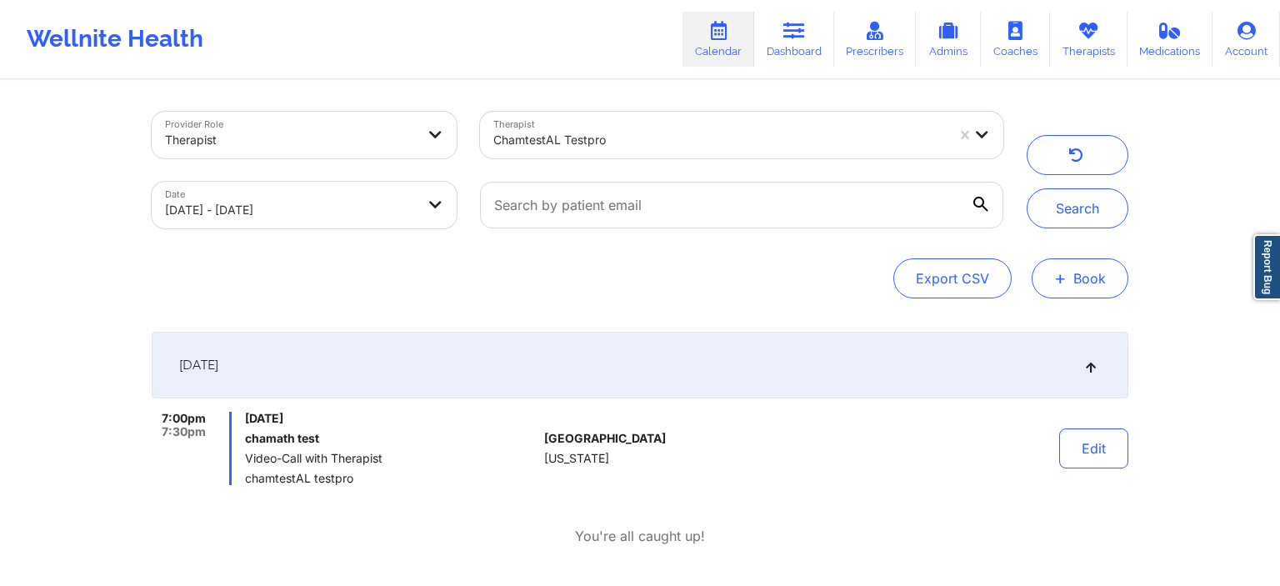
click at [1065, 282] on span "+" at bounding box center [1060, 277] width 12 height 9
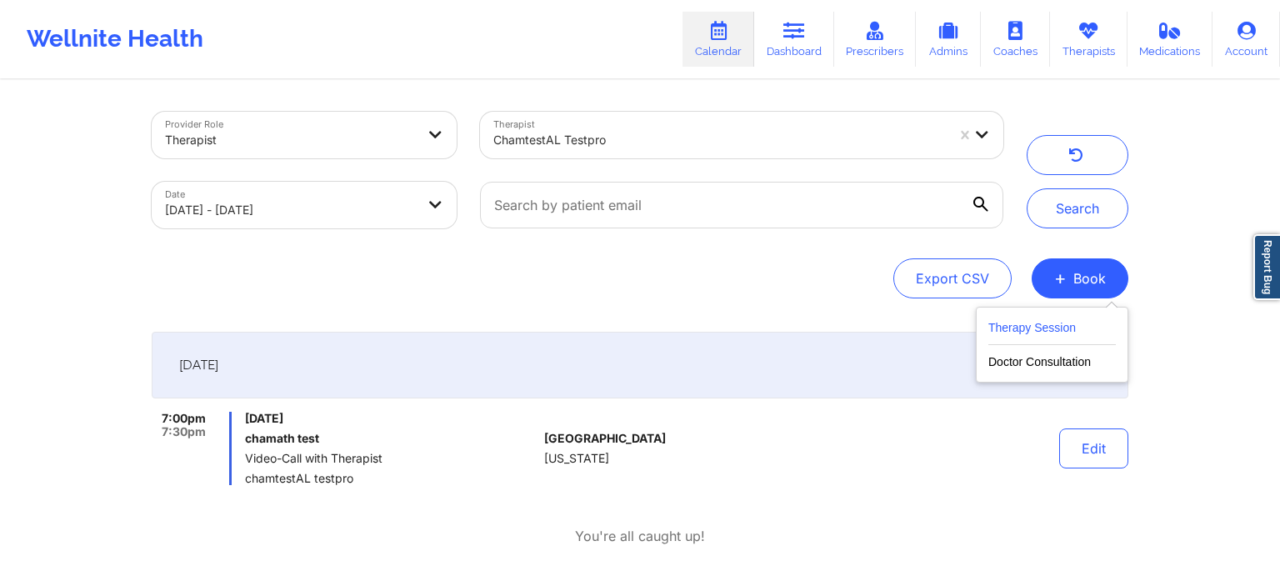
click at [1034, 325] on button "Therapy Session" at bounding box center [1051, 330] width 127 height 27
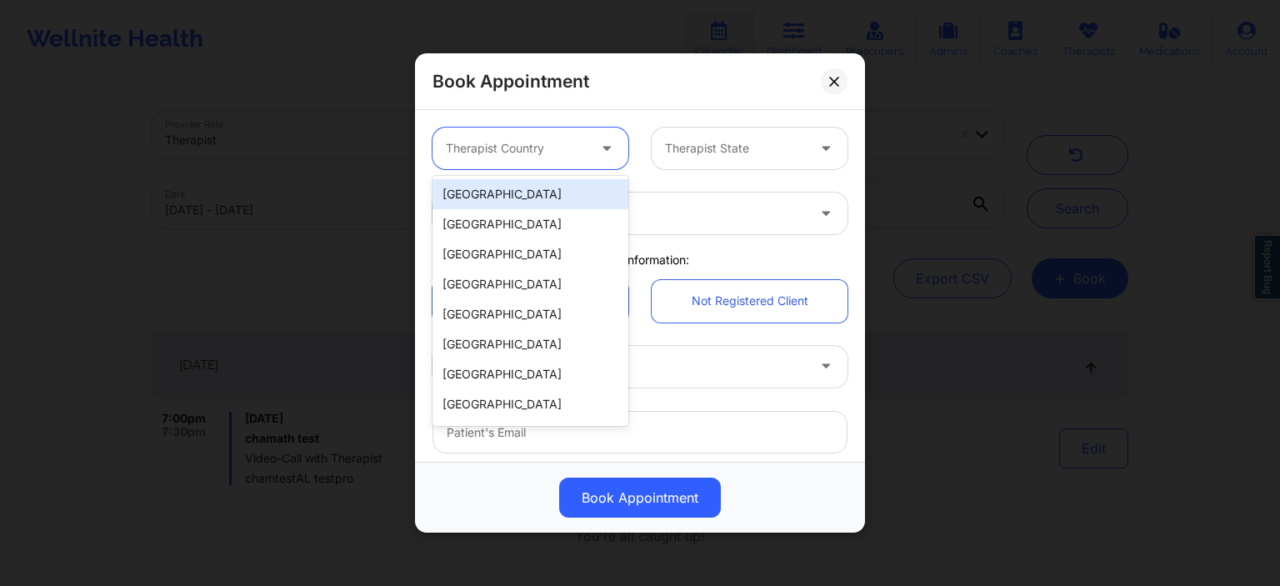
click at [575, 155] on div at bounding box center [516, 148] width 141 height 20
click at [552, 191] on div "[GEOGRAPHIC_DATA]" at bounding box center [530, 194] width 196 height 30
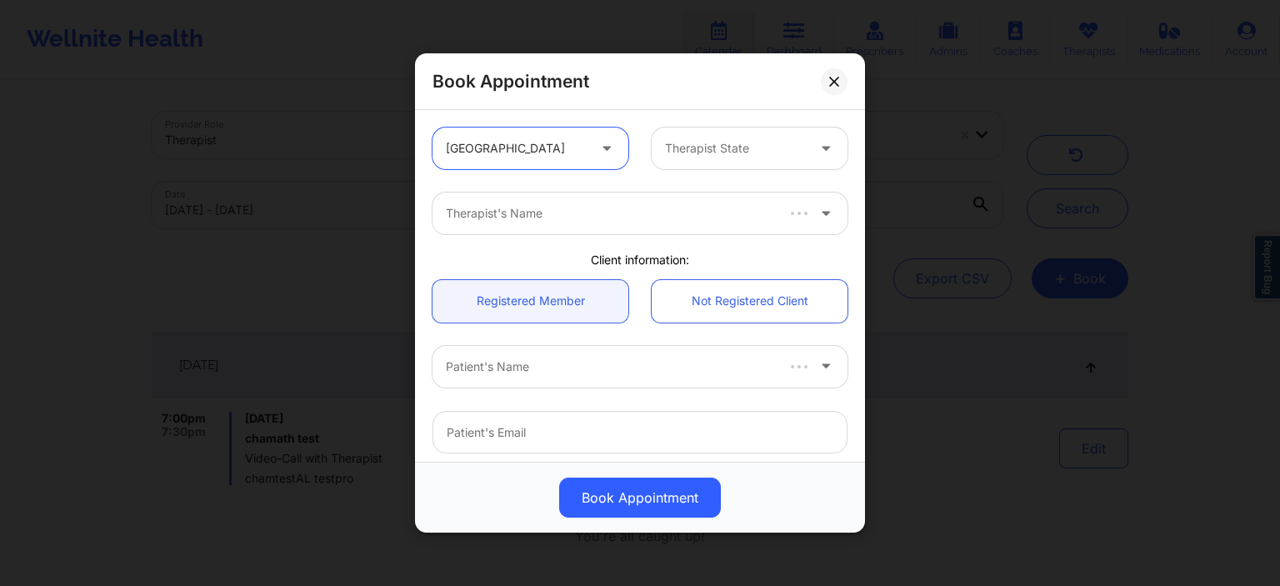
click at [757, 145] on div at bounding box center [735, 148] width 141 height 20
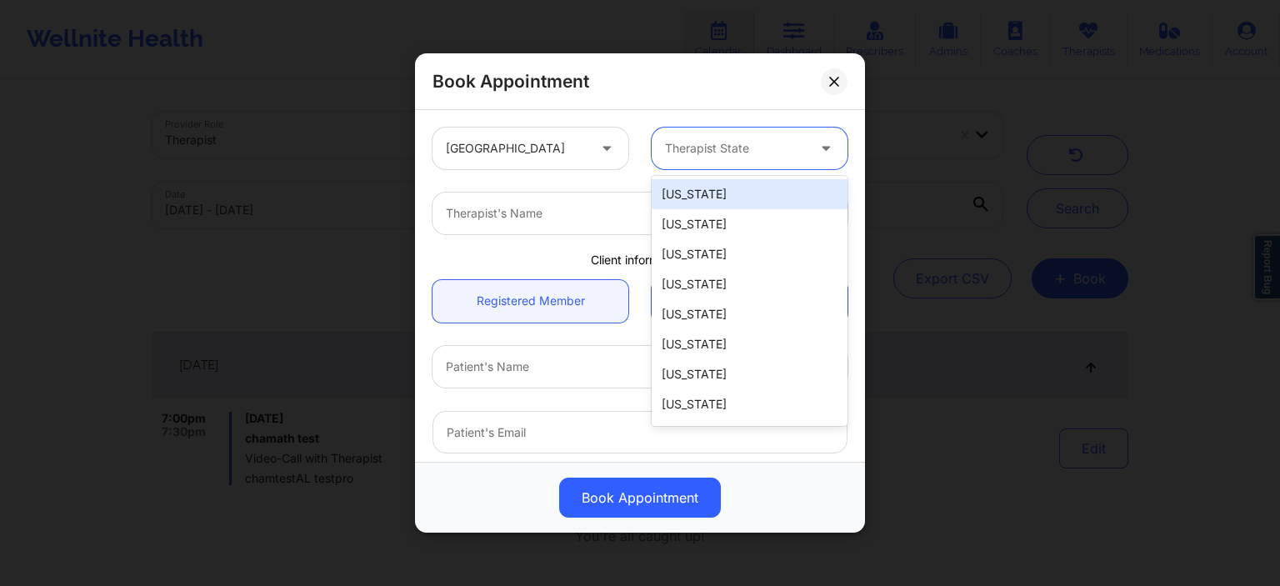
drag, startPoint x: 738, startPoint y: 194, endPoint x: 657, endPoint y: 185, distance: 81.3
click at [737, 194] on div "[US_STATE]" at bounding box center [750, 194] width 196 height 30
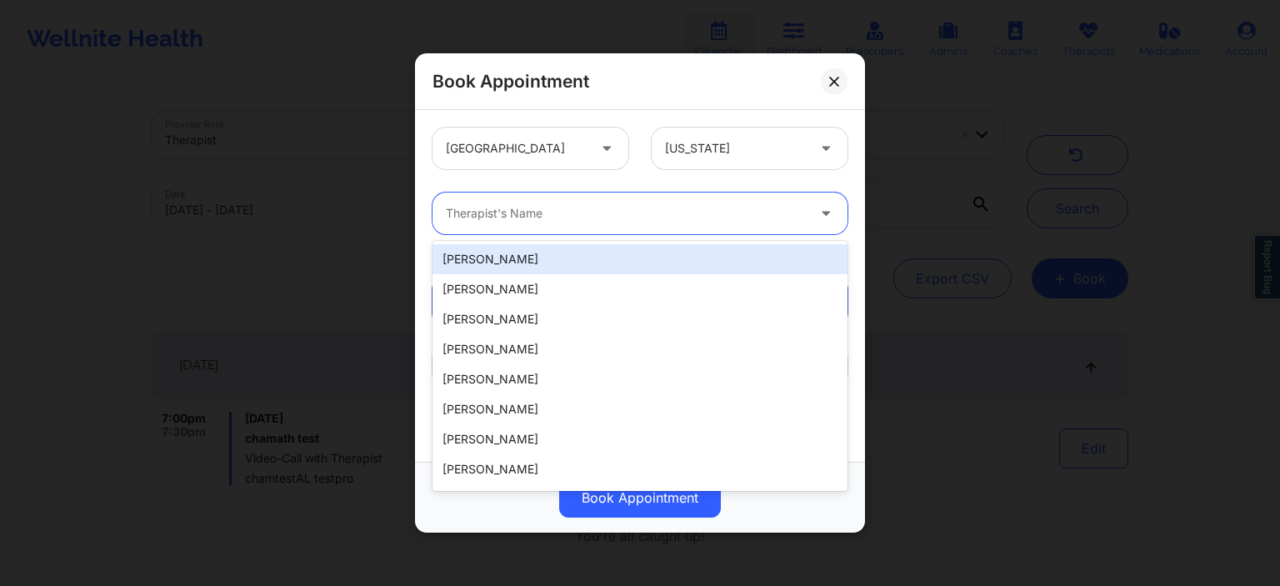
click at [564, 202] on div "Therapist's Name" at bounding box center [619, 213] width 375 height 42
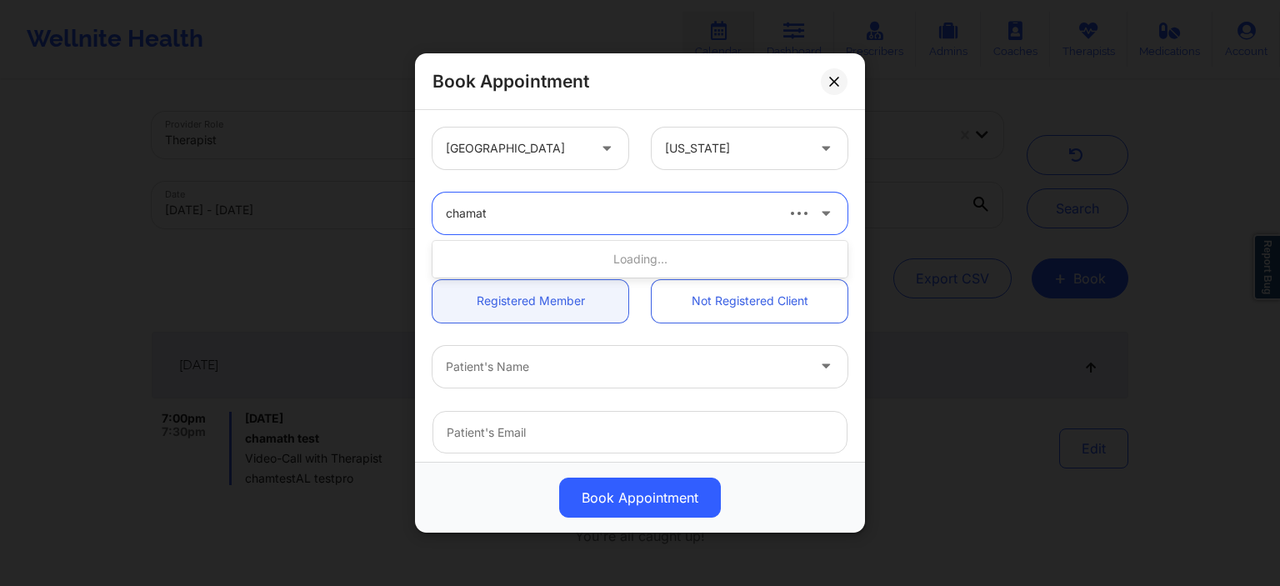
type input "chamath"
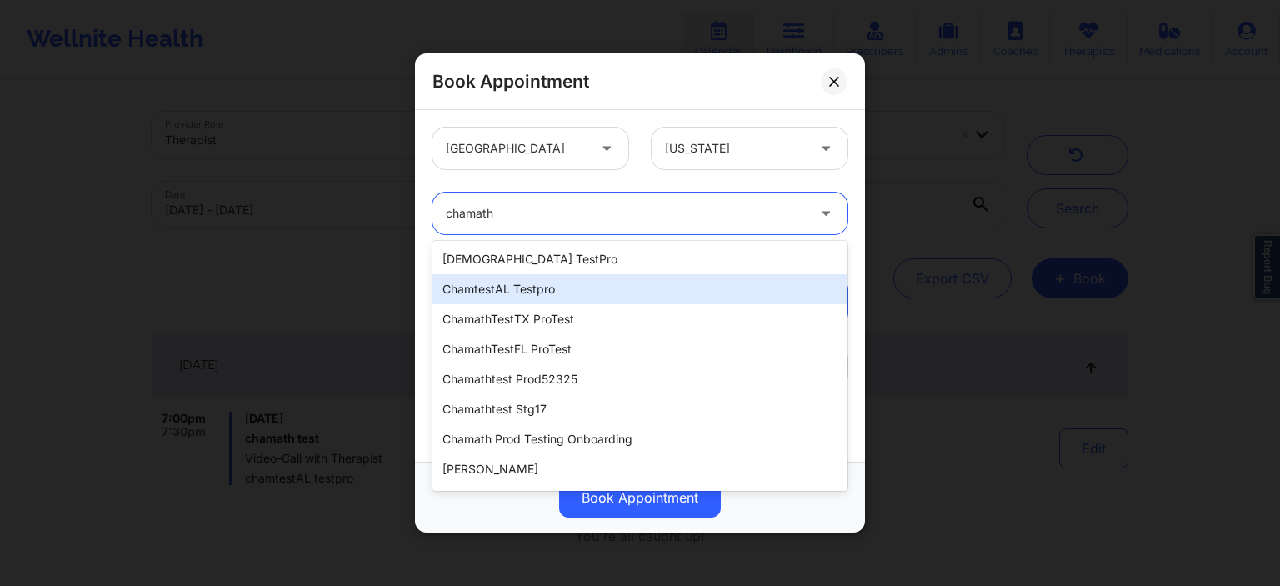
click at [512, 292] on div "chamtestAL testpro" at bounding box center [639, 289] width 415 height 30
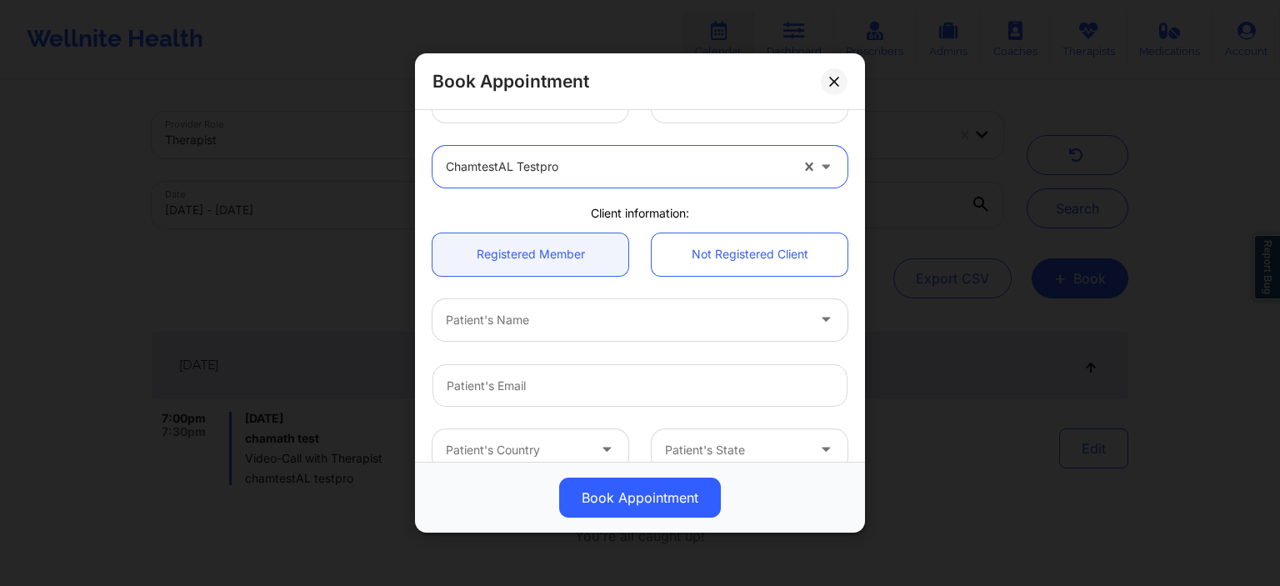
scroll to position [80, 0]
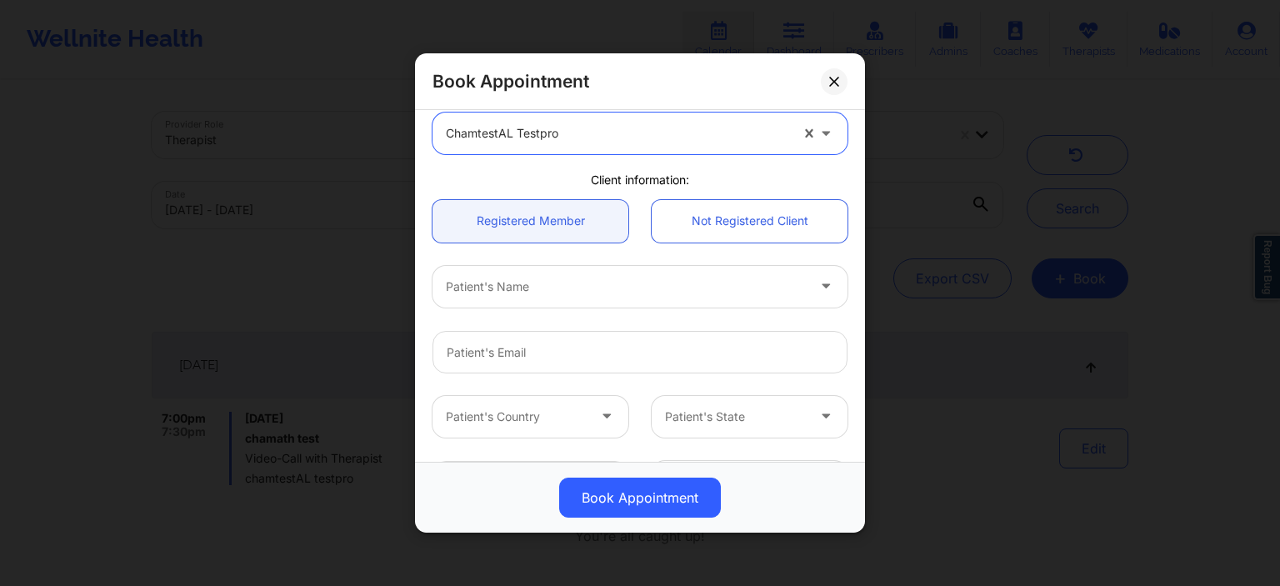
click at [511, 289] on div at bounding box center [626, 287] width 360 height 20
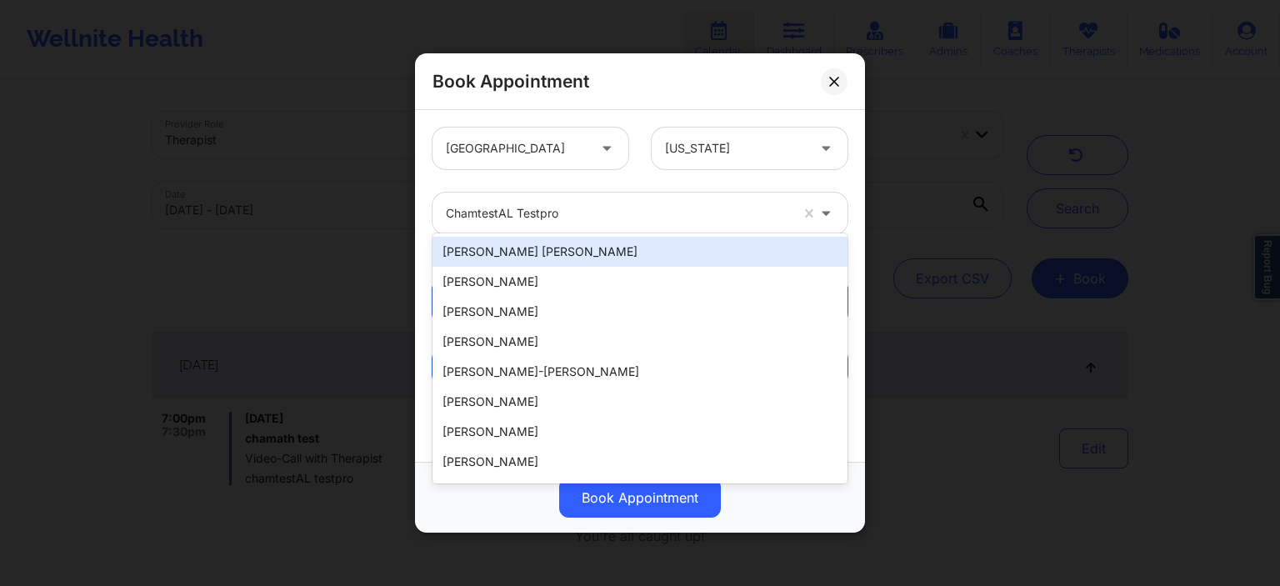
scroll to position [160, 0]
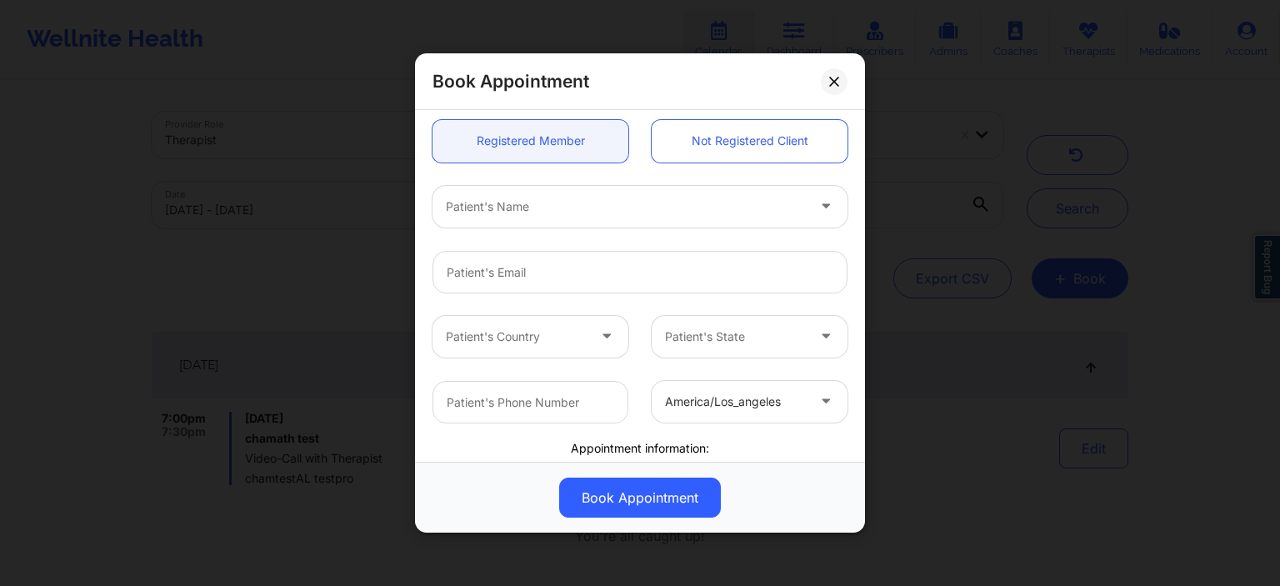
click at [422, 180] on div "Patient's Name" at bounding box center [640, 205] width 438 height 65
click at [504, 287] on input "email" at bounding box center [639, 271] width 415 height 42
click at [494, 266] on input "email" at bounding box center [639, 271] width 415 height 42
type input "ktest"
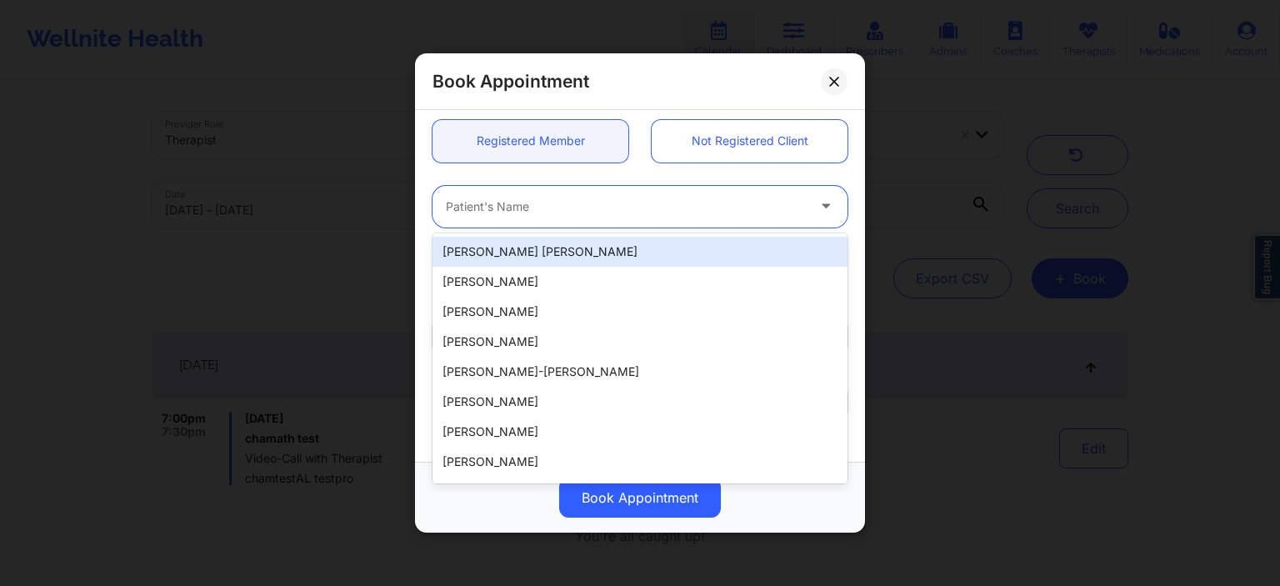
click at [667, 209] on div at bounding box center [626, 207] width 360 height 20
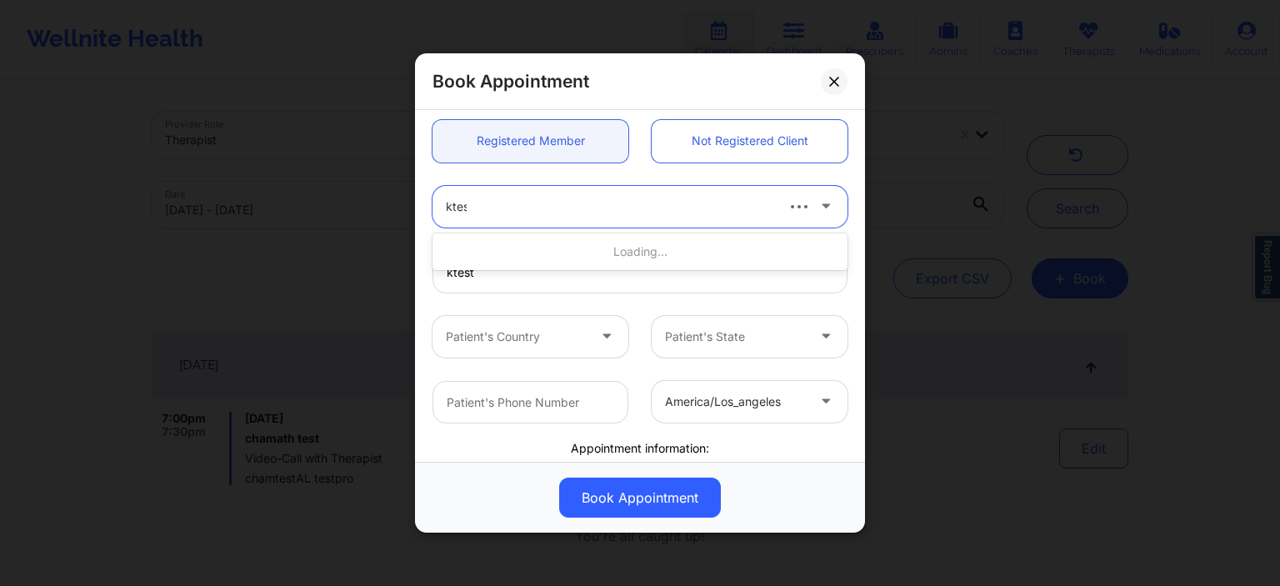
type input "ktest"
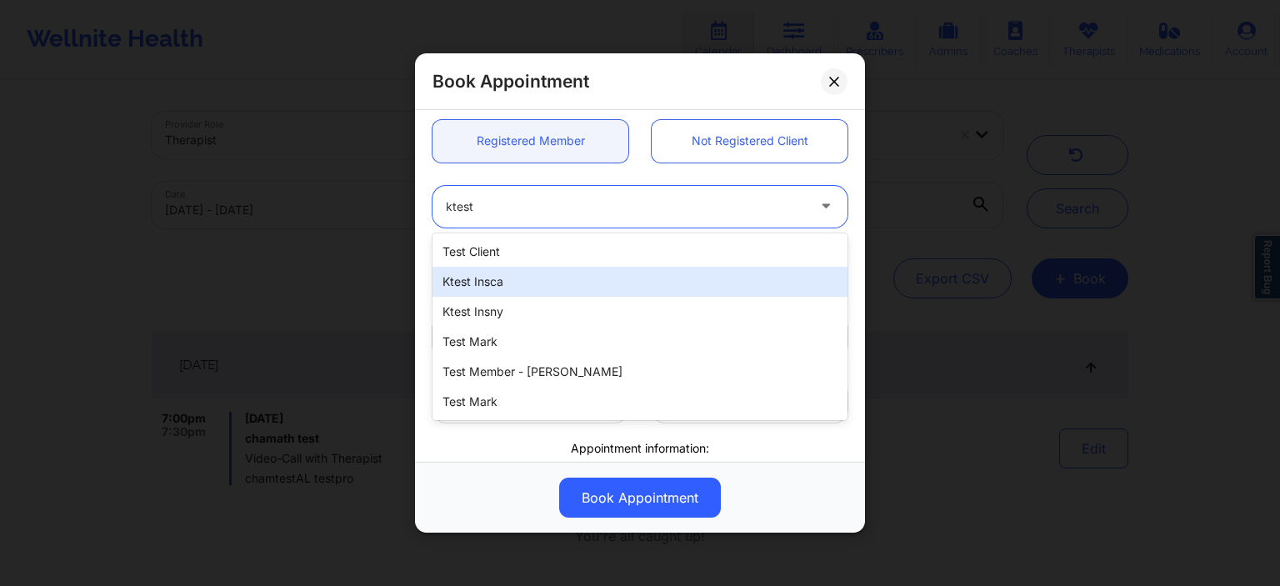
click at [479, 283] on div "ktest insca" at bounding box center [639, 282] width 415 height 30
type input "[EMAIL_ADDRESS][DOMAIN_NAME]"
type input "[PHONE_NUMBER]"
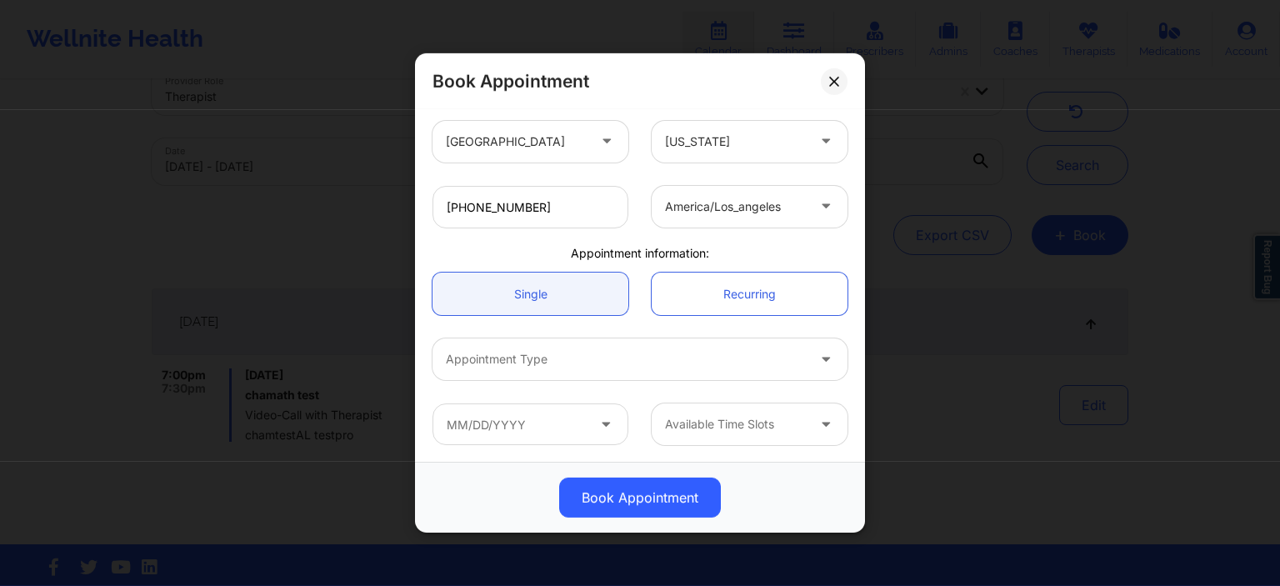
scroll to position [69, 0]
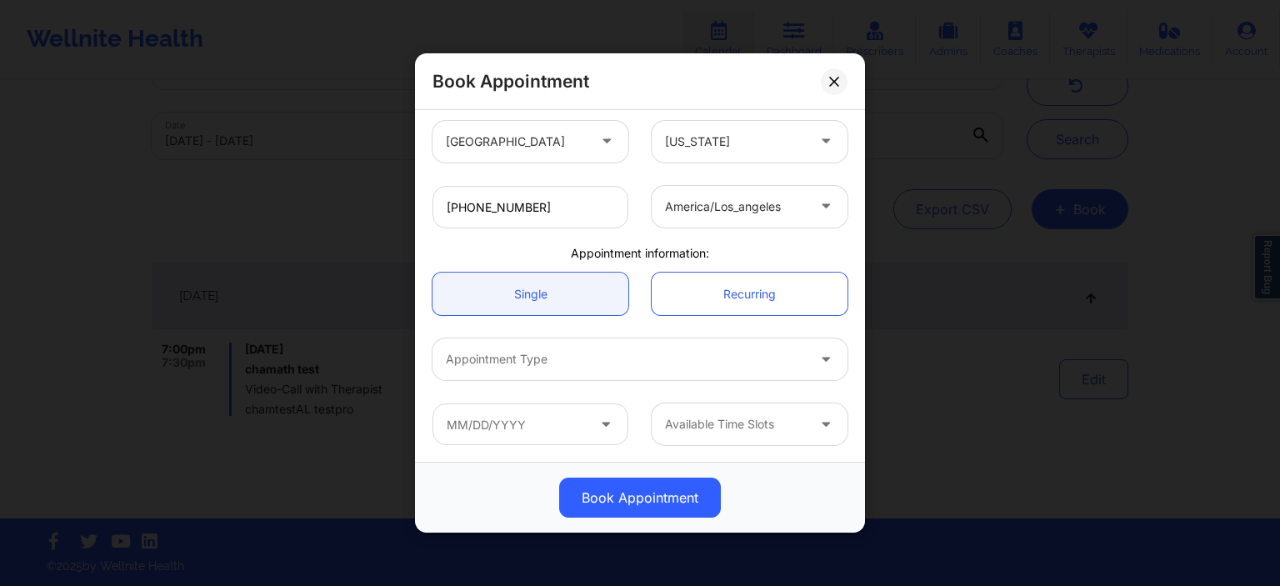
click at [553, 368] on div "Appointment Type" at bounding box center [619, 359] width 375 height 42
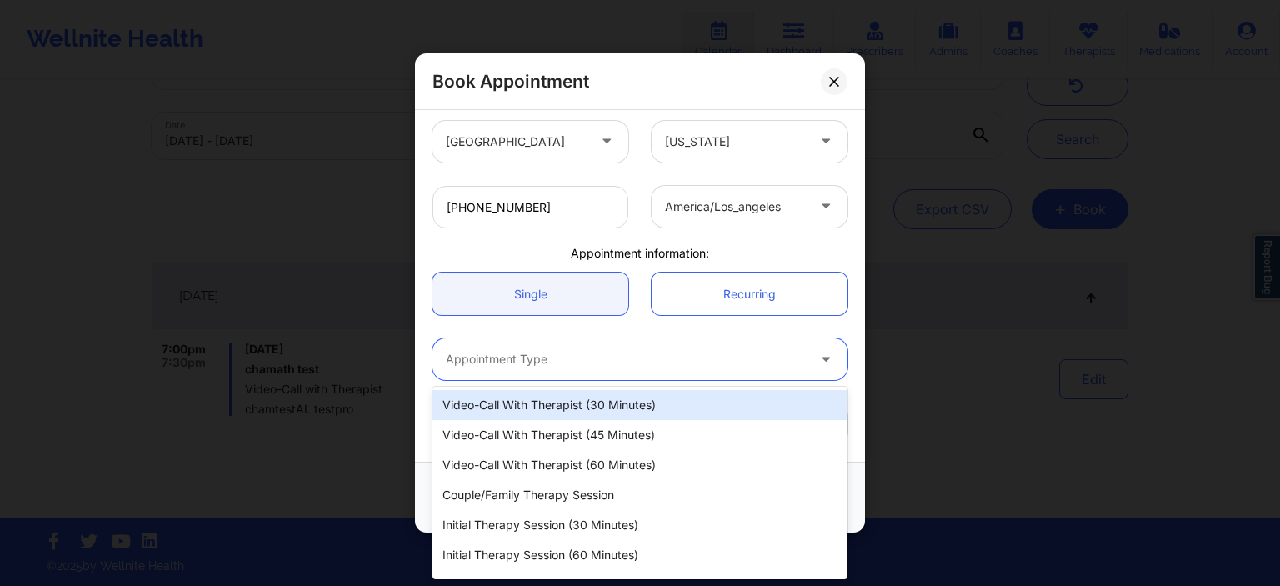
click at [543, 408] on div "Video-Call with Therapist (30 minutes)" at bounding box center [639, 405] width 415 height 30
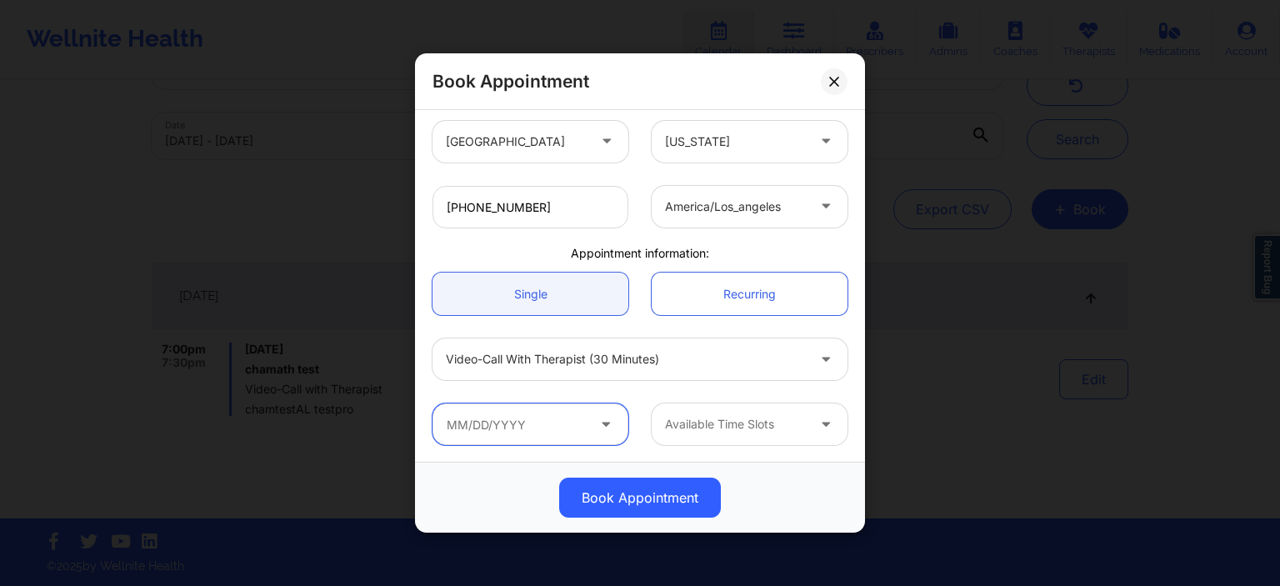
click at [517, 428] on input "text" at bounding box center [530, 424] width 196 height 42
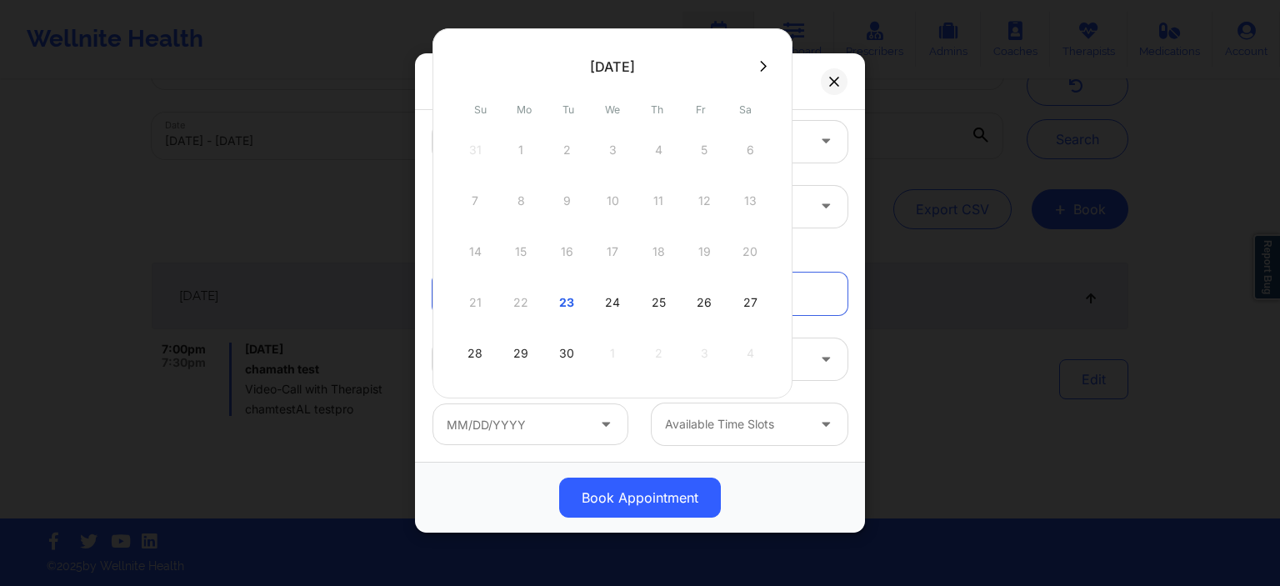
click at [764, 64] on icon at bounding box center [763, 66] width 7 height 12
click at [755, 65] on button at bounding box center [763, 66] width 17 height 14
click at [659, 209] on div "6" at bounding box center [658, 200] width 42 height 47
type input "[DATE]"
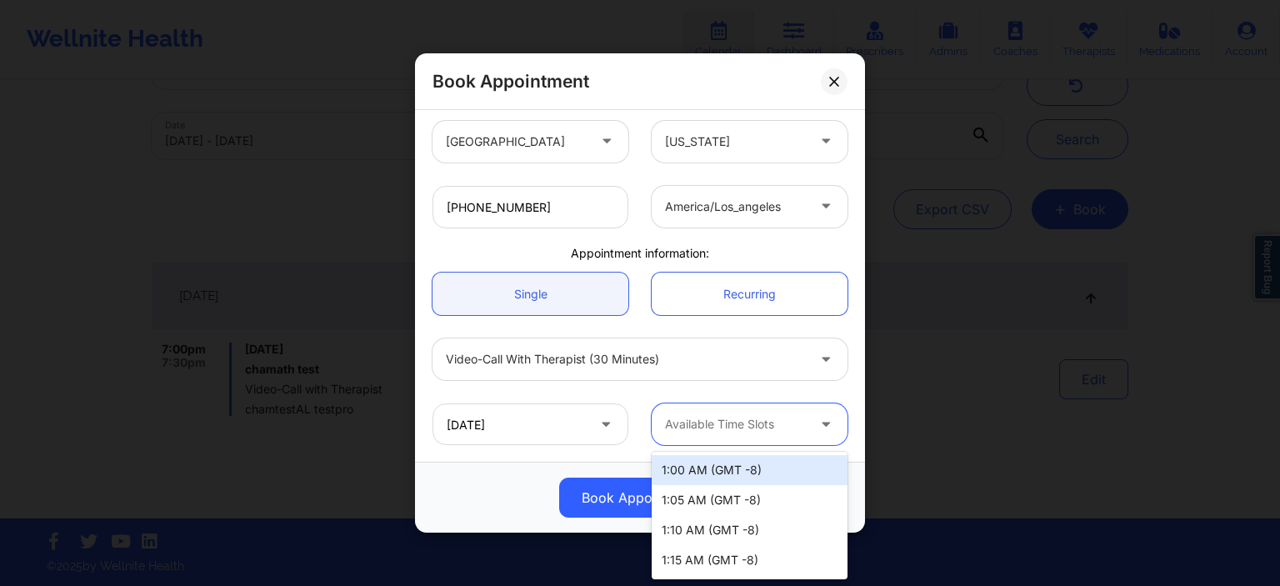
click at [712, 432] on div at bounding box center [735, 424] width 141 height 20
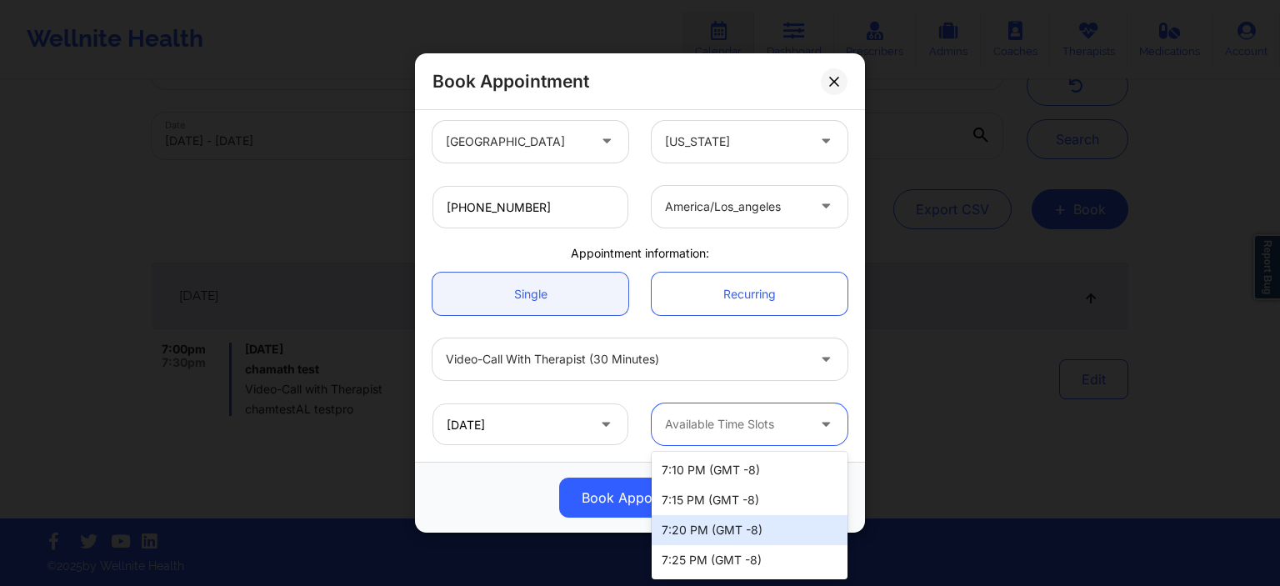
scroll to position [3276, 0]
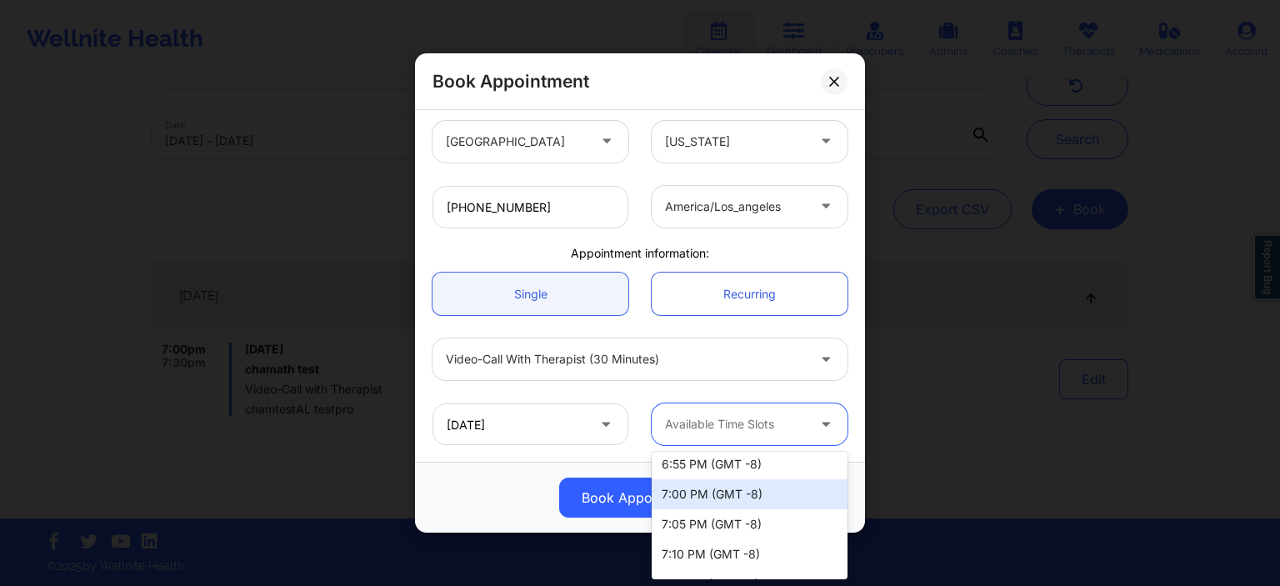
click at [667, 497] on div "7:00 PM (GMT -8)" at bounding box center [750, 494] width 196 height 30
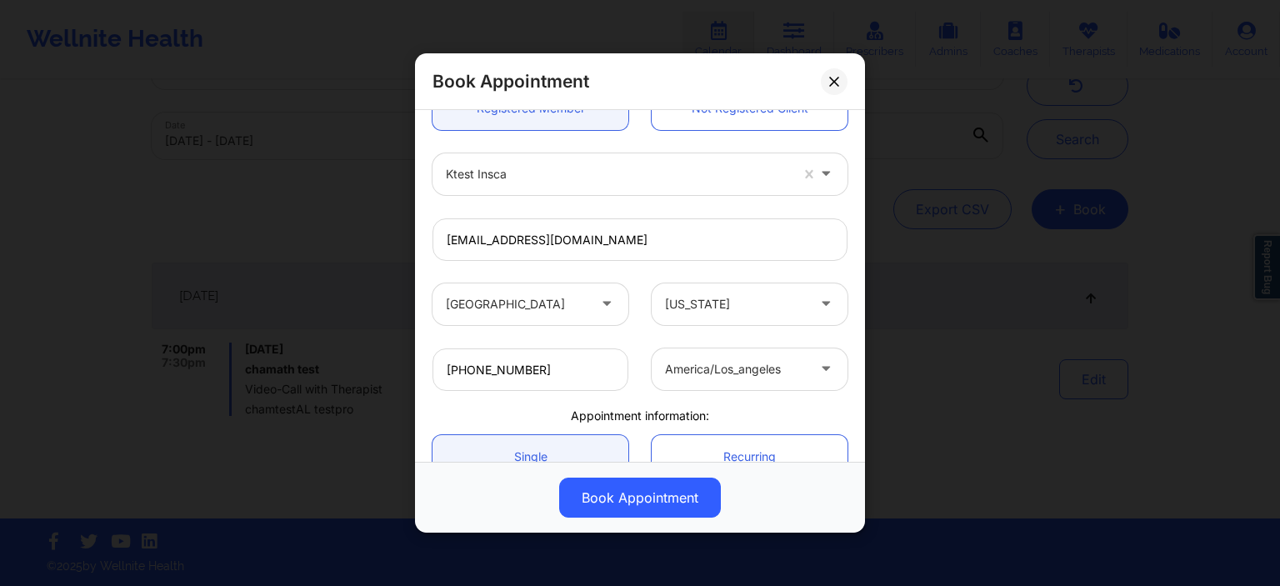
scroll to position [355, 0]
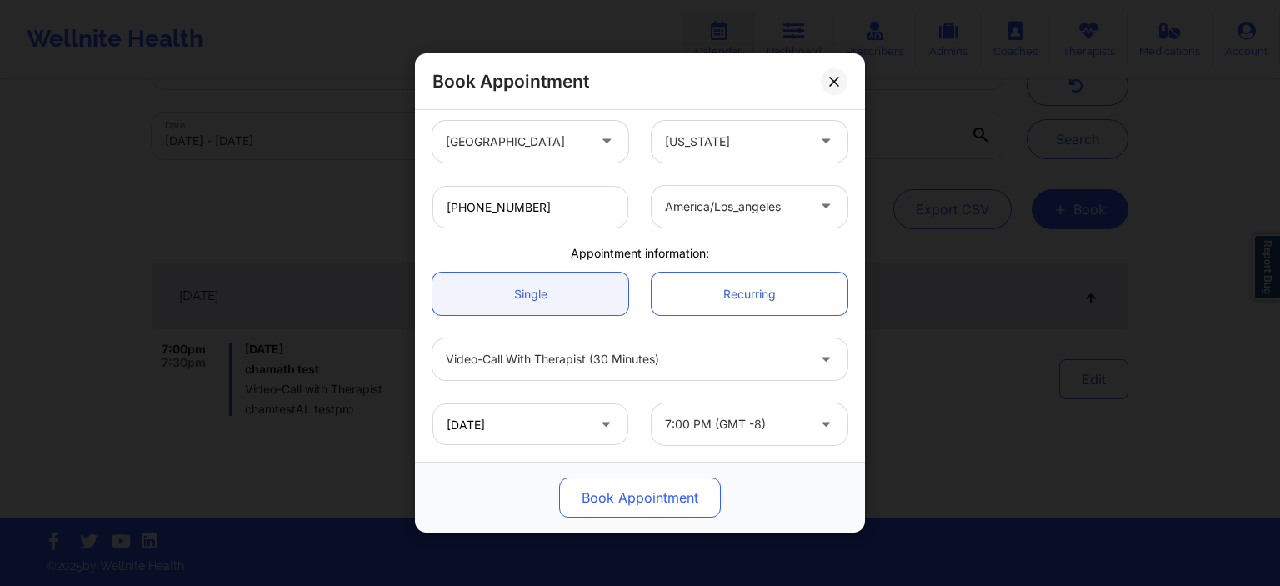
click at [620, 503] on button "Book Appointment" at bounding box center [640, 497] width 162 height 40
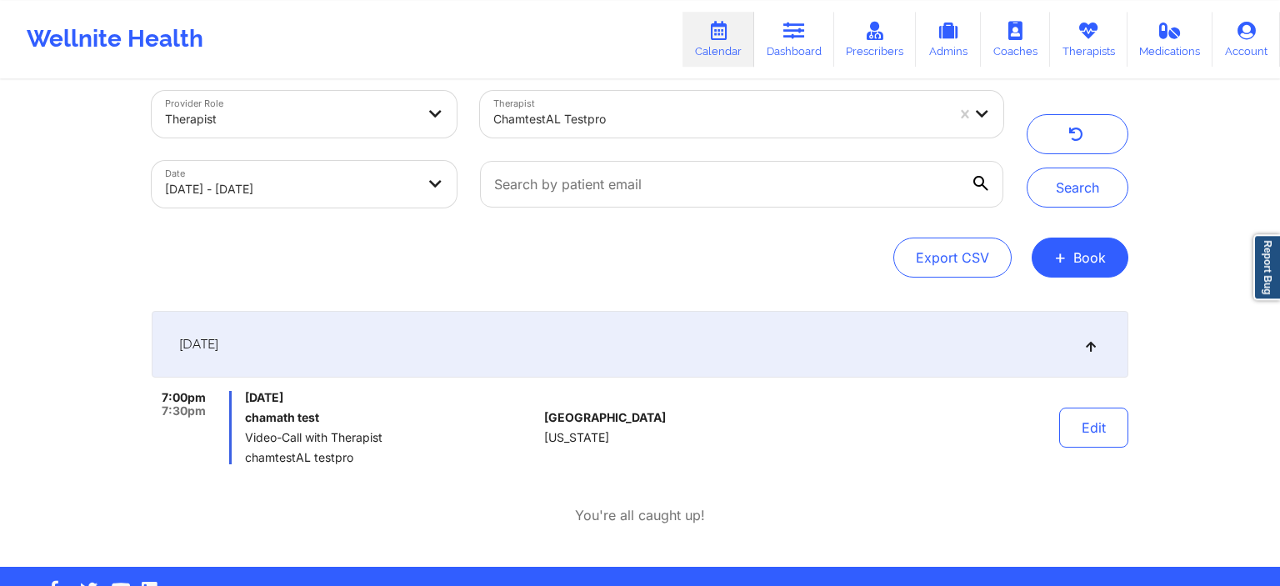
scroll to position [0, 0]
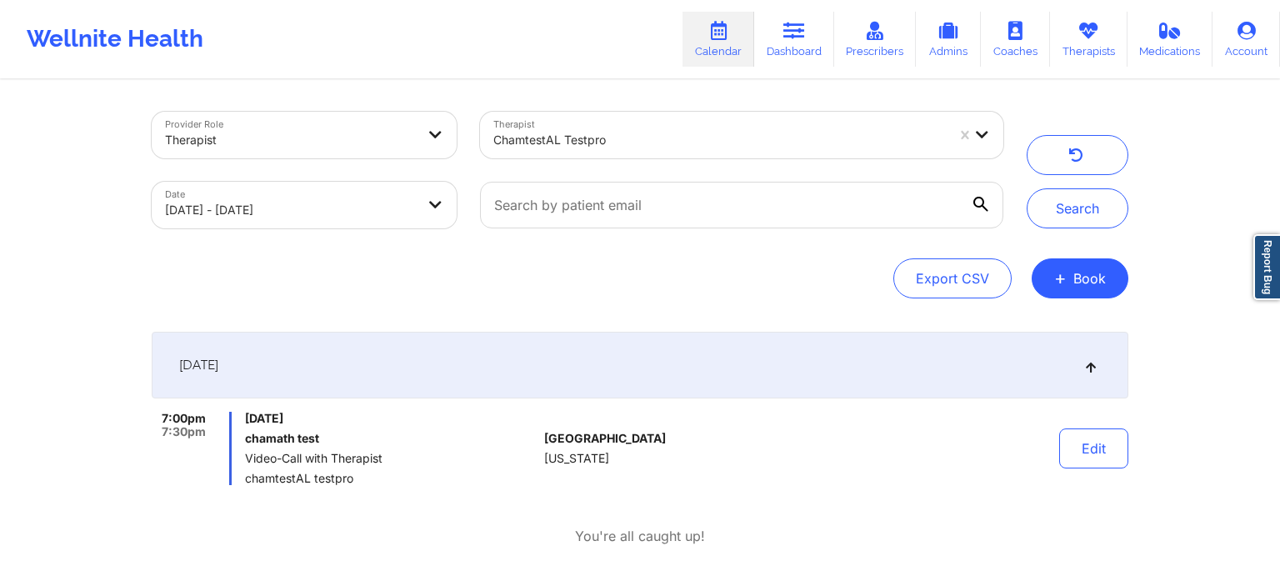
click at [372, 215] on body "Wellnite Health Calendar Dashboard Prescribers Admins Coaches Therapists Medica…" at bounding box center [640, 293] width 1280 height 586
select select "2025-10"
select select "2025-11"
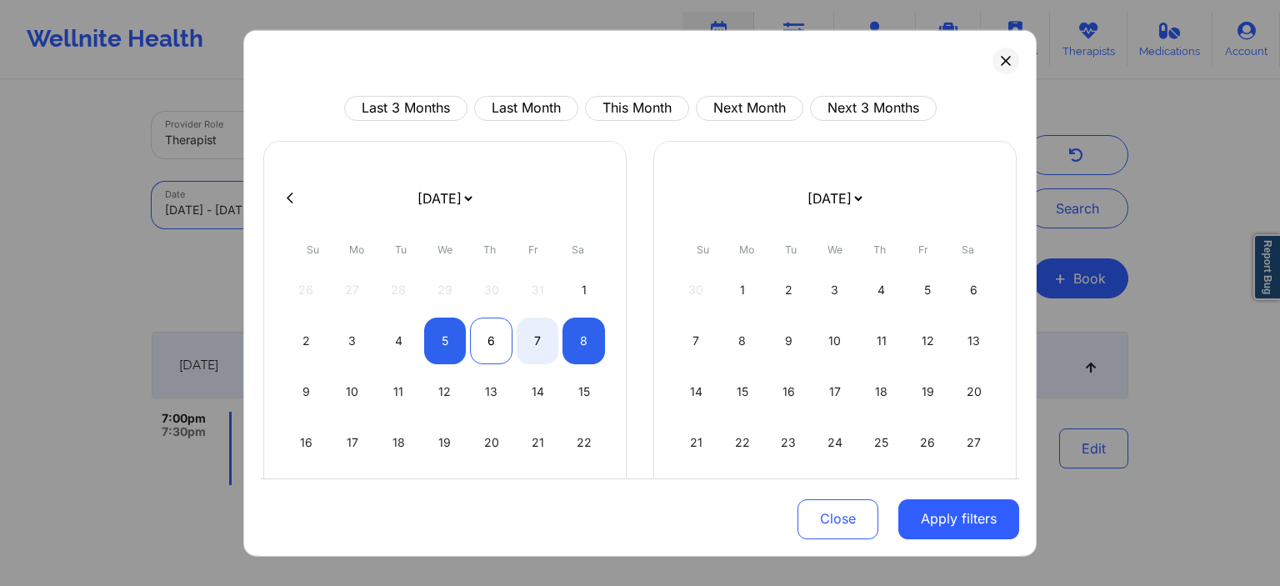
click at [487, 346] on div "6" at bounding box center [491, 340] width 42 height 47
select select "2025-10"
select select "2025-11"
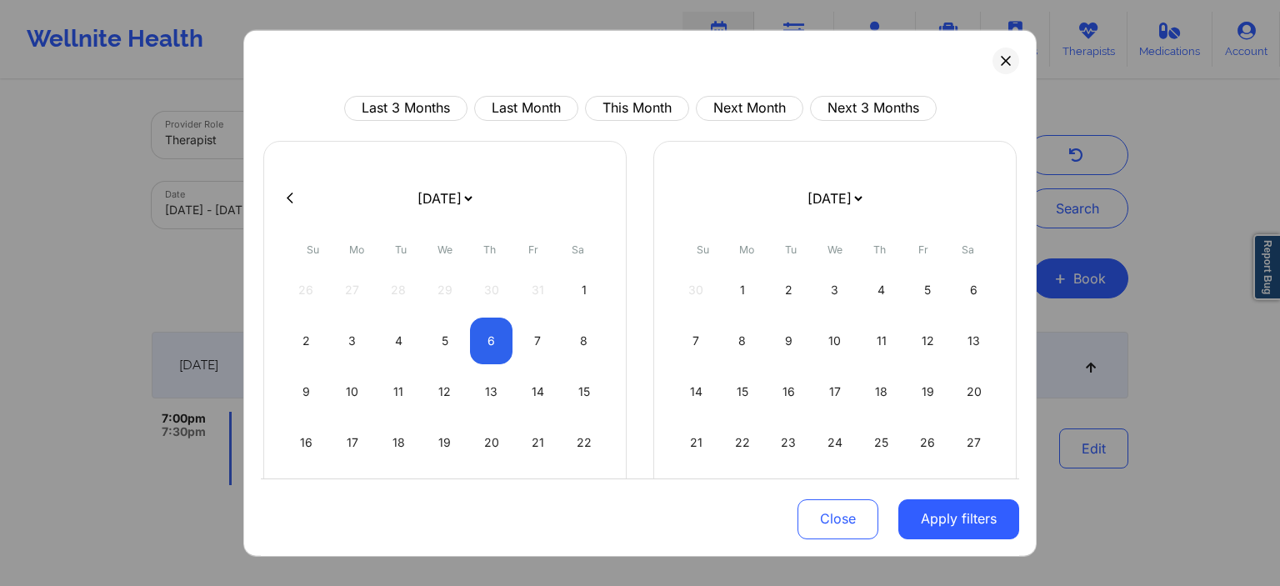
select select "2025-10"
select select "2025-11"
select select "2025-10"
select select "2025-11"
click at [584, 348] on div "8" at bounding box center [583, 340] width 42 height 47
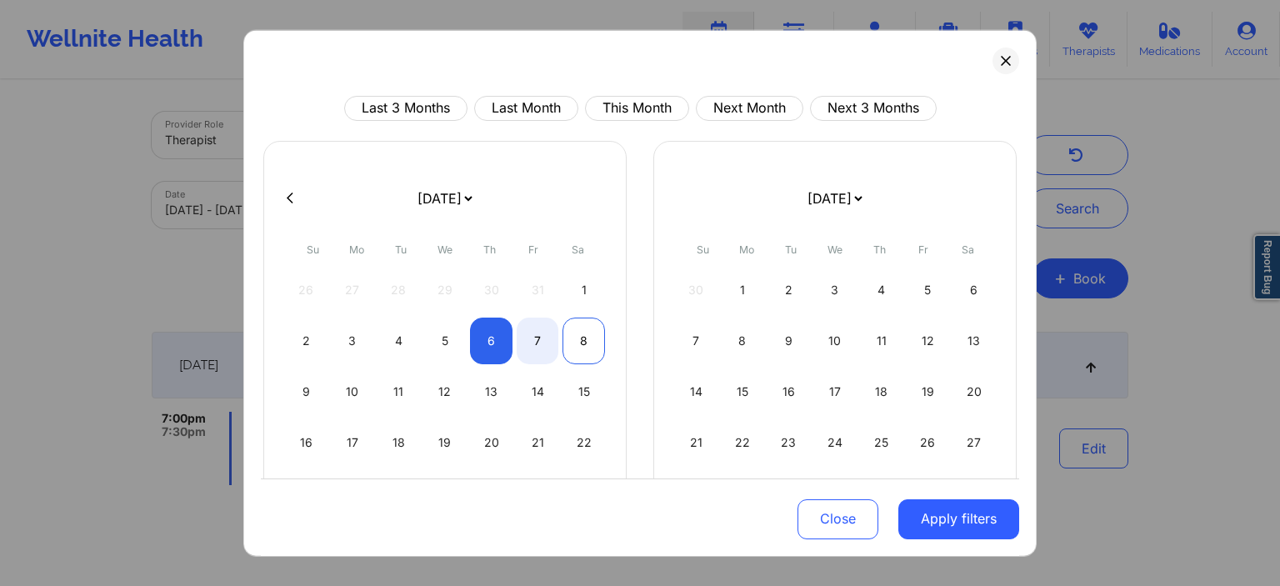
select select "2025-10"
select select "2025-11"
click at [971, 523] on button "Apply filters" at bounding box center [958, 519] width 121 height 40
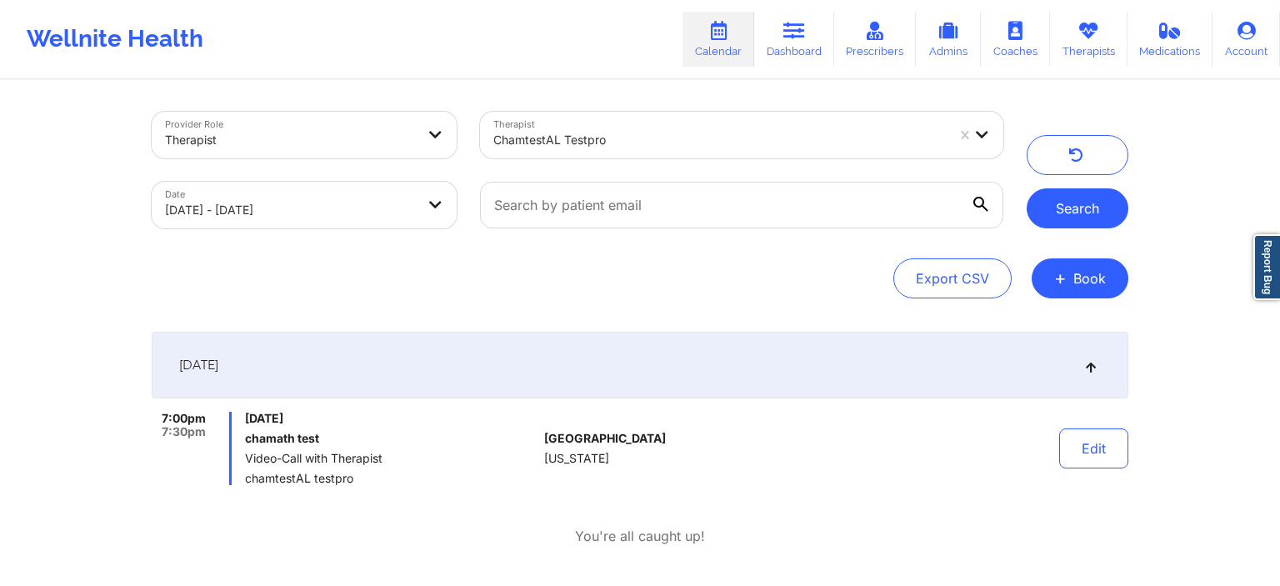
click at [1075, 218] on button "Search" at bounding box center [1078, 208] width 102 height 40
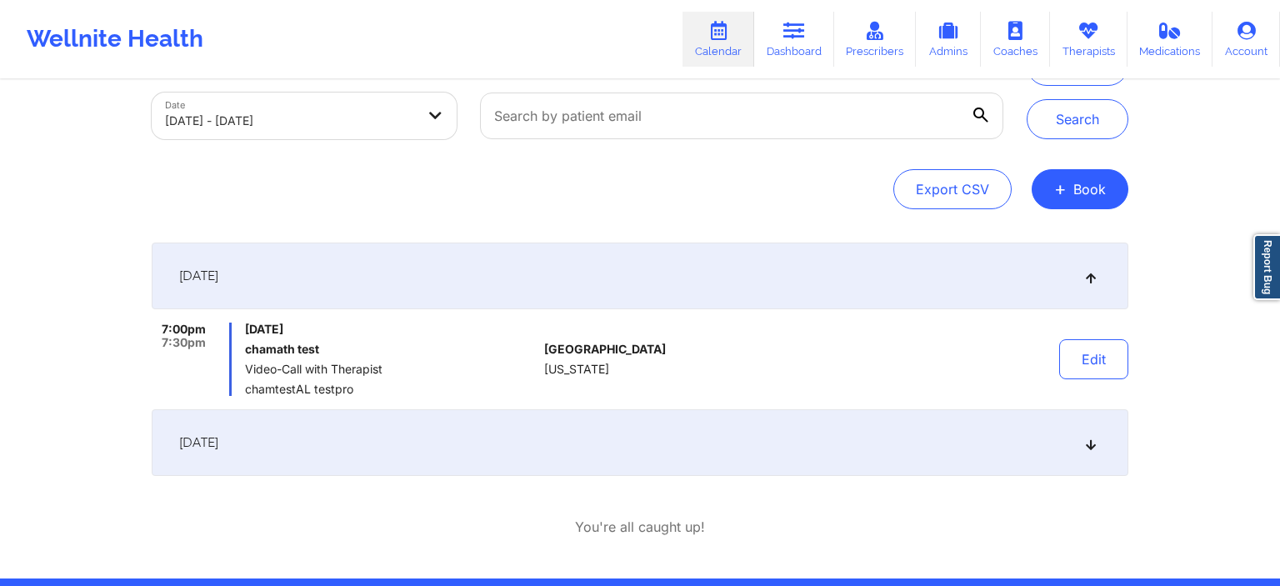
scroll to position [149, 0]
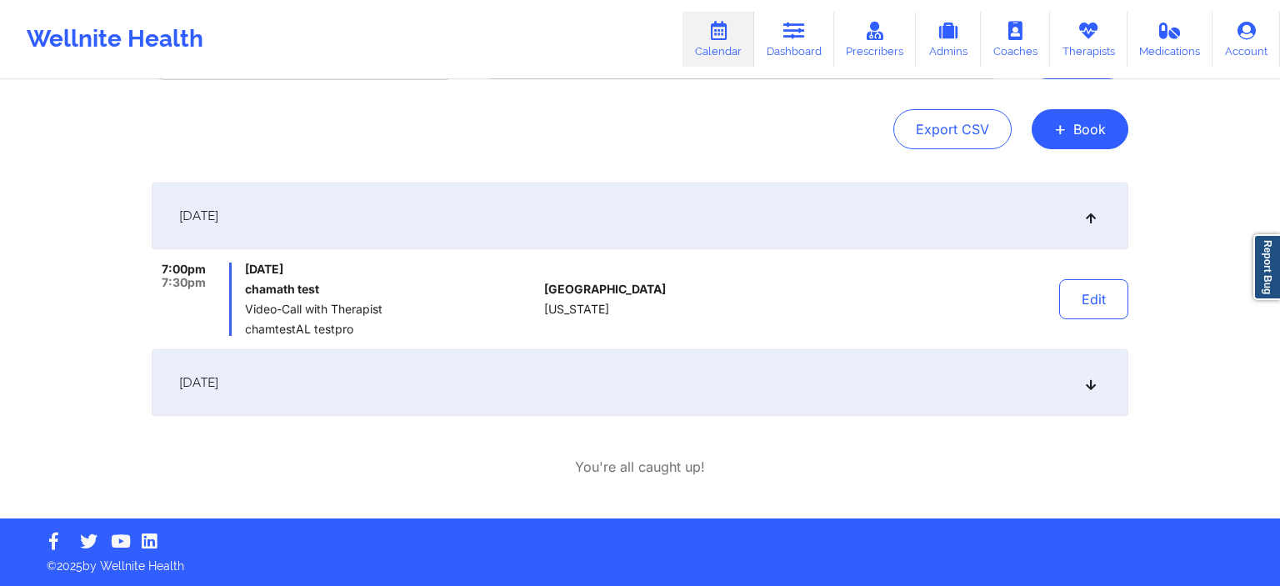
click at [278, 404] on div "[DATE]" at bounding box center [640, 382] width 977 height 67
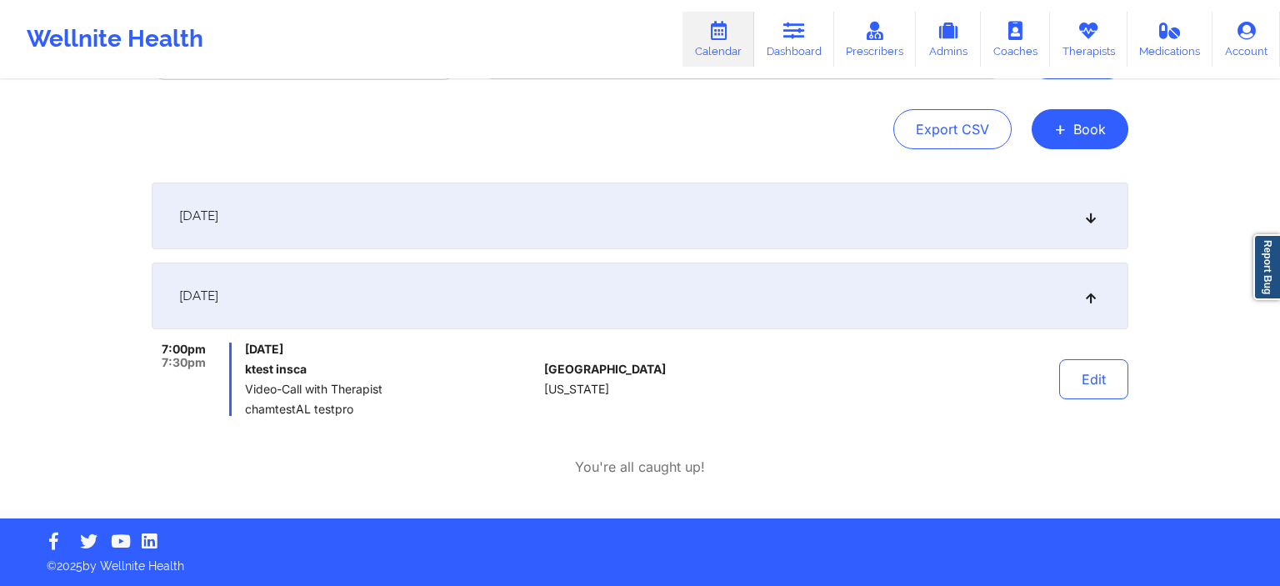
click at [708, 127] on div "Export CSV + Book" at bounding box center [640, 129] width 977 height 40
